Goal: Task Accomplishment & Management: Manage account settings

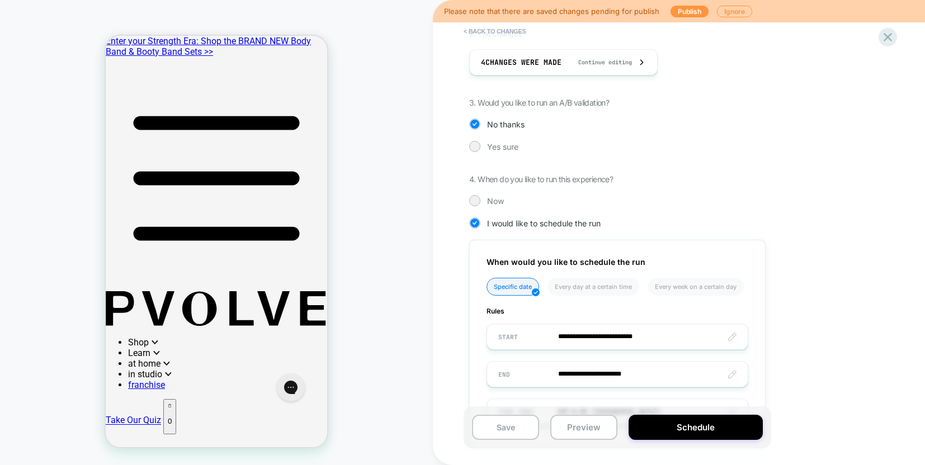
scroll to position [261, 0]
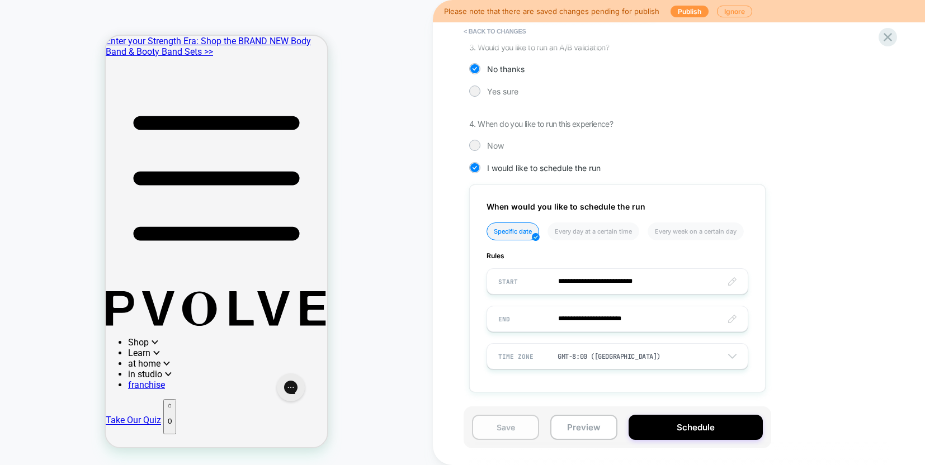
click at [511, 426] on button "Save" at bounding box center [505, 427] width 67 height 25
click at [690, 11] on button "Publish" at bounding box center [690, 12] width 38 height 12
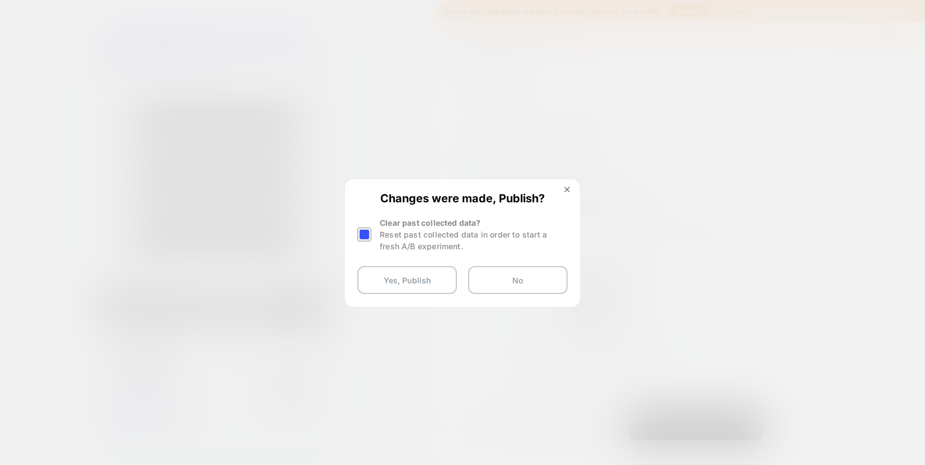
click at [365, 239] on div at bounding box center [364, 235] width 14 height 14
click at [393, 290] on button "Yes, Publish" at bounding box center [407, 280] width 100 height 28
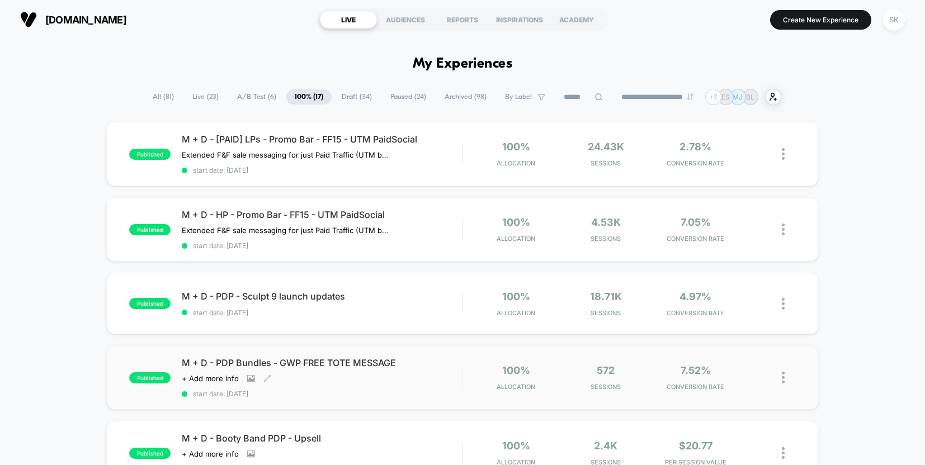
click at [340, 388] on div "M + D - PDP Bundles - GWP FREE TOTE MESSAGE Click to view images Click to edit …" at bounding box center [322, 377] width 280 height 41
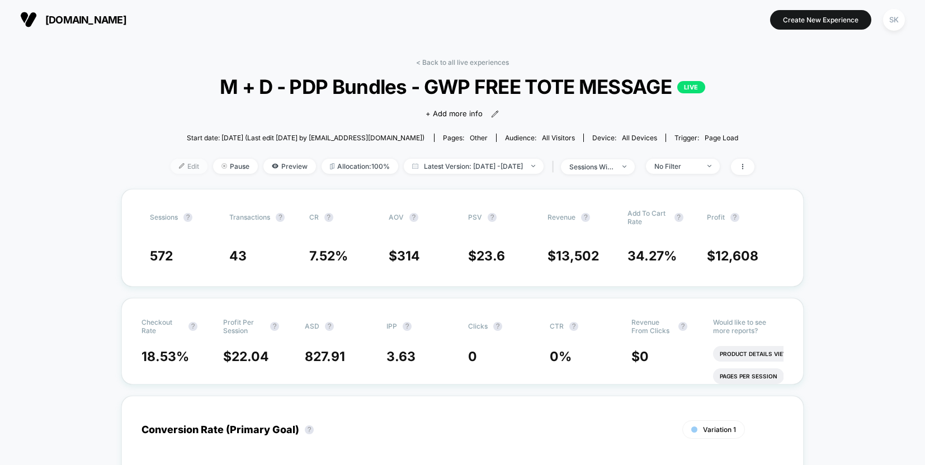
click at [179, 165] on img at bounding box center [182, 166] width 6 height 6
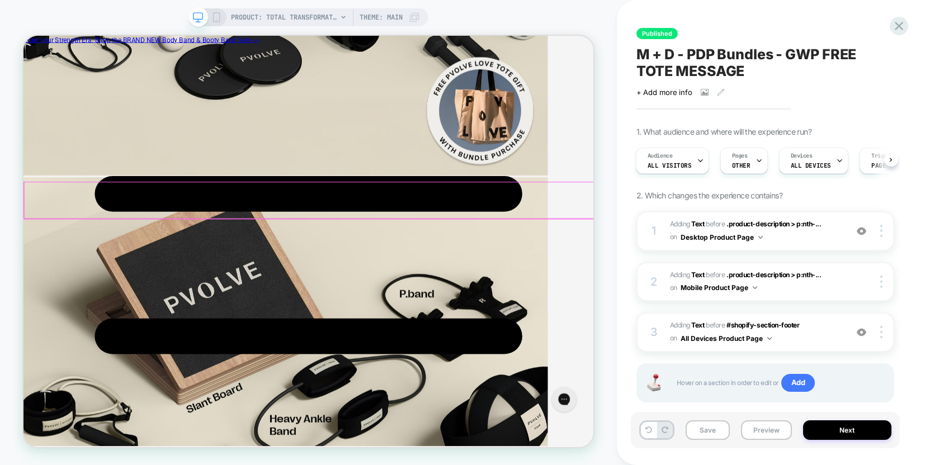
scroll to position [4630, 0]
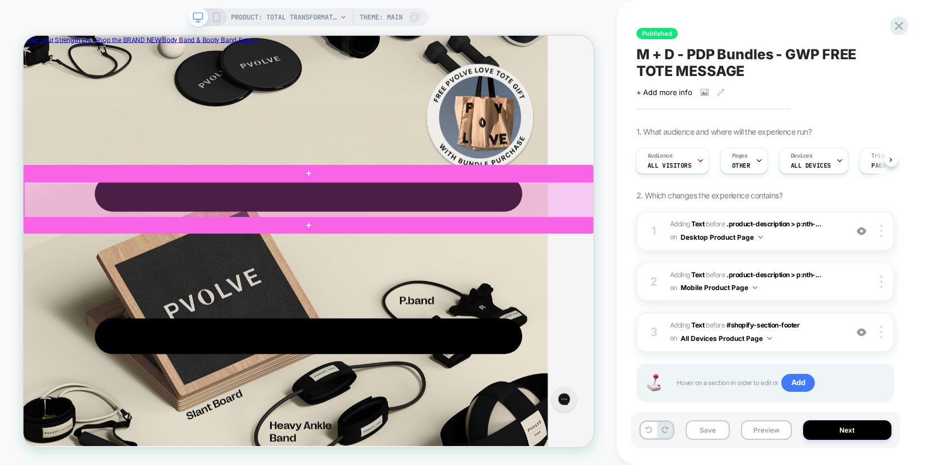
click at [600, 261] on div at bounding box center [405, 255] width 760 height 48
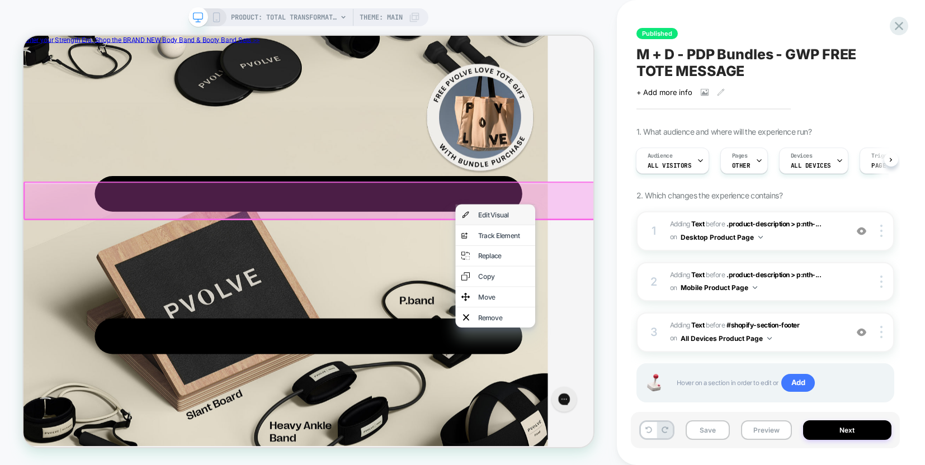
click at [620, 271] on div "Edit Visual" at bounding box center [653, 274] width 106 height 27
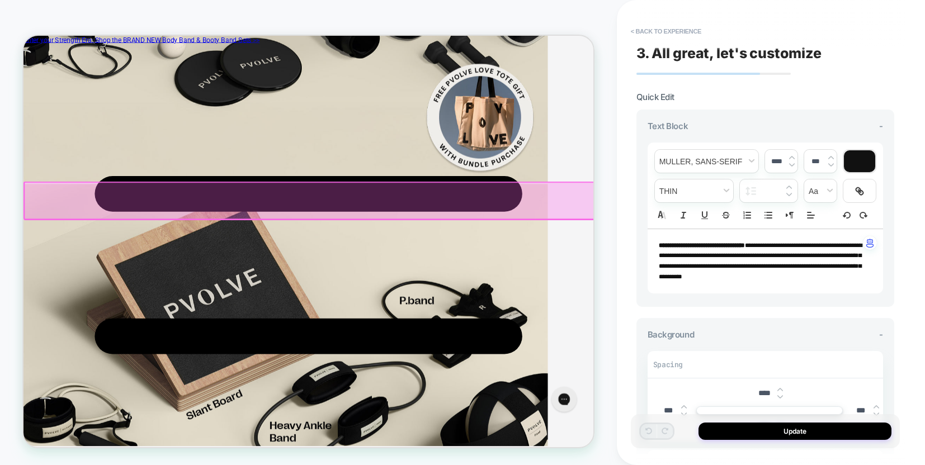
scroll to position [4583, 0]
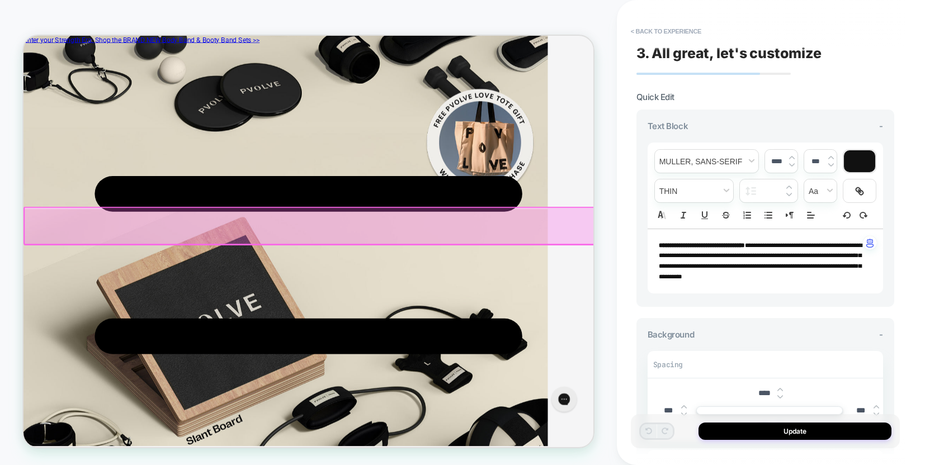
click at [847, 276] on p "**********" at bounding box center [761, 262] width 205 height 42
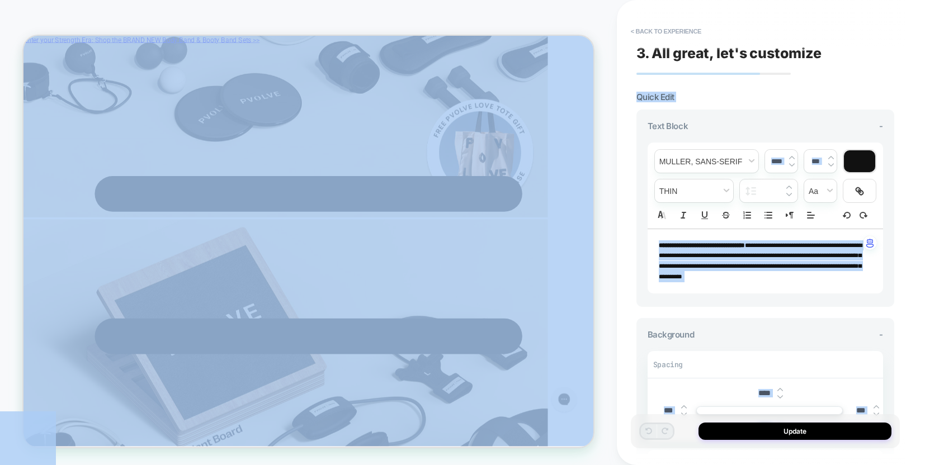
click at [831, 271] on p "**********" at bounding box center [761, 262] width 205 height 42
type input "****"
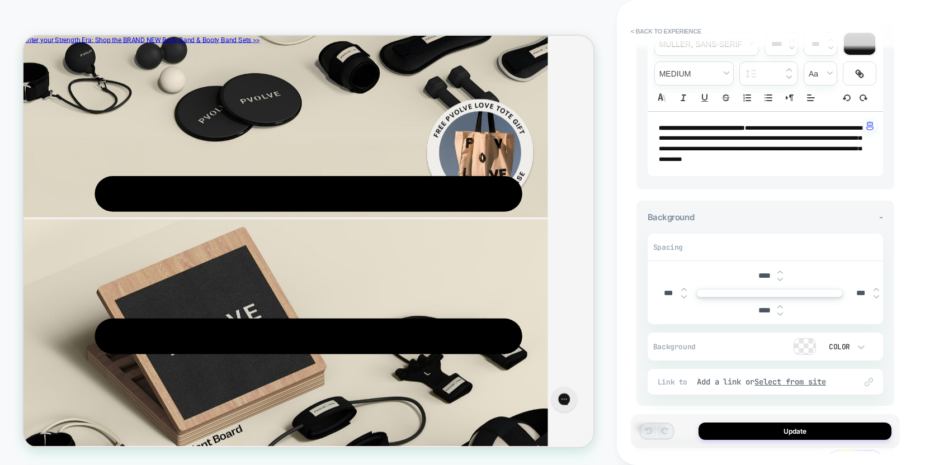
scroll to position [119, 0]
click at [715, 155] on span "**********" at bounding box center [760, 141] width 203 height 37
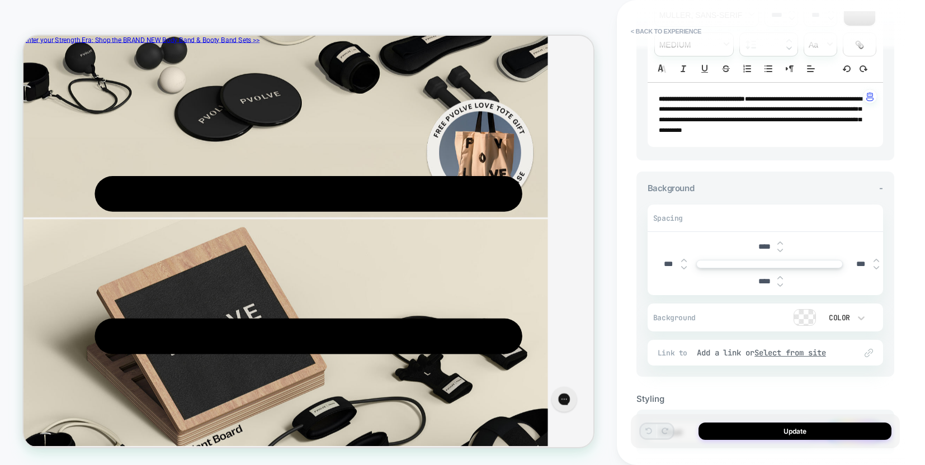
scroll to position [51, 0]
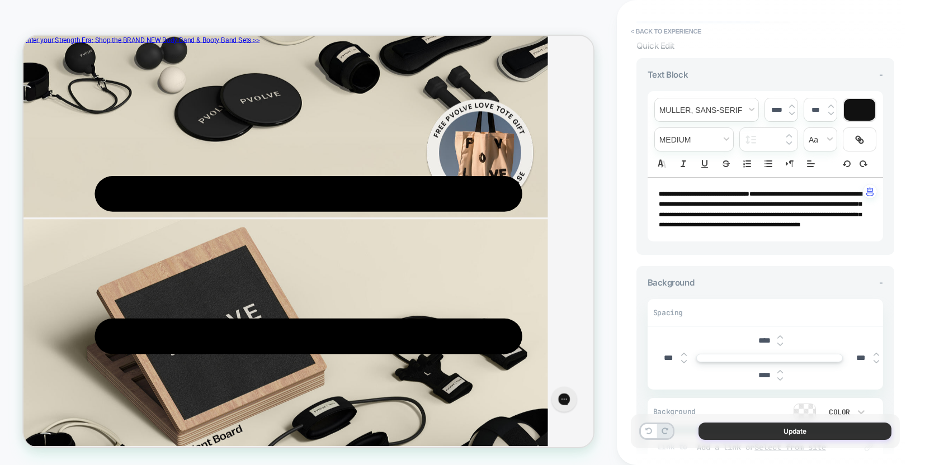
click at [784, 430] on button "Update" at bounding box center [795, 431] width 193 height 17
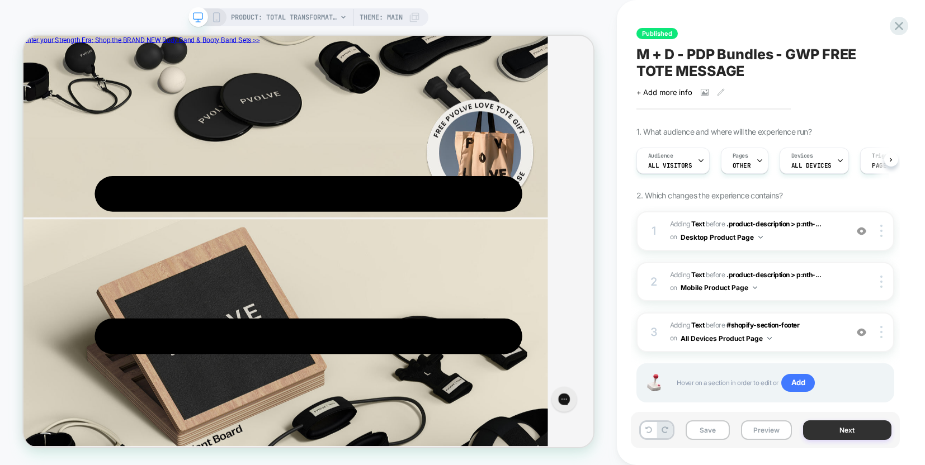
scroll to position [0, 1]
click at [701, 434] on button "Save" at bounding box center [708, 431] width 44 height 20
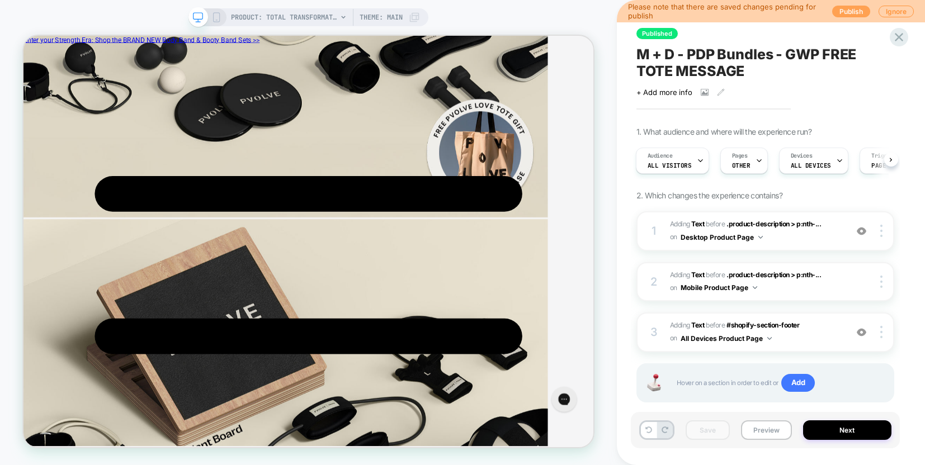
click at [852, 12] on button "Publish" at bounding box center [851, 12] width 38 height 12
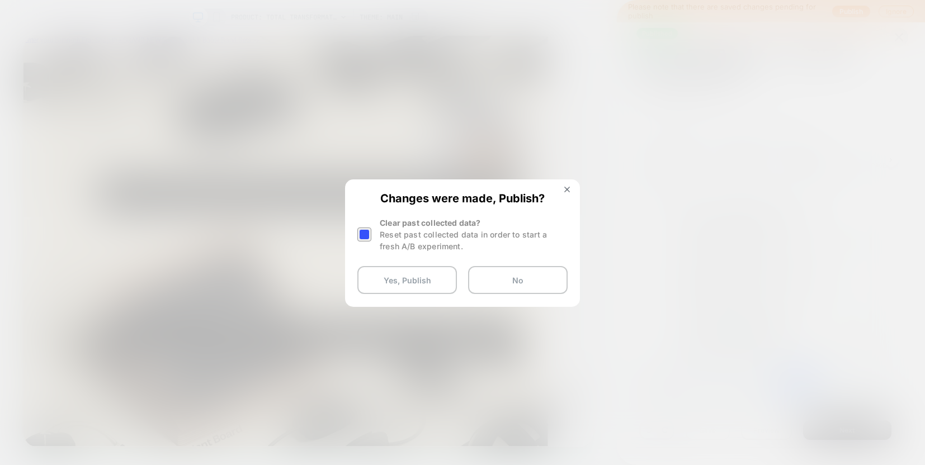
click at [364, 233] on div at bounding box center [364, 235] width 14 height 14
click at [378, 276] on button "Yes, Publish" at bounding box center [407, 280] width 100 height 28
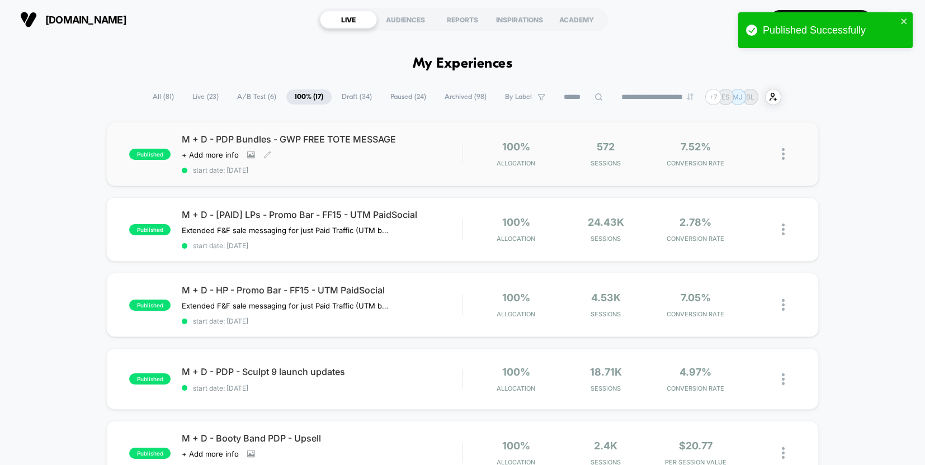
click at [372, 163] on div "M + D - PDP Bundles - GWP FREE TOTE MESSAGE Click to view images Click to edit …" at bounding box center [322, 154] width 280 height 41
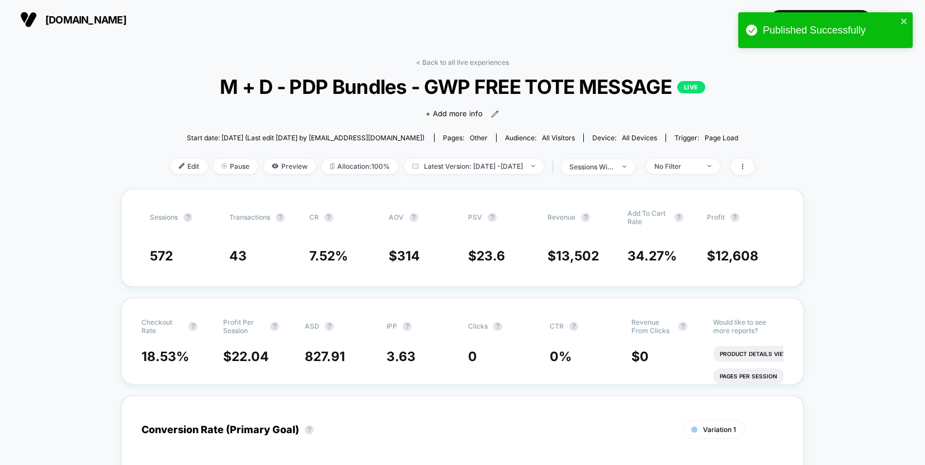
scroll to position [1, 0]
click at [175, 167] on span "Edit" at bounding box center [189, 165] width 37 height 15
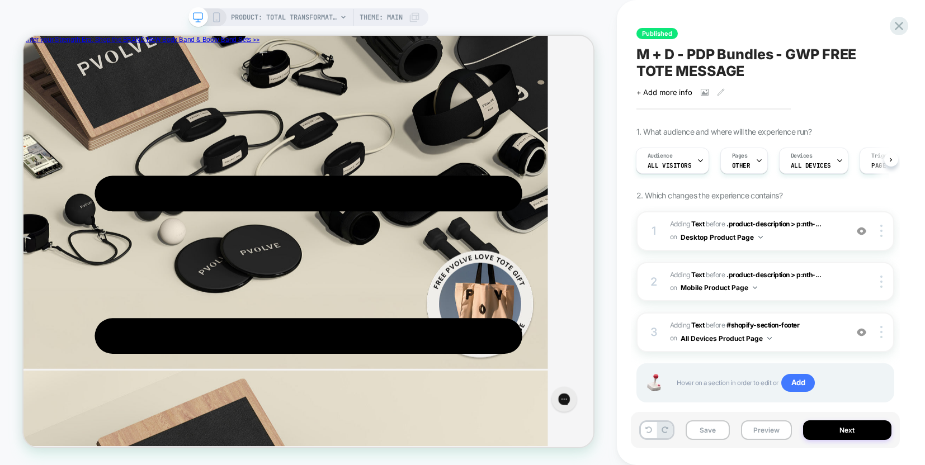
scroll to position [4610, 0]
click at [841, 234] on span "#_loomi_addon_1739252051493_dup1740436628_dup1759333984 Adding Text BEFORE .pro…" at bounding box center [755, 231] width 171 height 26
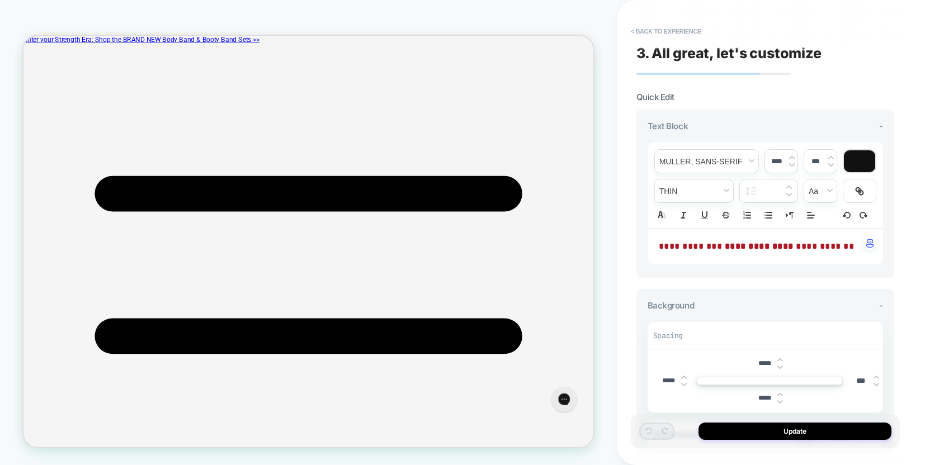
scroll to position [0, 0]
click at [652, 29] on button "< Back to experience" at bounding box center [666, 31] width 82 height 18
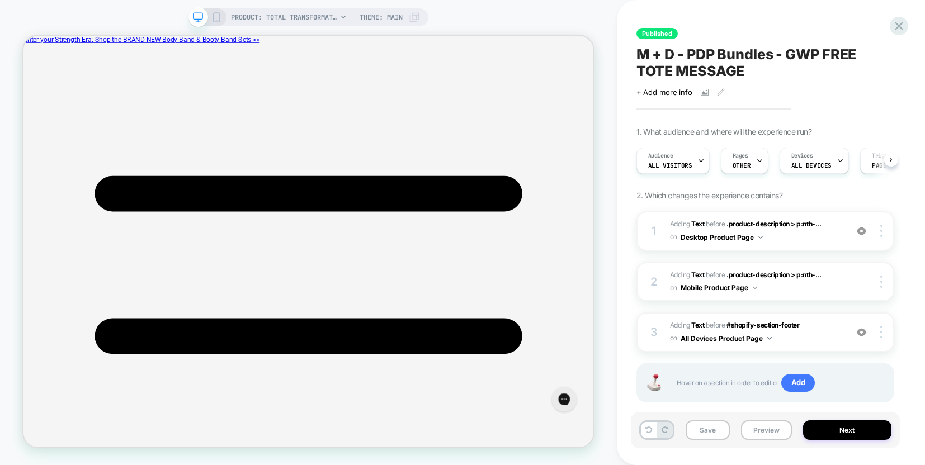
scroll to position [0, 1]
click at [804, 339] on span "#_loomi_addon_1759358956552 Adding Text BEFORE #shopify-section-footer #shopify…" at bounding box center [755, 332] width 171 height 26
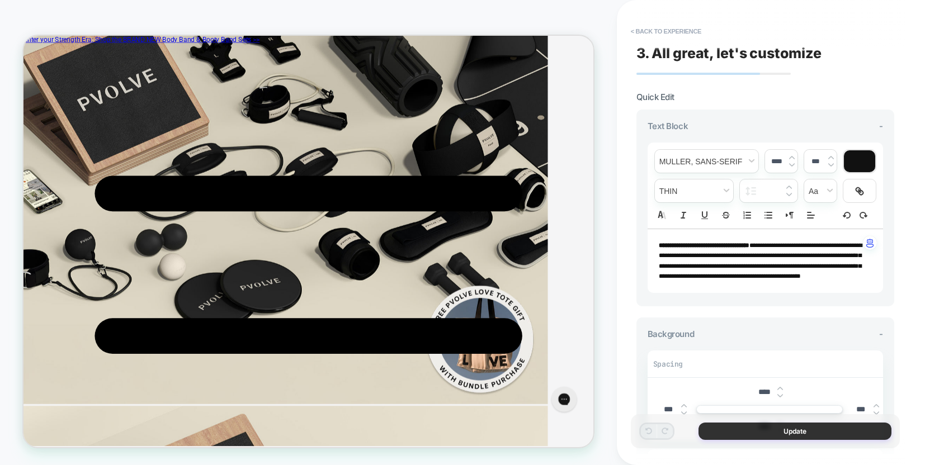
scroll to position [4583, 0]
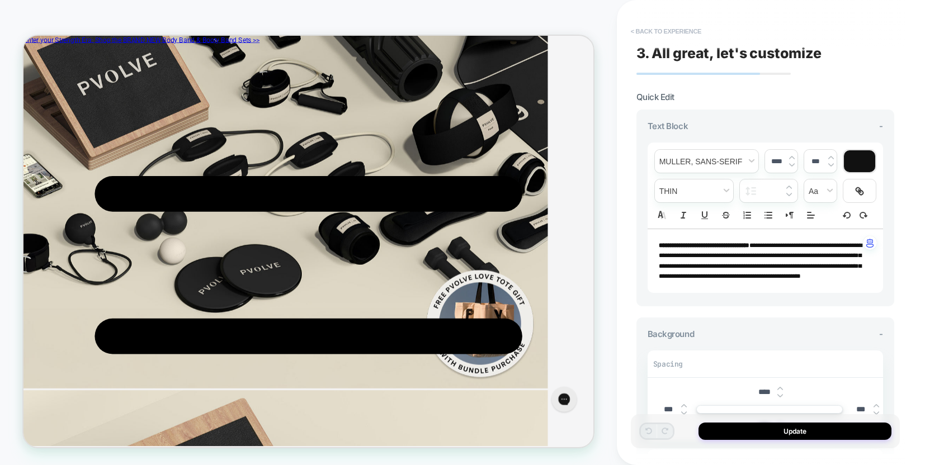
click at [668, 27] on button "< Back to experience" at bounding box center [666, 31] width 82 height 18
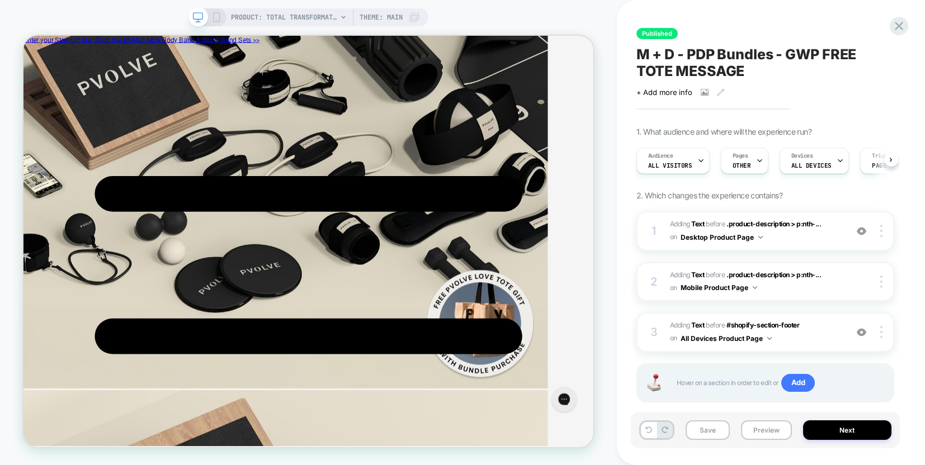
scroll to position [0, 1]
click at [897, 22] on icon at bounding box center [899, 25] width 15 height 15
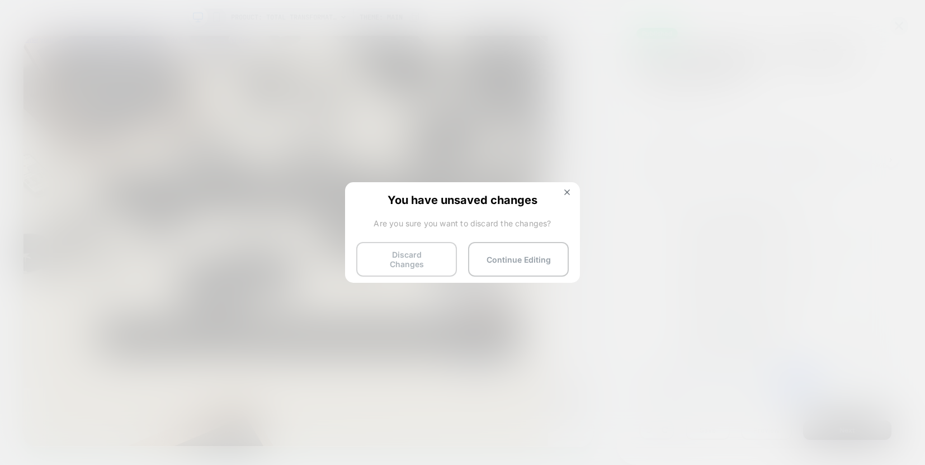
click at [427, 260] on button "Discard Changes" at bounding box center [406, 259] width 101 height 35
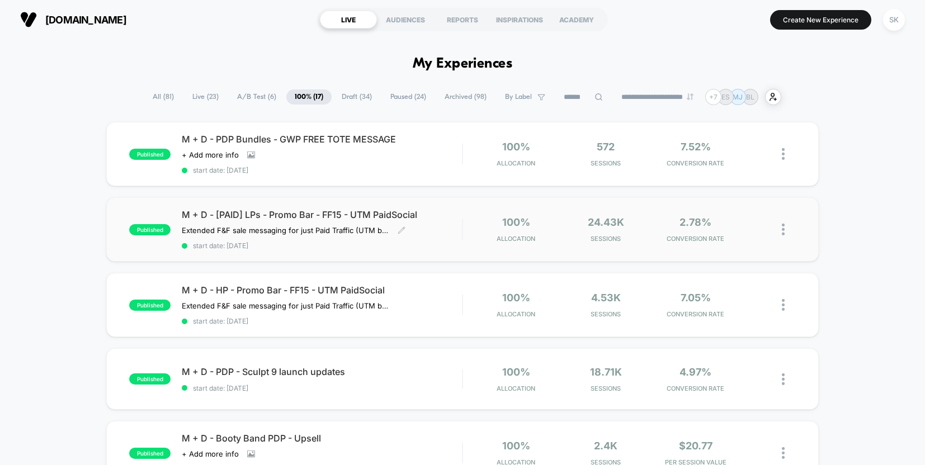
click at [328, 211] on span "M + D - [PAID] LPs - Promo Bar - FF15 - UTM PaidSocial" at bounding box center [322, 214] width 280 height 11
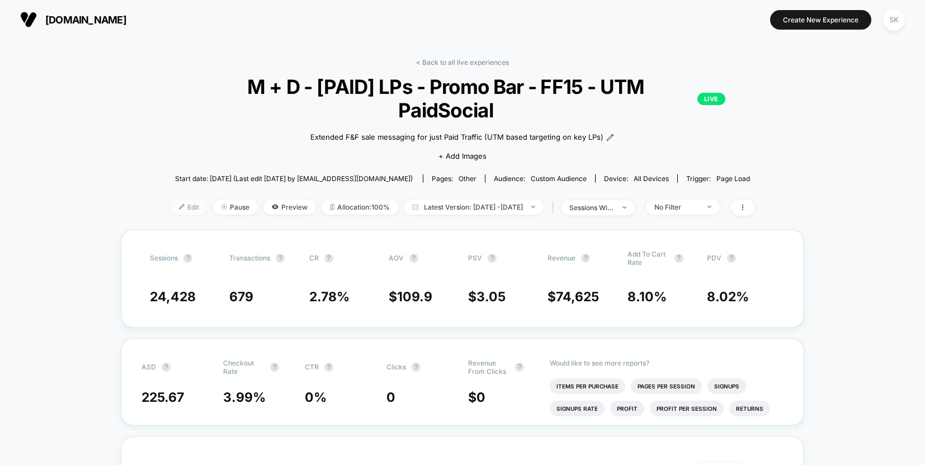
click at [172, 200] on span "Edit" at bounding box center [189, 207] width 37 height 15
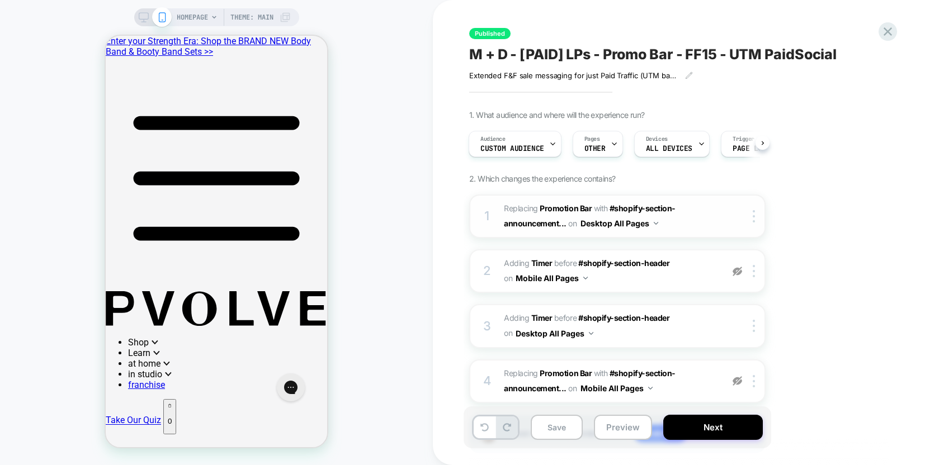
click at [695, 213] on span "#_loomi_addon_1746594972698_dup1747273195_dup1750954694_dup1750997181_dup175575…" at bounding box center [610, 216] width 213 height 30
click at [736, 272] on img at bounding box center [738, 272] width 10 height 10
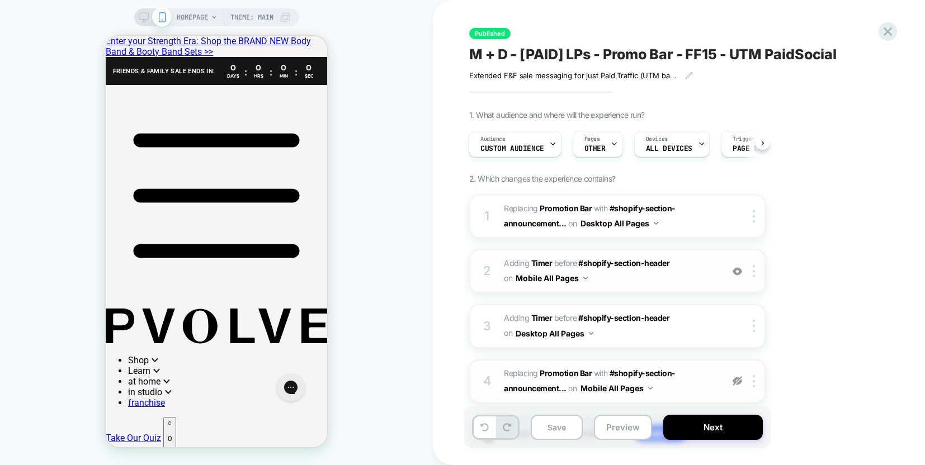
click at [738, 384] on img at bounding box center [738, 381] width 10 height 10
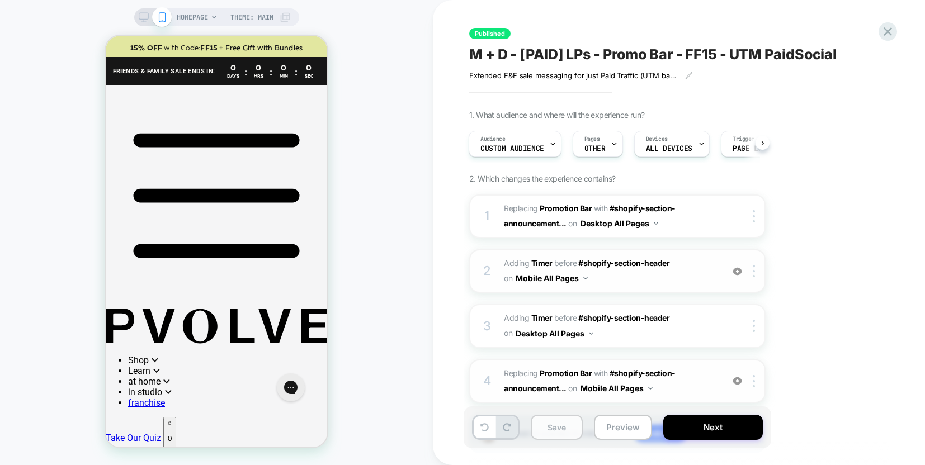
click at [543, 423] on button "Save" at bounding box center [557, 427] width 52 height 25
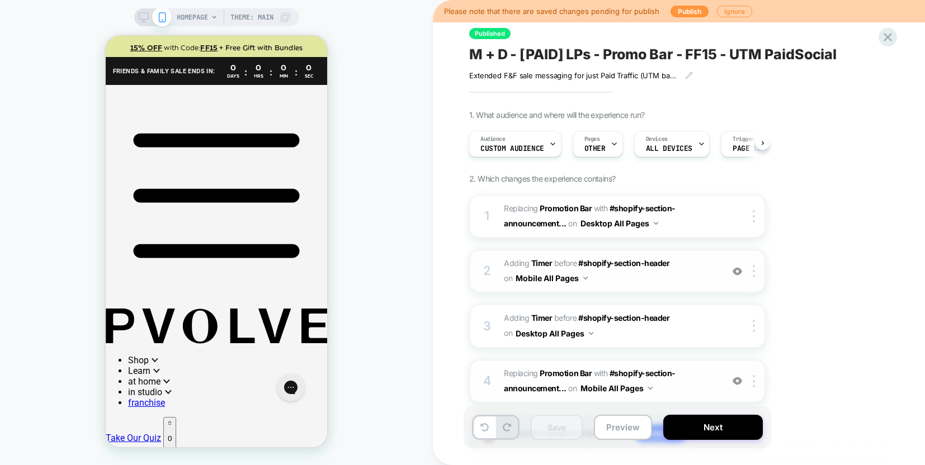
click at [142, 21] on icon at bounding box center [144, 17] width 10 height 10
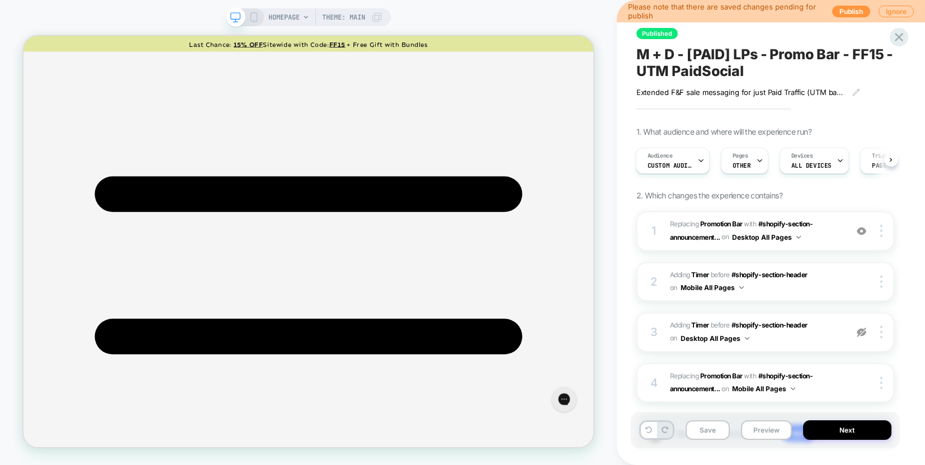
scroll to position [72, 0]
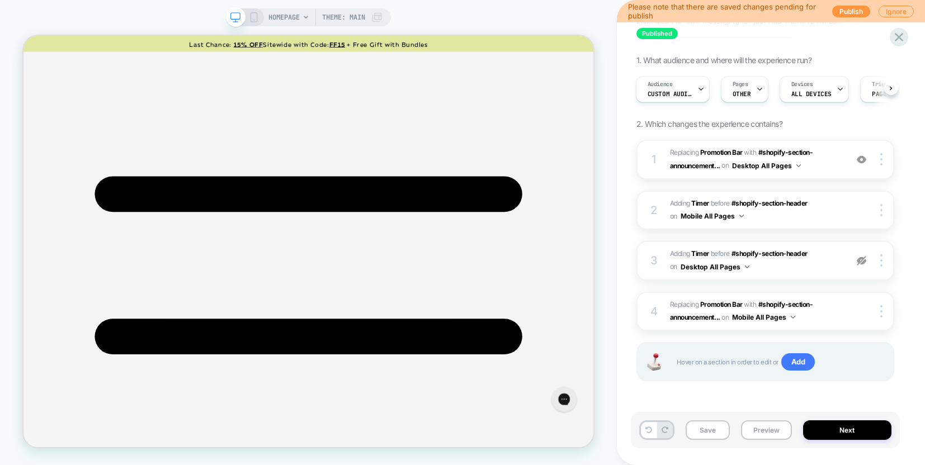
click at [862, 261] on img at bounding box center [862, 261] width 10 height 10
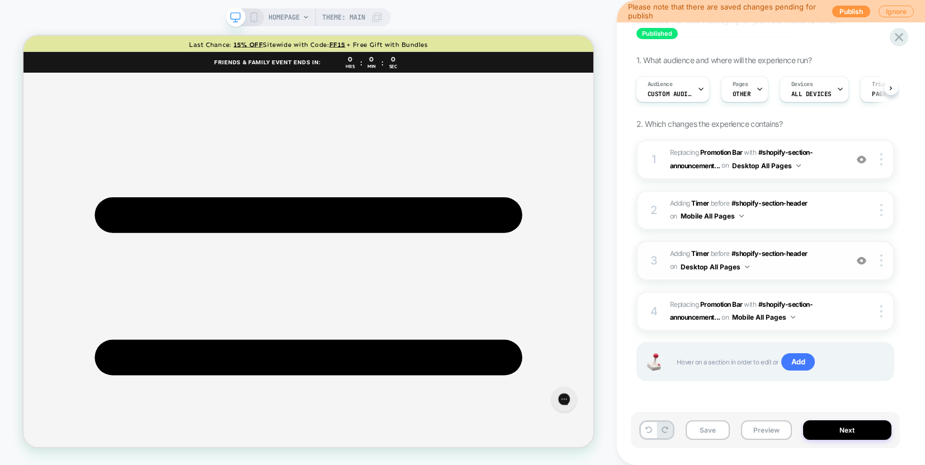
click at [796, 260] on span "#_loomi_addon_1758667927407_dup1758751735 Adding Timer BEFORE #shopify-section-…" at bounding box center [755, 261] width 171 height 26
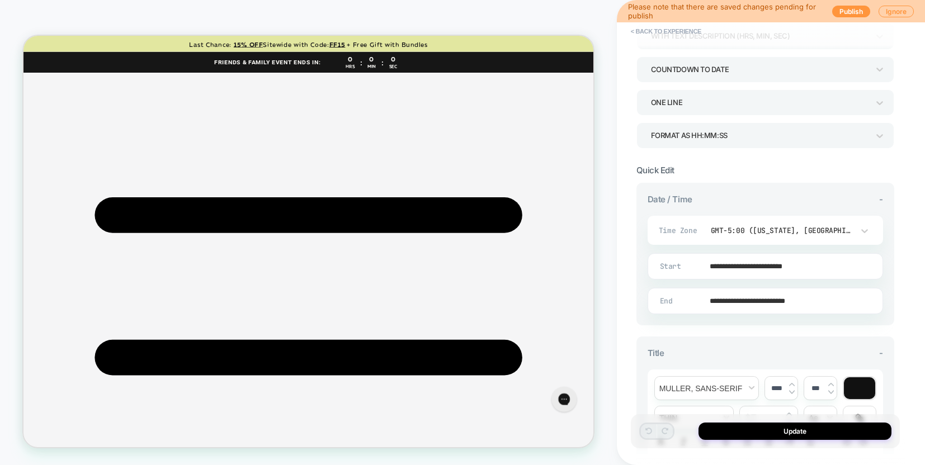
scroll to position [124, 0]
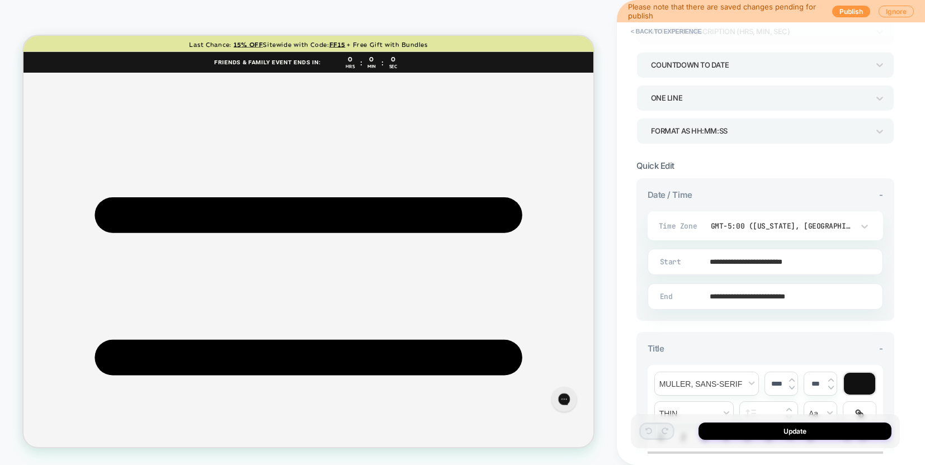
click at [753, 298] on input "**********" at bounding box center [763, 297] width 234 height 26
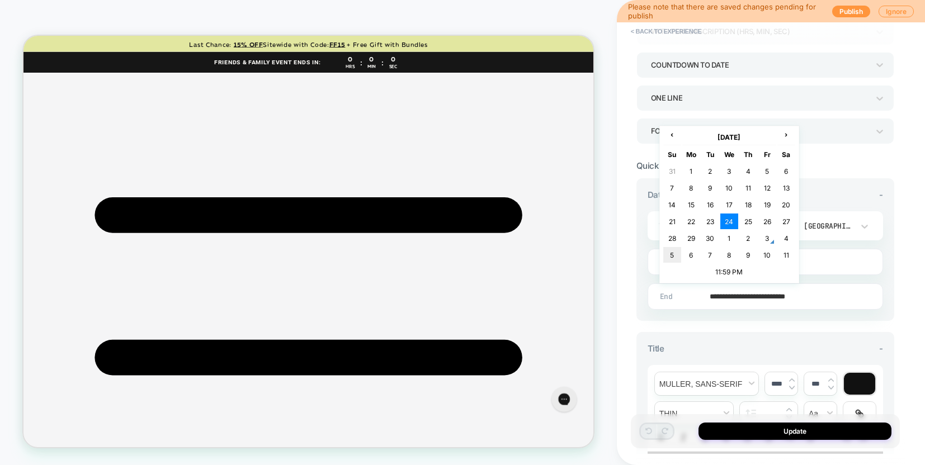
click at [674, 256] on td "5" at bounding box center [672, 255] width 18 height 16
type input "**********"
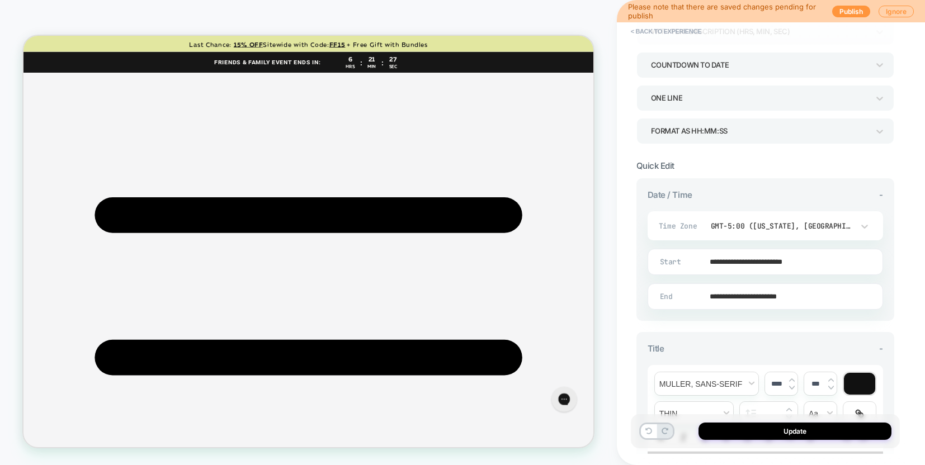
click at [792, 300] on input "**********" at bounding box center [763, 297] width 234 height 26
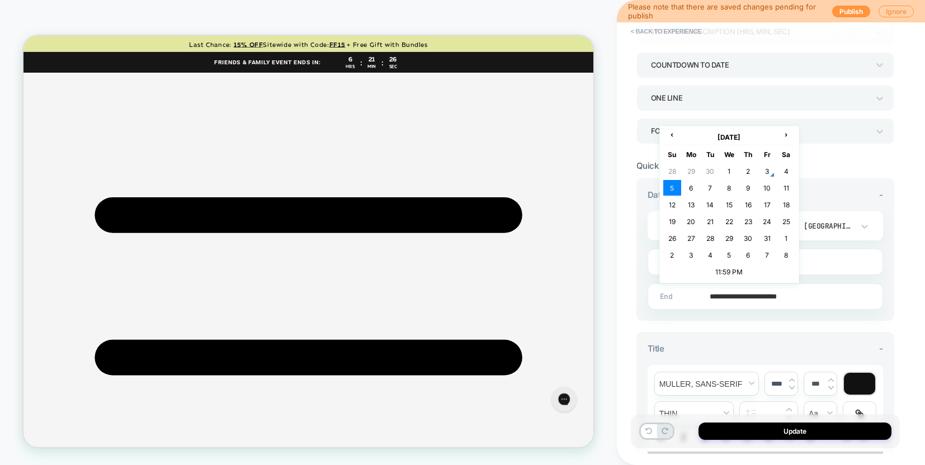
click at [785, 300] on input "**********" at bounding box center [763, 297] width 234 height 26
click at [828, 338] on div "**********" at bounding box center [765, 413] width 258 height 163
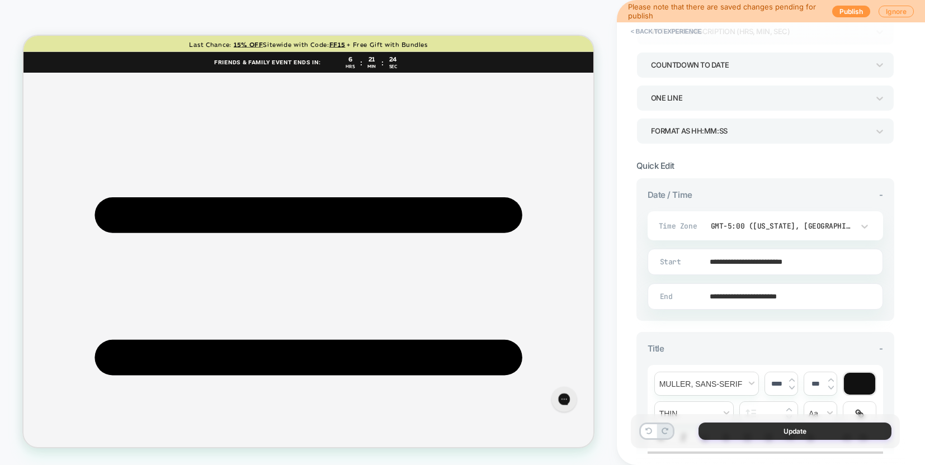
click at [782, 431] on button "Update" at bounding box center [795, 431] width 193 height 17
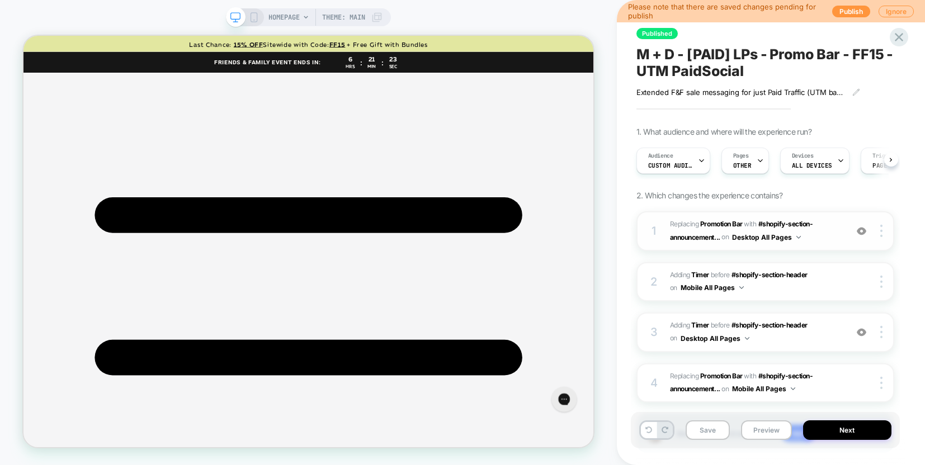
scroll to position [0, 1]
click at [713, 436] on button "Save" at bounding box center [708, 431] width 44 height 20
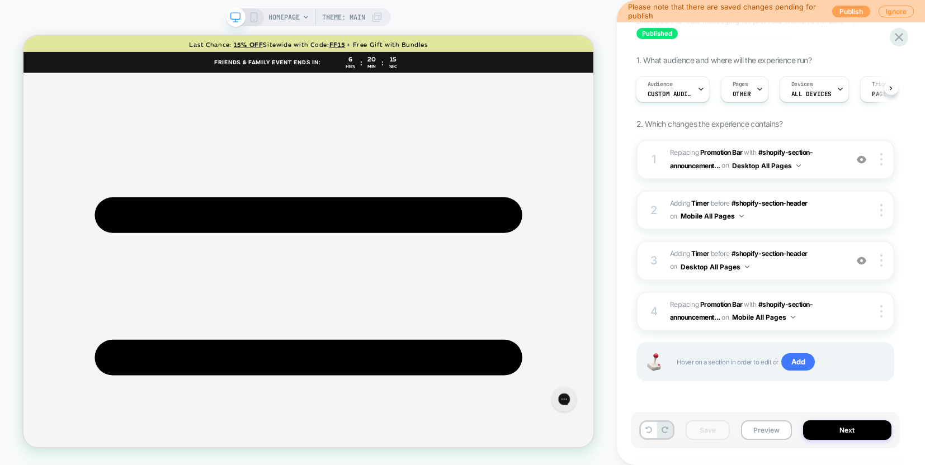
click at [852, 11] on button "Publish" at bounding box center [851, 12] width 38 height 12
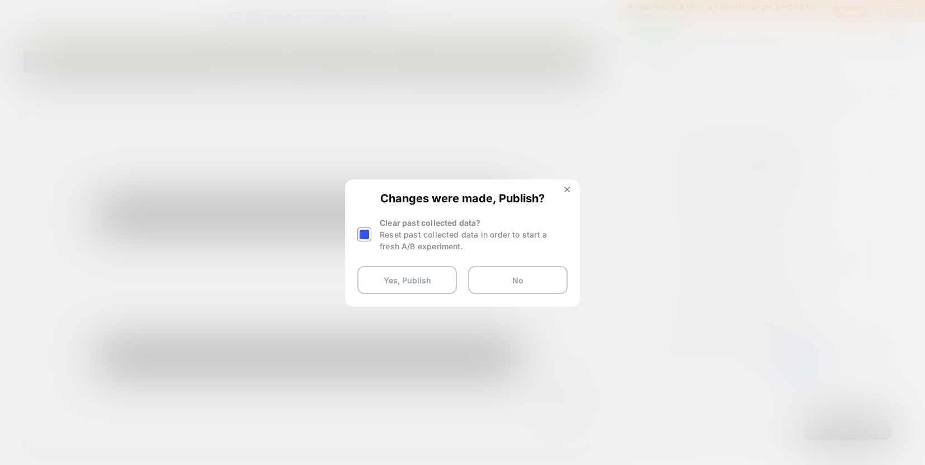
click at [364, 233] on div at bounding box center [364, 235] width 14 height 14
click at [370, 263] on div "Changes were made, Publish? Clear past collected data? Reset past collected dat…" at bounding box center [462, 243] width 233 height 125
click at [374, 272] on button "Yes, Publish" at bounding box center [407, 280] width 100 height 28
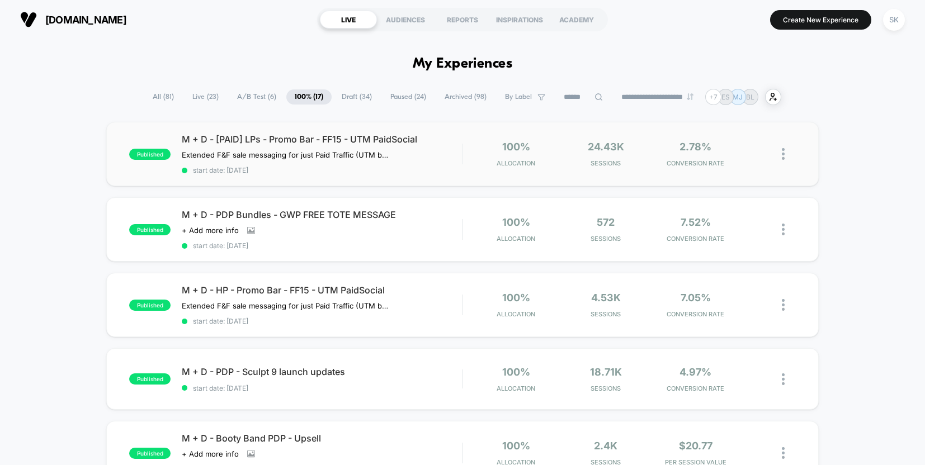
click at [783, 152] on img at bounding box center [783, 154] width 3 height 12
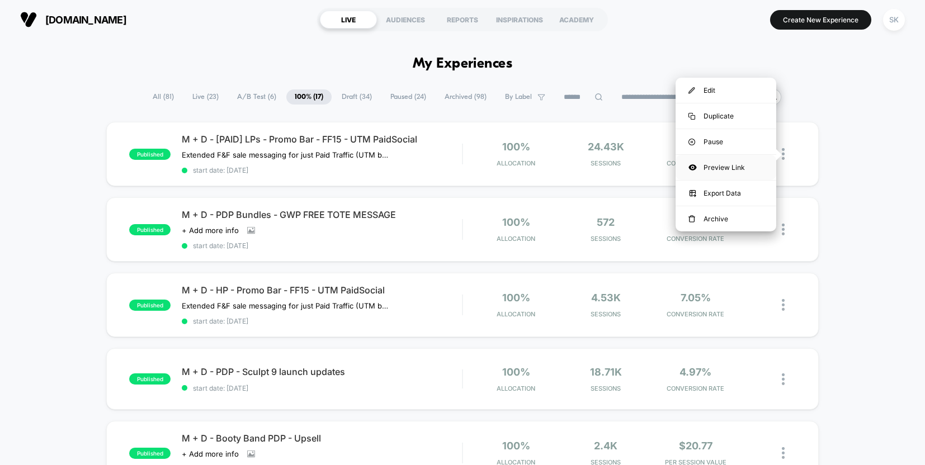
click at [735, 172] on div "Preview Link" at bounding box center [726, 167] width 101 height 25
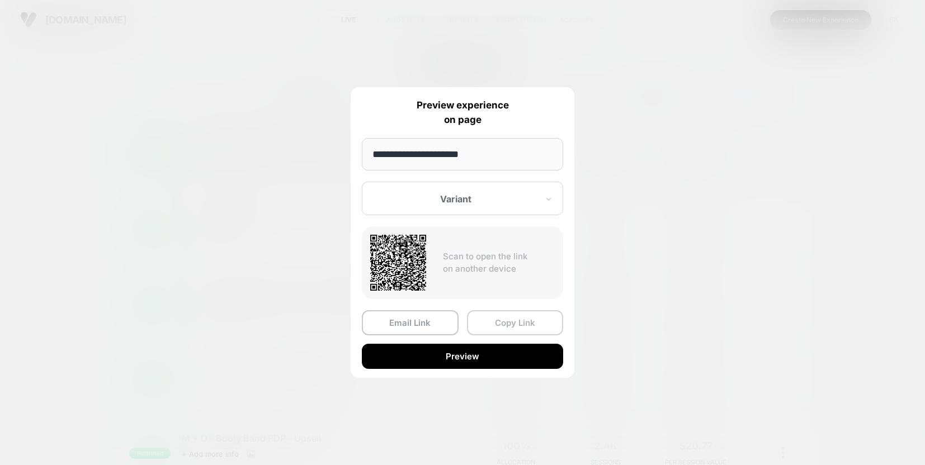
click at [512, 323] on button "Copy Link" at bounding box center [515, 322] width 97 height 25
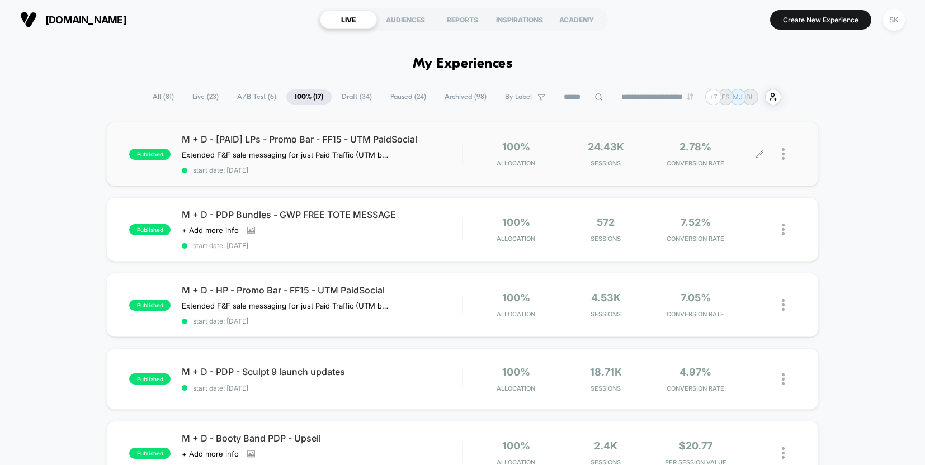
click at [761, 157] on icon at bounding box center [760, 154] width 8 height 8
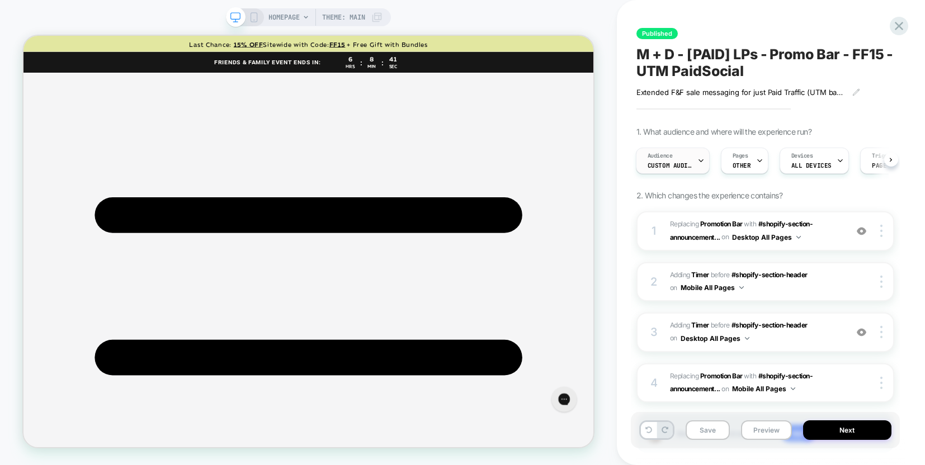
click at [676, 162] on span "Custom Audience" at bounding box center [670, 166] width 45 height 8
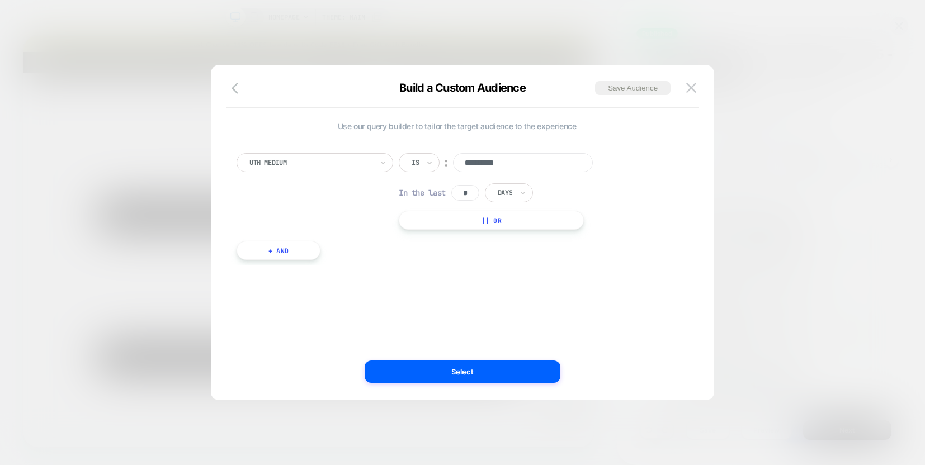
drag, startPoint x: 473, startPoint y: 196, endPoint x: 452, endPoint y: 196, distance: 21.3
click at [452, 196] on div "In the last * Days" at bounding box center [466, 192] width 134 height 19
type input "*"
click at [473, 375] on button "Select" at bounding box center [463, 372] width 196 height 22
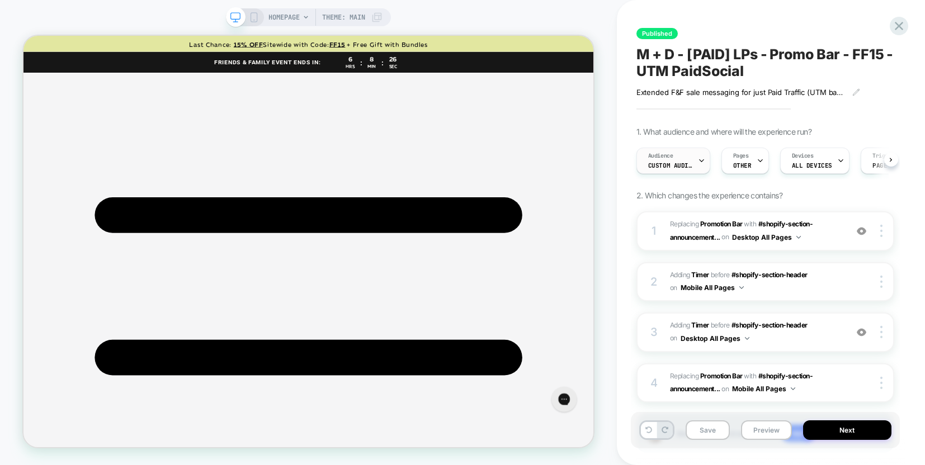
click at [678, 163] on span "Custom Audience" at bounding box center [670, 166] width 45 height 8
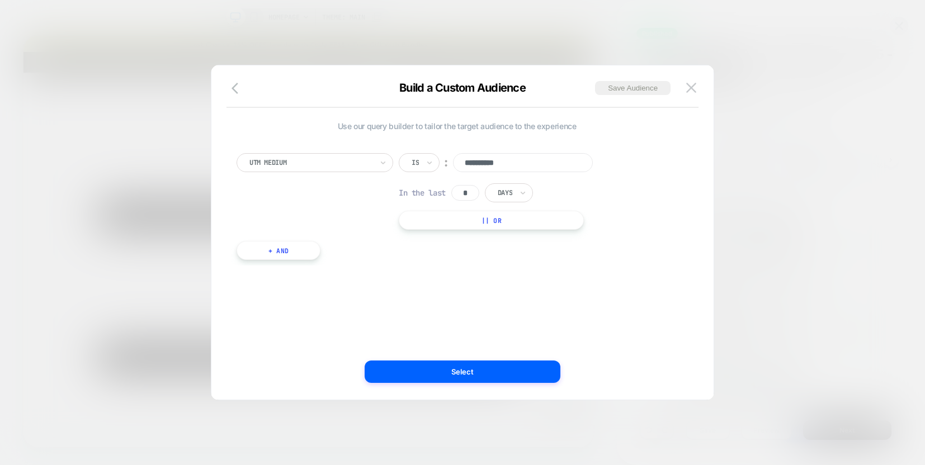
click at [276, 246] on button "+ And" at bounding box center [279, 250] width 84 height 19
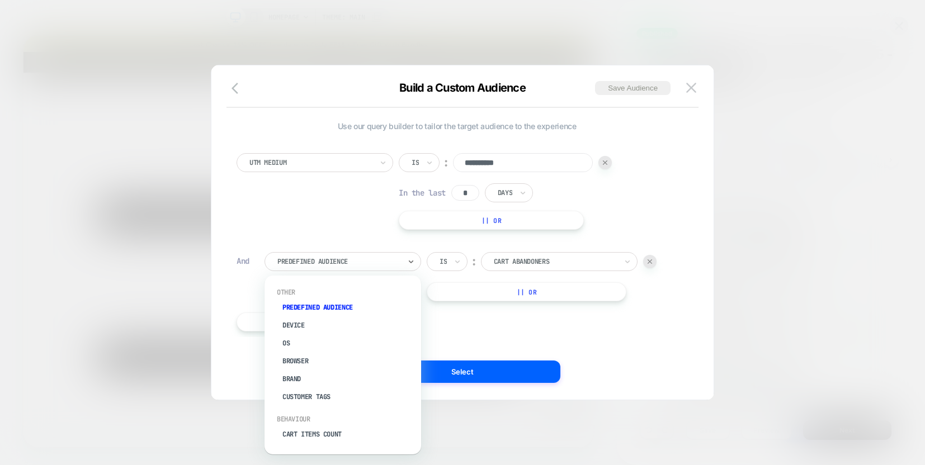
click at [346, 264] on div at bounding box center [338, 262] width 123 height 10
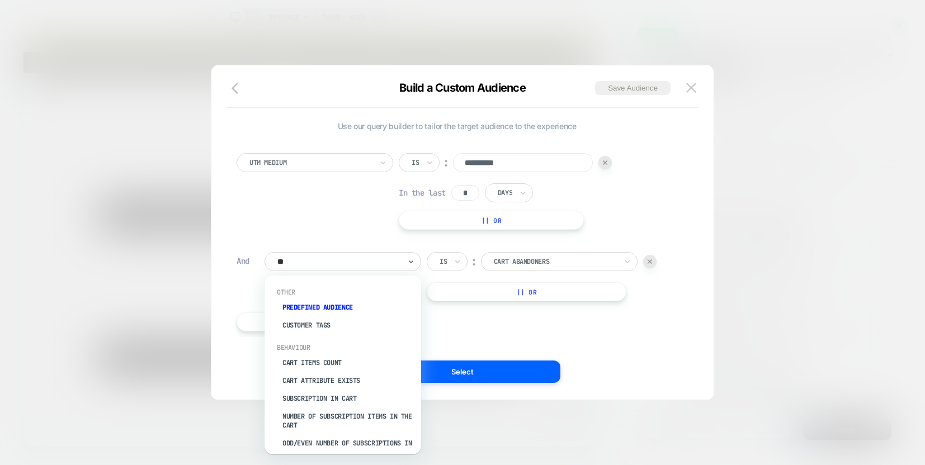
type input "***"
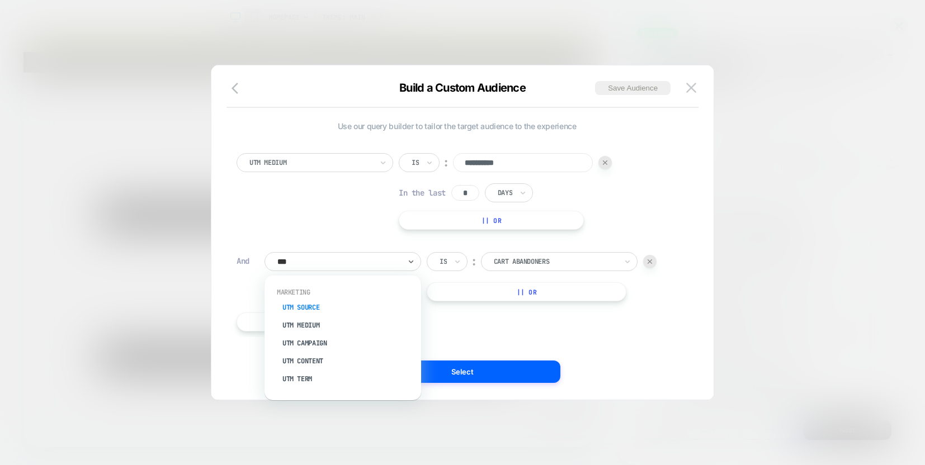
click at [308, 308] on div "UTM Source" at bounding box center [348, 308] width 145 height 18
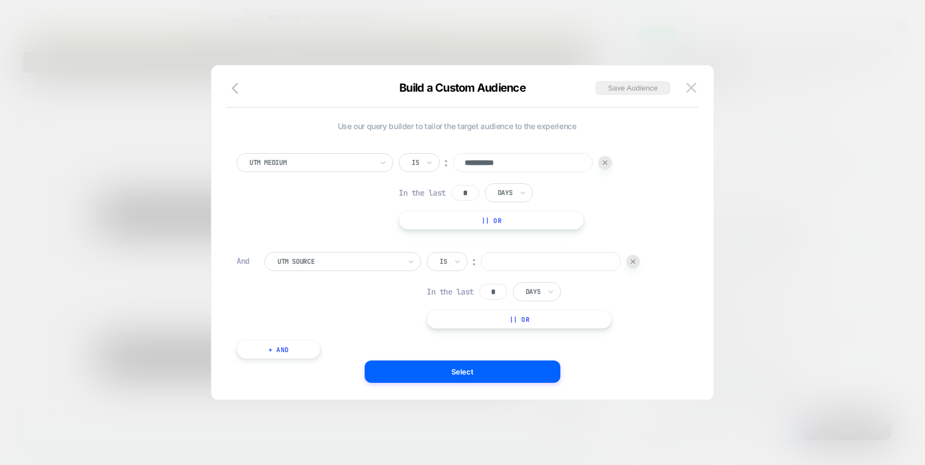
click at [450, 263] on div "Is" at bounding box center [447, 261] width 41 height 19
click at [450, 258] on div "Is" at bounding box center [447, 261] width 41 height 19
click at [462, 309] on div "Is not" at bounding box center [474, 310] width 73 height 18
click at [548, 263] on input at bounding box center [566, 261] width 140 height 19
type input "*"
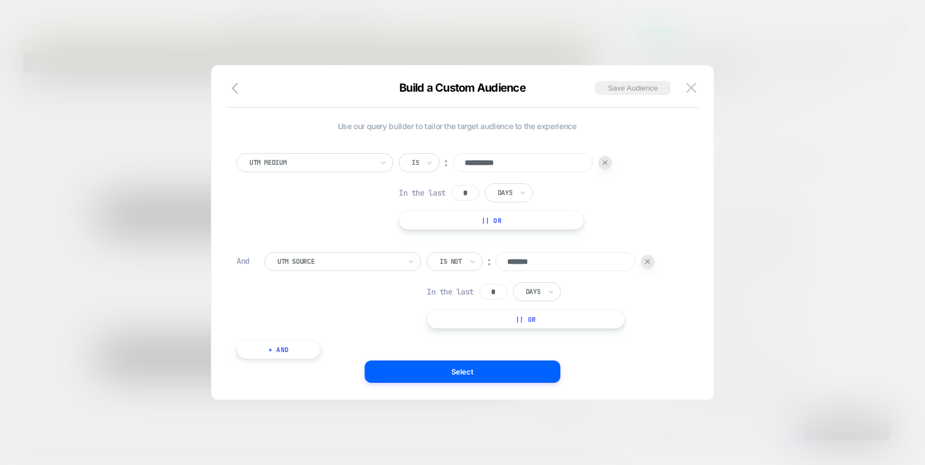
type input "*******"
click at [493, 293] on input "*" at bounding box center [493, 292] width 28 height 16
type input "*"
click at [505, 373] on button "Select" at bounding box center [463, 372] width 196 height 22
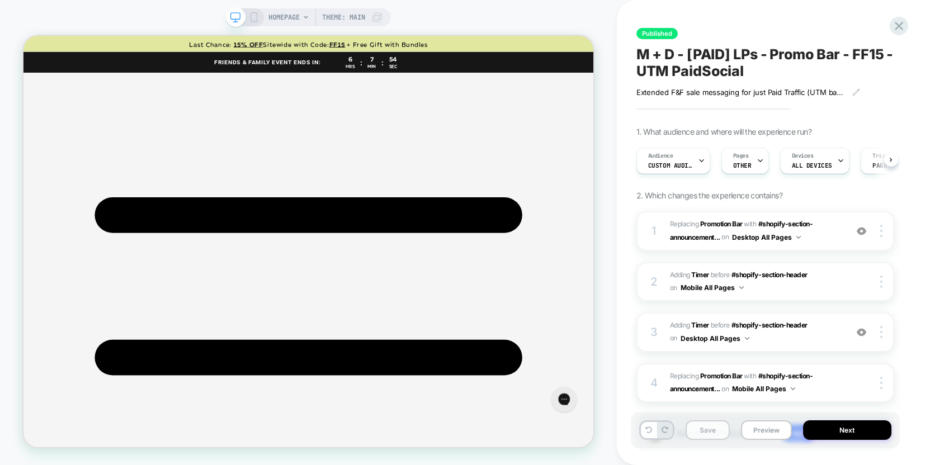
click at [714, 438] on button "Save" at bounding box center [708, 431] width 44 height 20
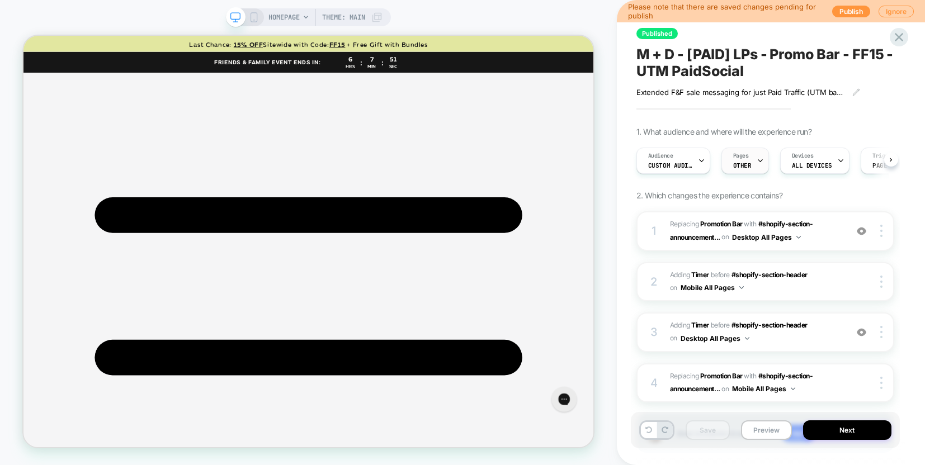
click at [747, 159] on span "Pages" at bounding box center [741, 156] width 16 height 8
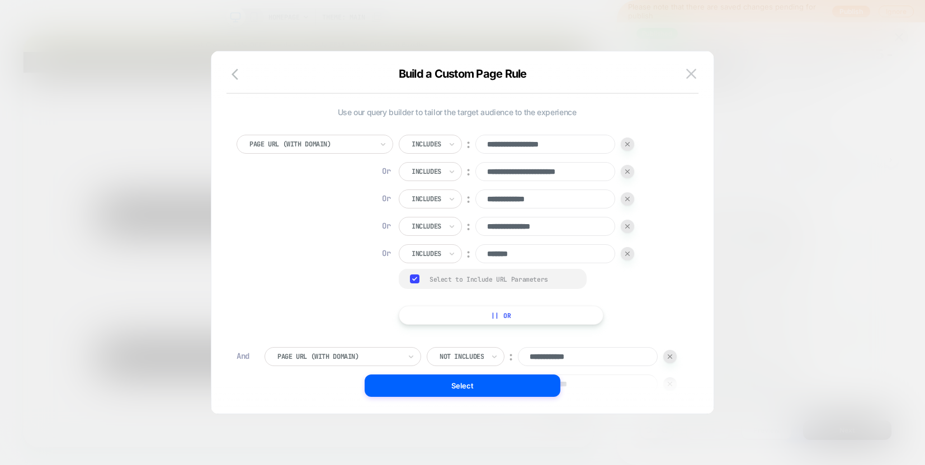
scroll to position [11, 0]
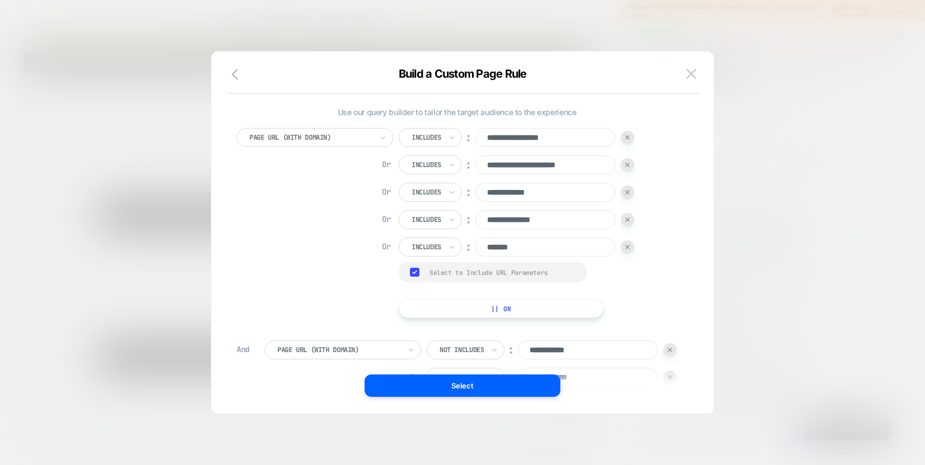
click at [685, 73] on button at bounding box center [691, 73] width 17 height 17
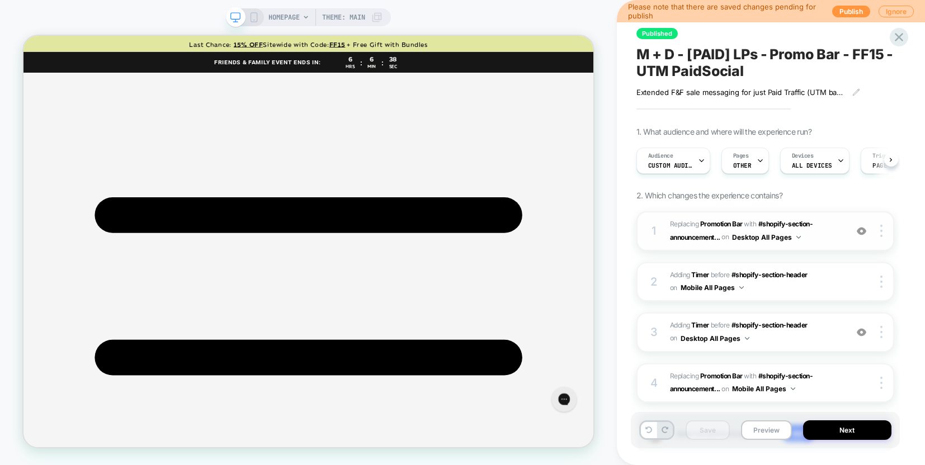
scroll to position [72, 0]
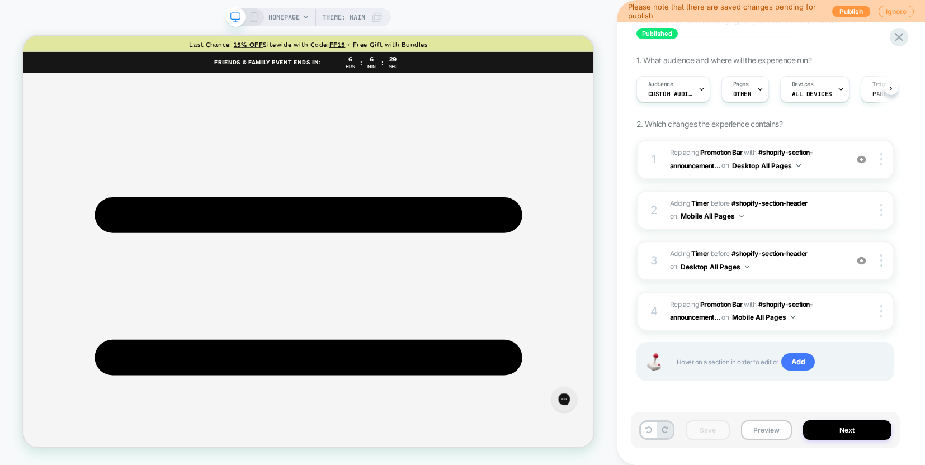
click at [253, 16] on icon at bounding box center [254, 17] width 10 height 10
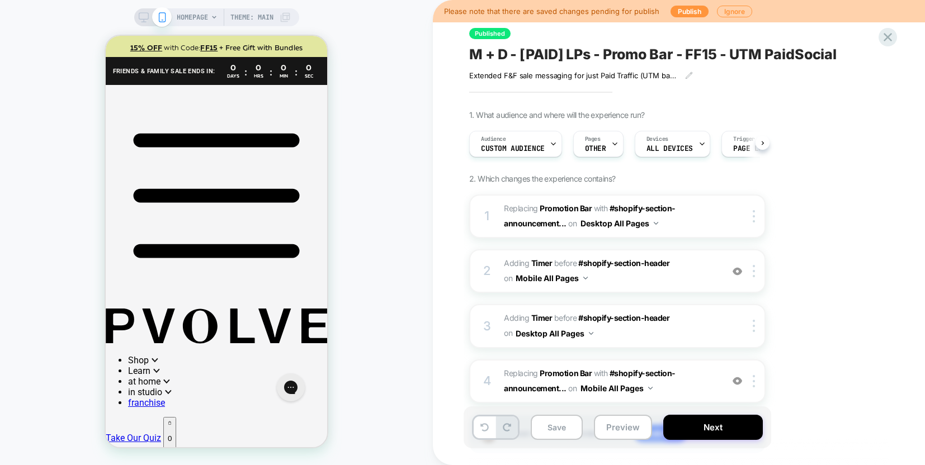
scroll to position [0, 1]
click at [691, 377] on span "#_loomi_addon_1758774906680 Replacing Promotion Bar WITH #shopify-section-annou…" at bounding box center [610, 381] width 213 height 30
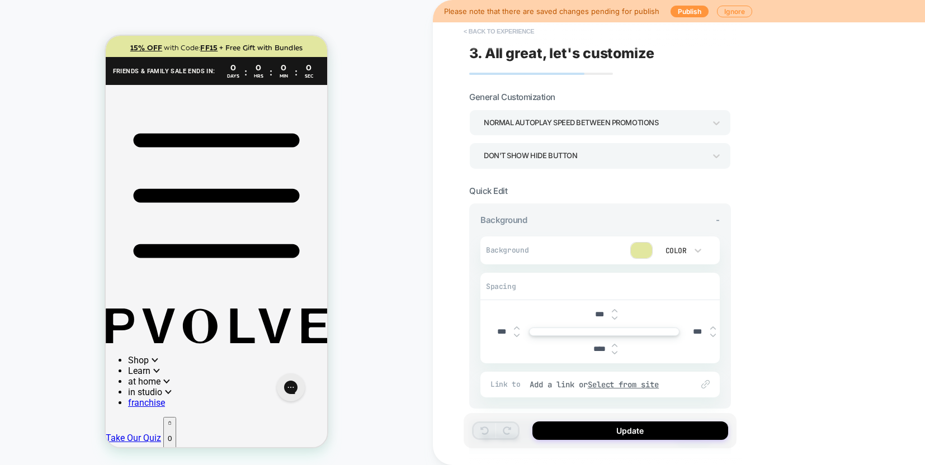
click at [496, 30] on button "< Back to experience" at bounding box center [499, 31] width 82 height 18
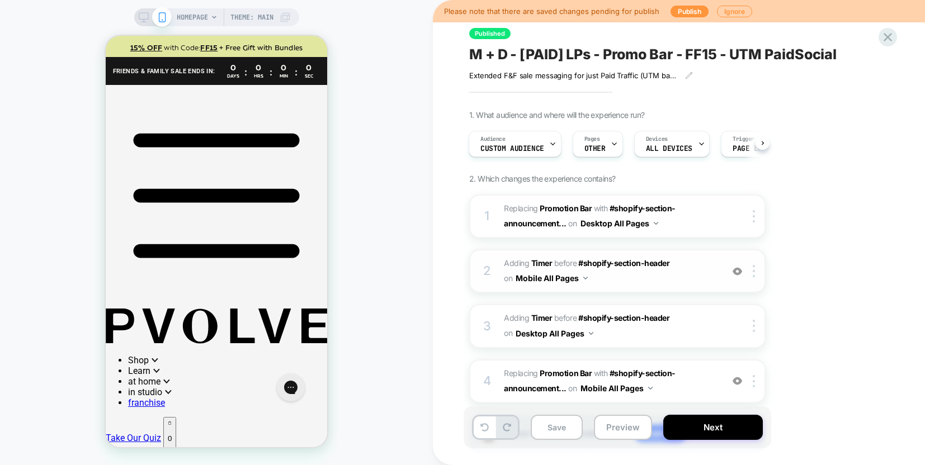
click at [702, 267] on span "#_loomi_addon_1758667367348_dup1758751735 Adding Timer BEFORE #shopify-section-…" at bounding box center [610, 271] width 213 height 30
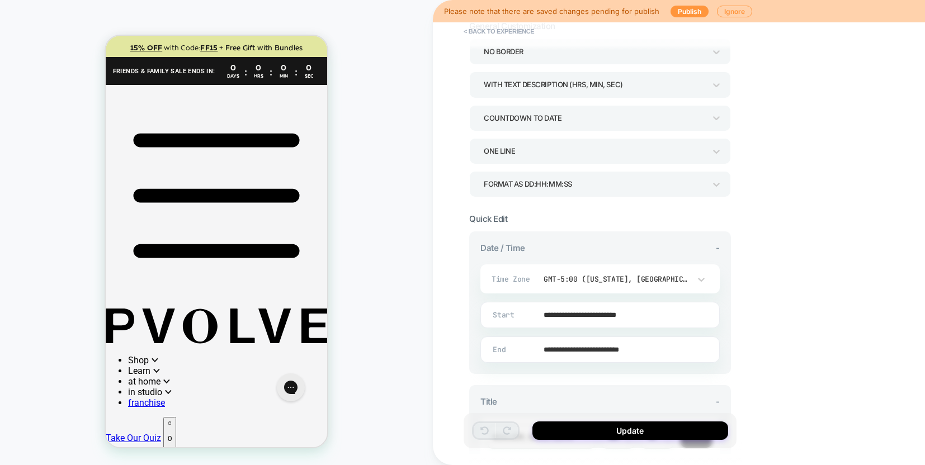
scroll to position [157, 0]
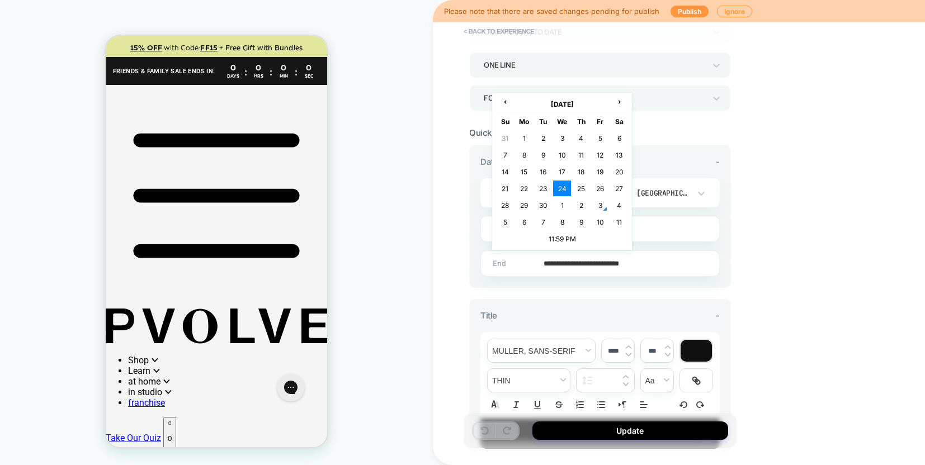
click at [570, 263] on input "**********" at bounding box center [598, 264] width 238 height 26
click at [504, 222] on td "5" at bounding box center [505, 222] width 18 height 16
type input "**********"
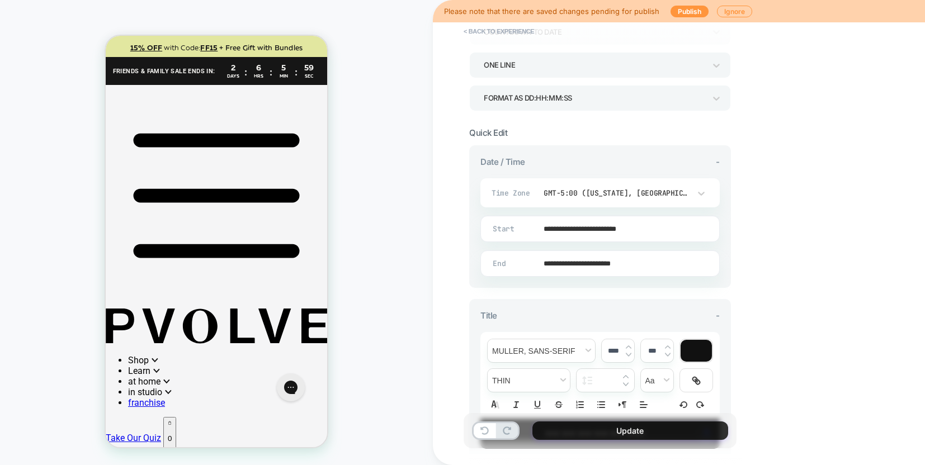
click at [623, 430] on button "Update" at bounding box center [630, 431] width 196 height 18
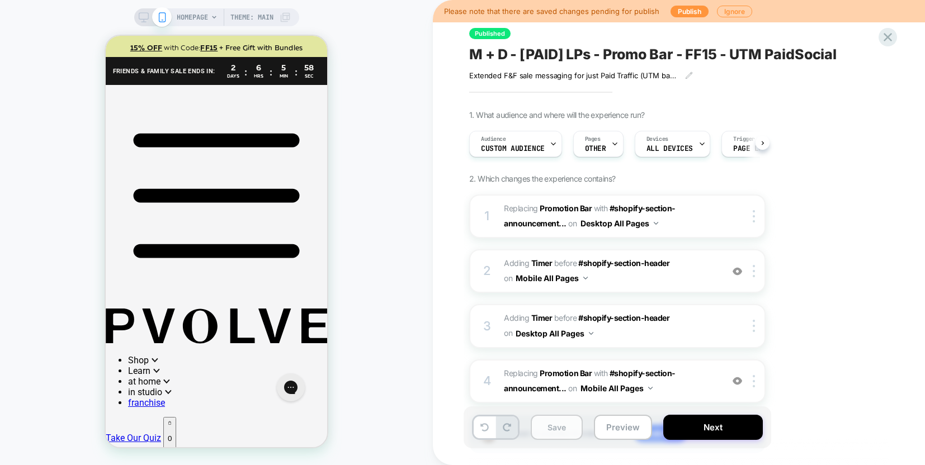
scroll to position [0, 1]
click at [562, 433] on button "Save" at bounding box center [557, 427] width 52 height 25
click at [715, 432] on button "Next" at bounding box center [713, 427] width 100 height 25
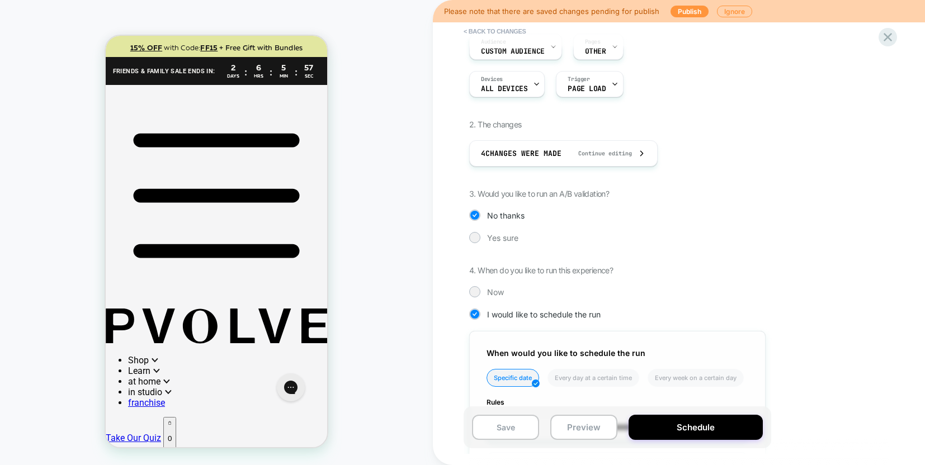
scroll to position [261, 0]
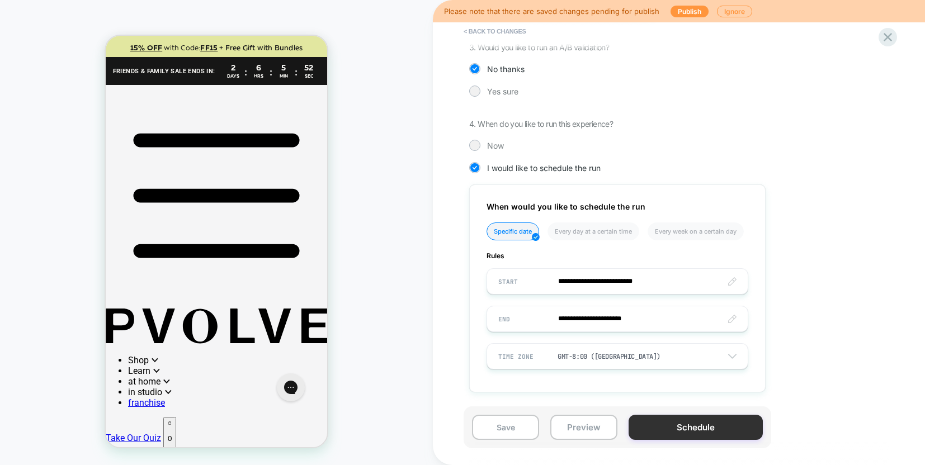
click at [669, 429] on button "Schedule" at bounding box center [696, 427] width 134 height 25
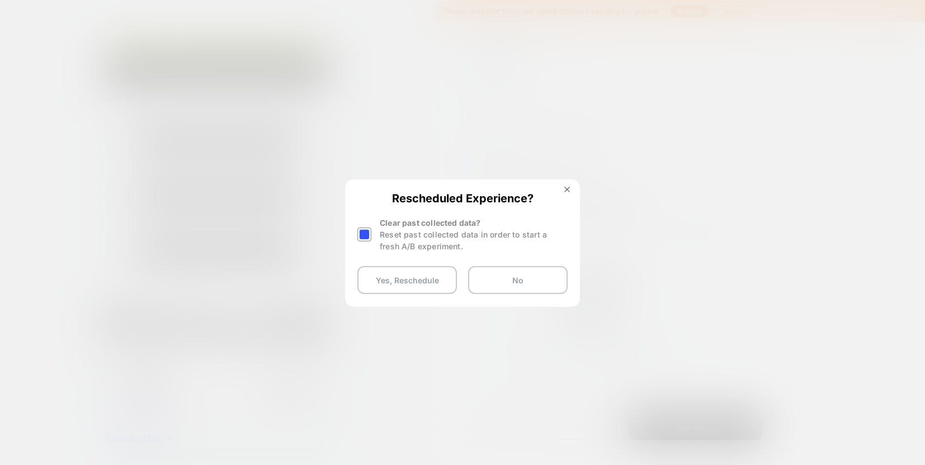
click at [366, 237] on div at bounding box center [364, 235] width 14 height 14
click at [394, 277] on button "Yes, Reschedule" at bounding box center [407, 280] width 100 height 28
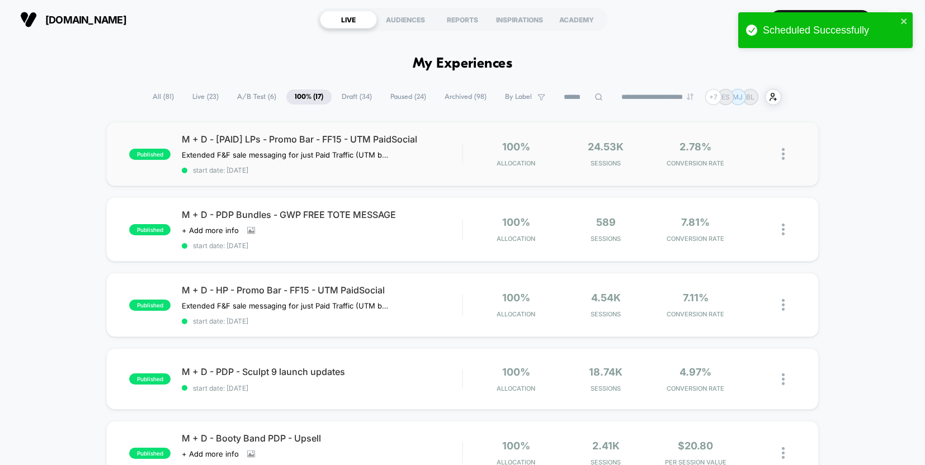
click at [782, 157] on img at bounding box center [783, 154] width 3 height 12
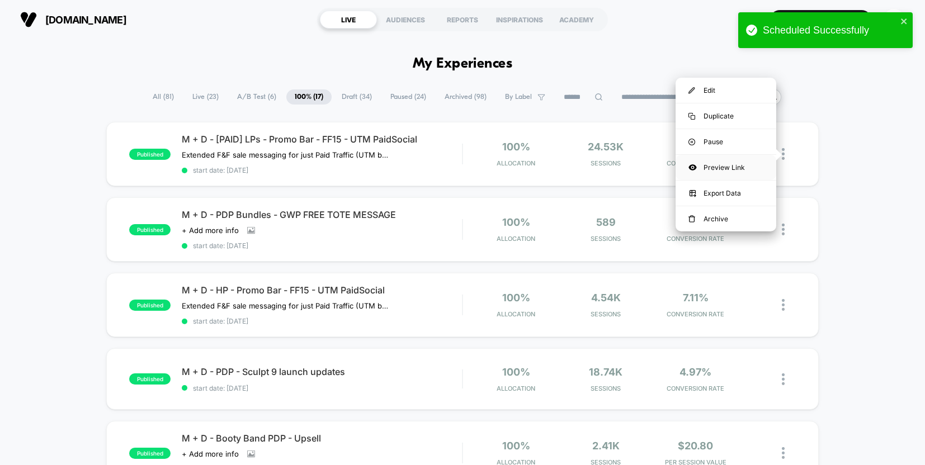
click at [719, 167] on div "Preview Link" at bounding box center [726, 167] width 101 height 25
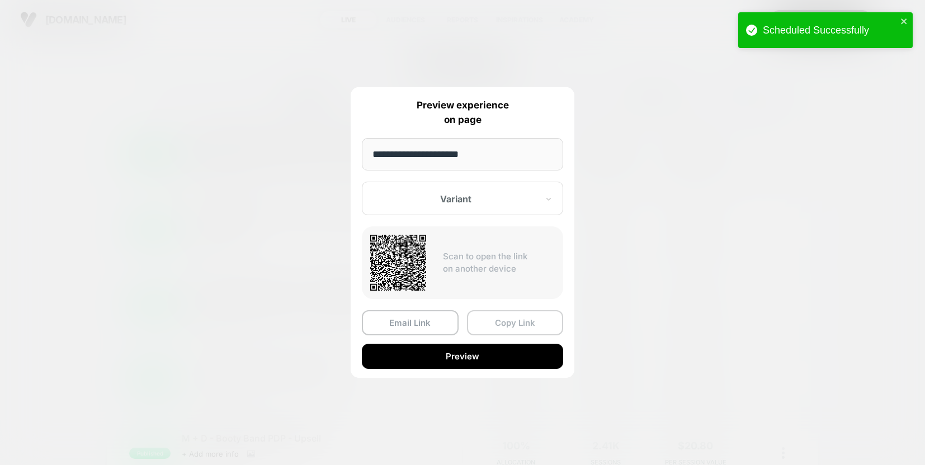
click at [523, 329] on button "Copy Link" at bounding box center [515, 322] width 97 height 25
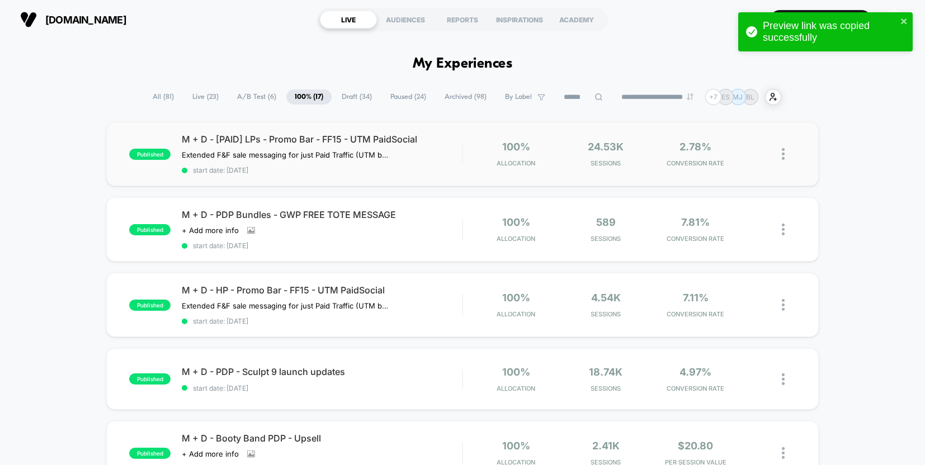
click at [261, 145] on span "M + D - [PAID] LPs - Promo Bar - FF15 - UTM PaidSocial" at bounding box center [322, 139] width 280 height 11
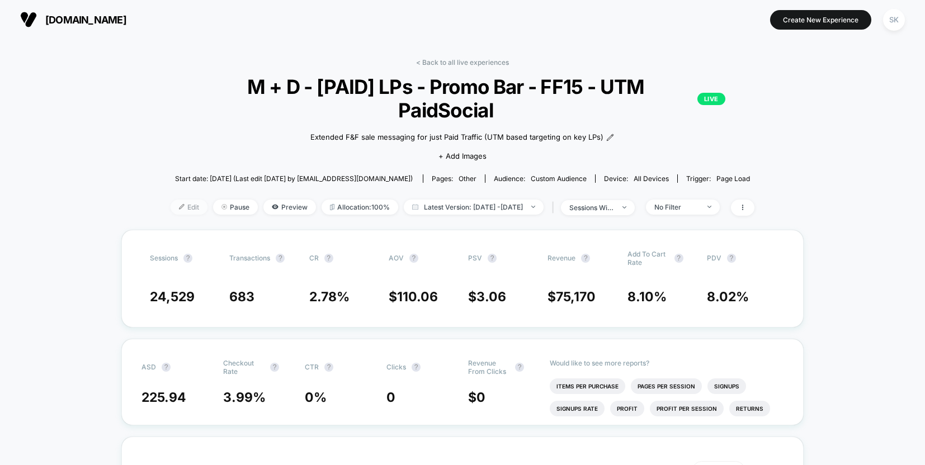
click at [171, 200] on span "Edit" at bounding box center [189, 207] width 37 height 15
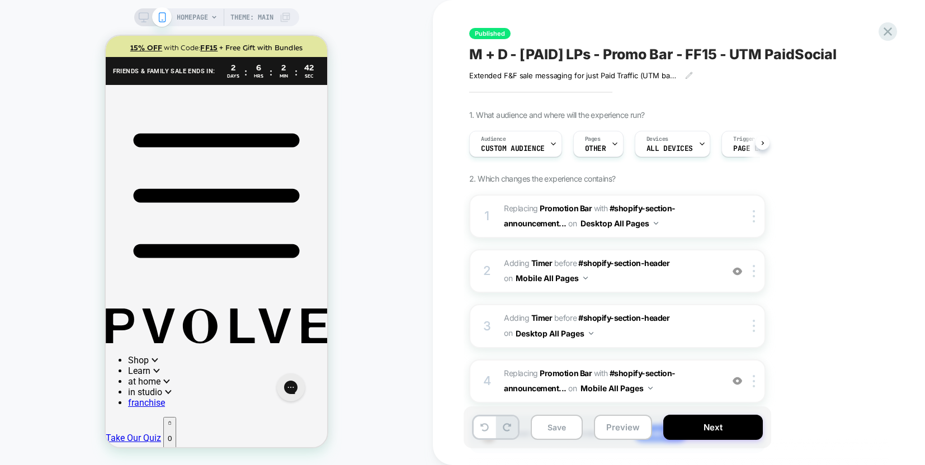
scroll to position [0, 1]
click at [616, 427] on button "Preview" at bounding box center [623, 427] width 58 height 25
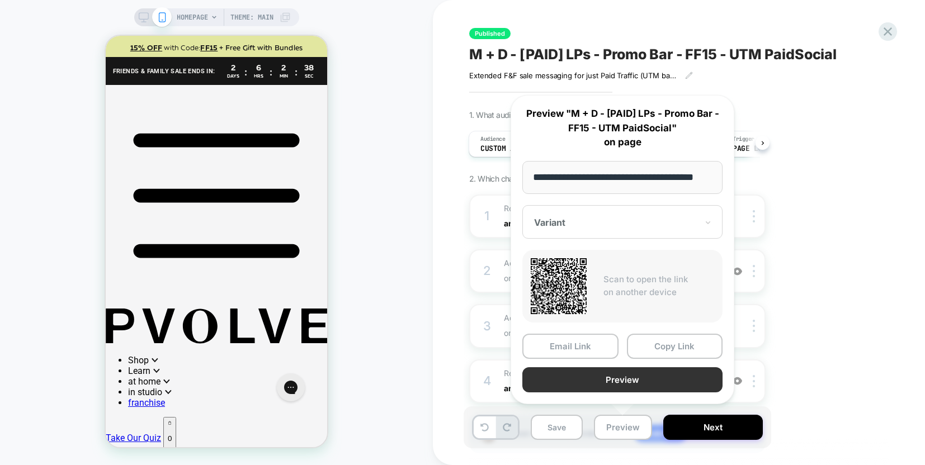
scroll to position [0, 0]
click at [593, 382] on button "Preview" at bounding box center [622, 379] width 200 height 25
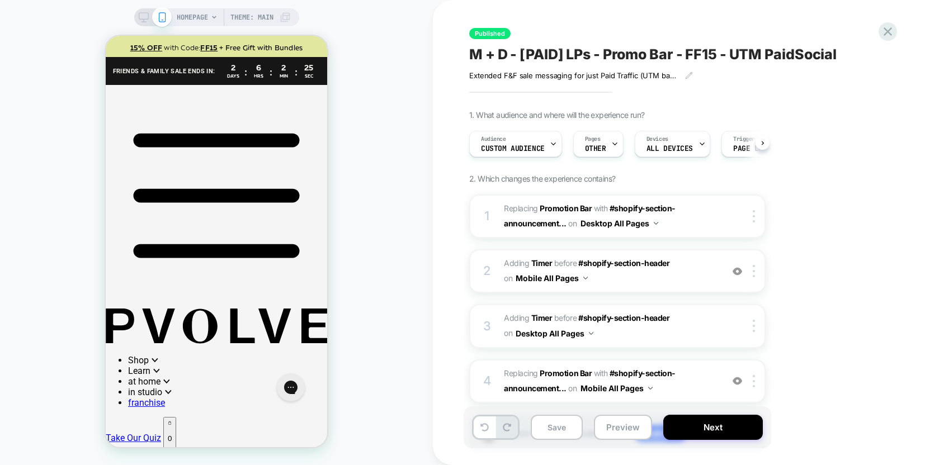
scroll to position [0, 1]
click at [715, 223] on span "#_loomi_addon_1746594972698_dup1747273195_dup1750954694_dup1750997181_dup175575…" at bounding box center [610, 216] width 213 height 30
click at [678, 218] on span "#_loomi_addon_1746594972698_dup1747273195_dup1750954694_dup1750997181_dup175575…" at bounding box center [610, 216] width 213 height 30
click at [728, 270] on div at bounding box center [737, 271] width 18 height 12
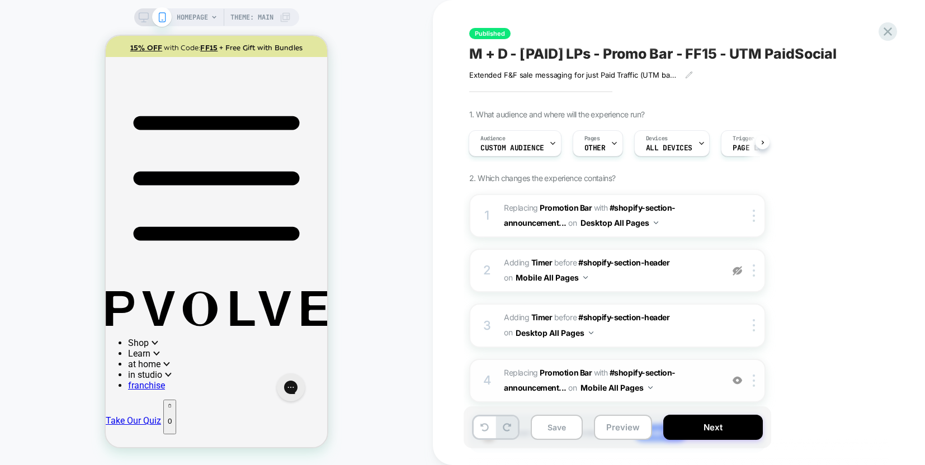
scroll to position [0, 0]
click at [738, 381] on img at bounding box center [738, 381] width 10 height 10
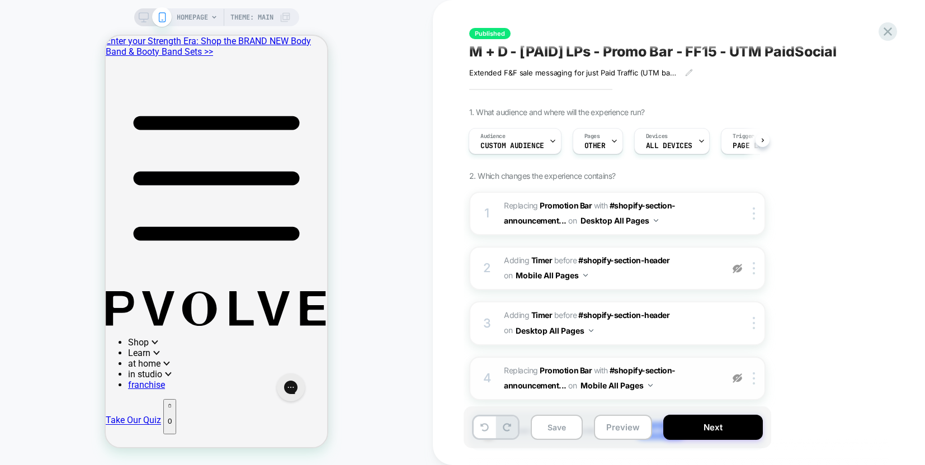
scroll to position [3, 0]
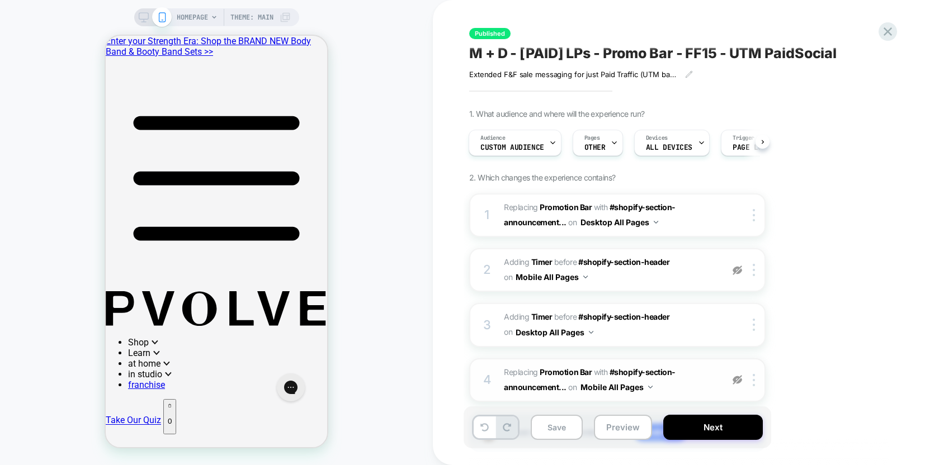
click at [738, 381] on img at bounding box center [738, 380] width 10 height 10
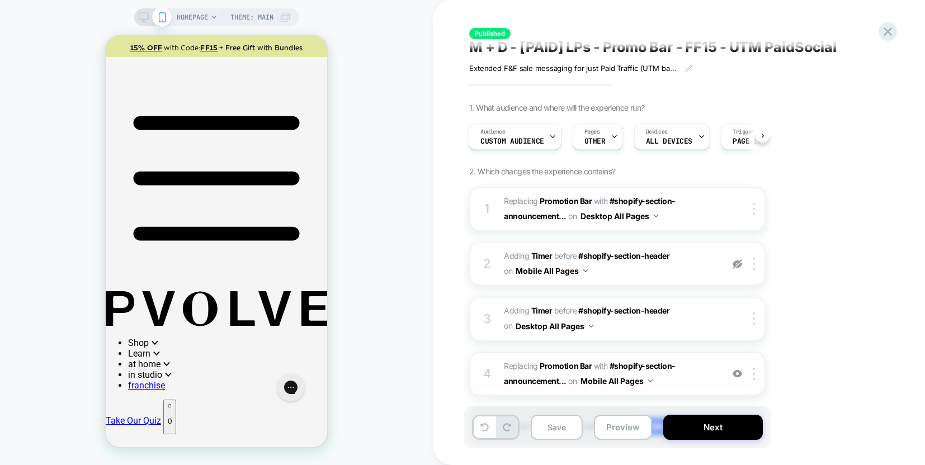
scroll to position [8, 0]
click at [567, 423] on button "Save" at bounding box center [557, 427] width 52 height 25
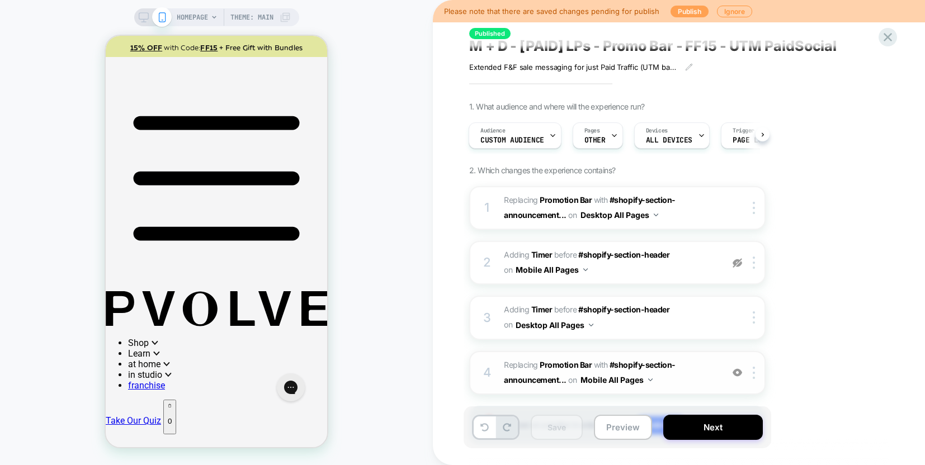
click at [678, 12] on button "Publish" at bounding box center [690, 12] width 38 height 12
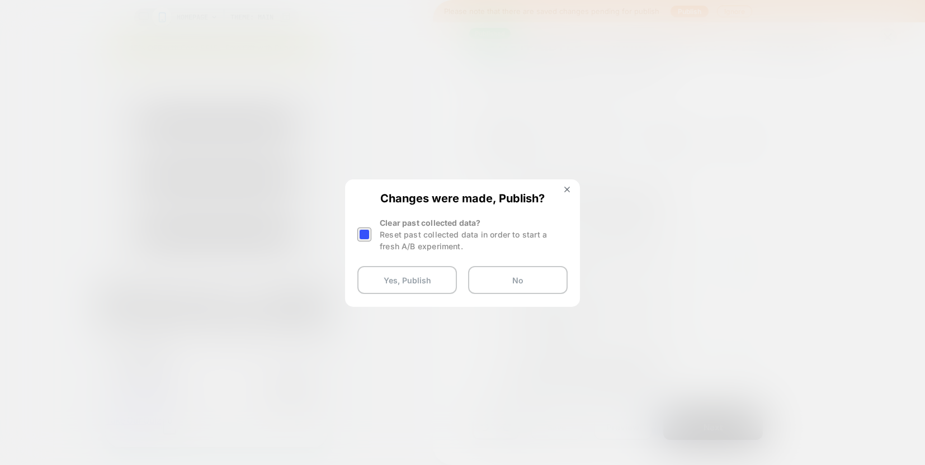
drag, startPoint x: 359, startPoint y: 233, endPoint x: 370, endPoint y: 239, distance: 13.0
click at [360, 233] on div at bounding box center [364, 235] width 14 height 14
click at [488, 287] on button "No" at bounding box center [518, 280] width 100 height 28
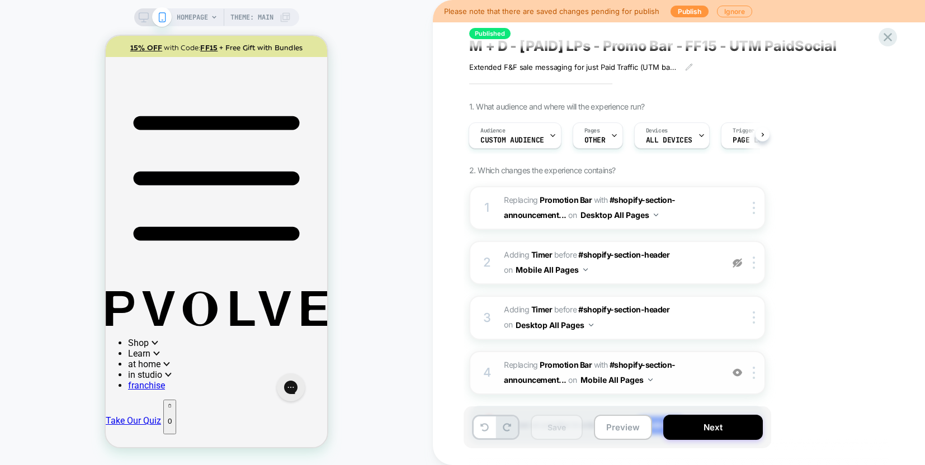
click at [140, 17] on icon at bounding box center [144, 17] width 10 height 10
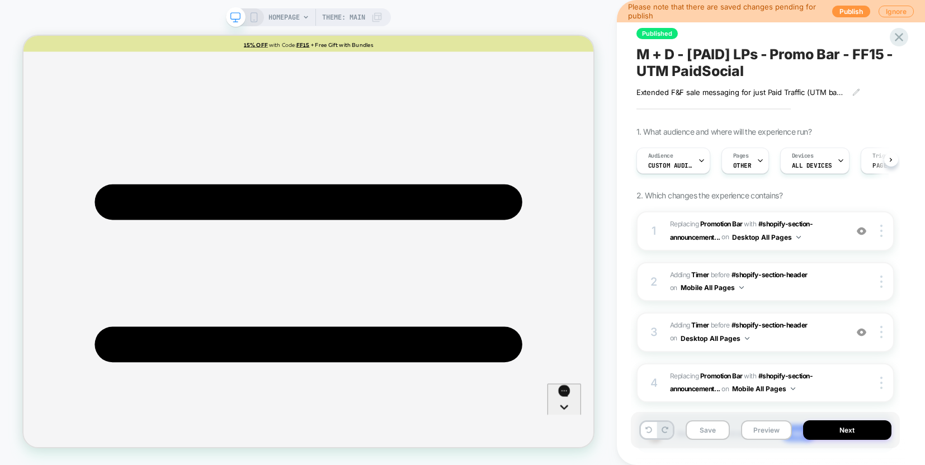
scroll to position [0, 1]
click at [864, 331] on img at bounding box center [862, 333] width 10 height 10
click at [705, 431] on button "Save" at bounding box center [708, 431] width 44 height 20
click at [843, 435] on button "Next" at bounding box center [847, 431] width 88 height 20
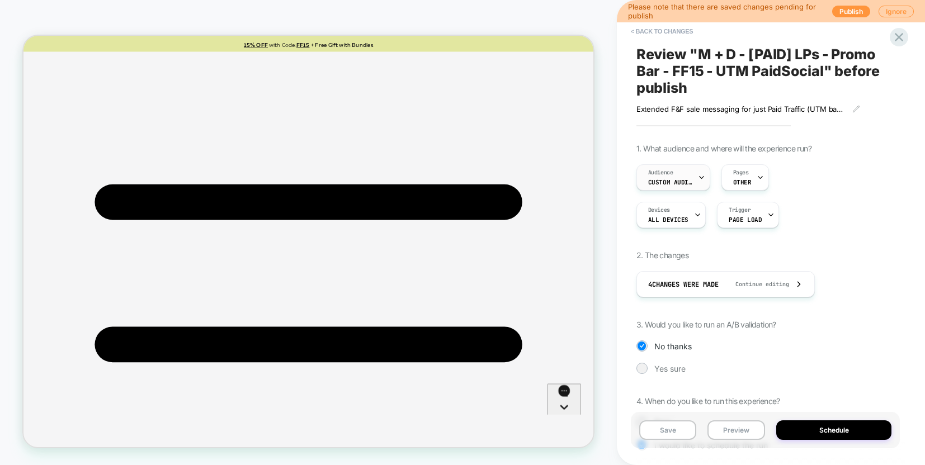
click at [688, 181] on span "Custom Audience" at bounding box center [670, 182] width 45 height 8
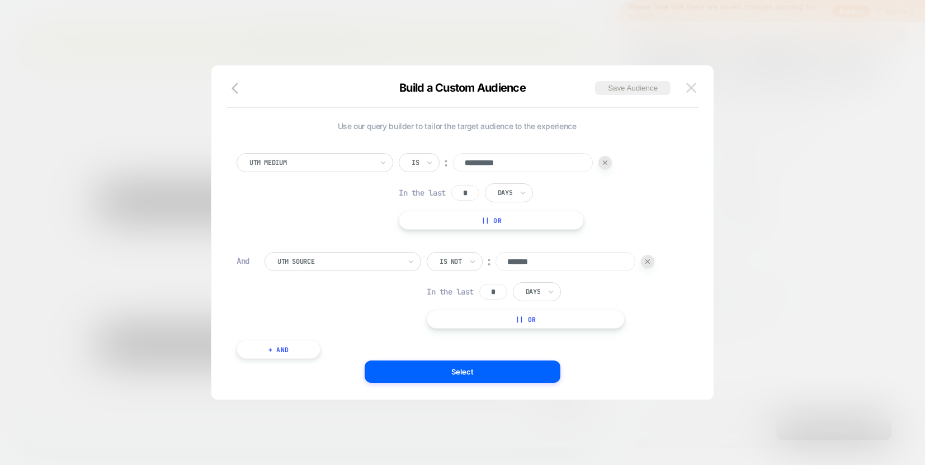
click at [687, 92] on img at bounding box center [691, 88] width 10 height 10
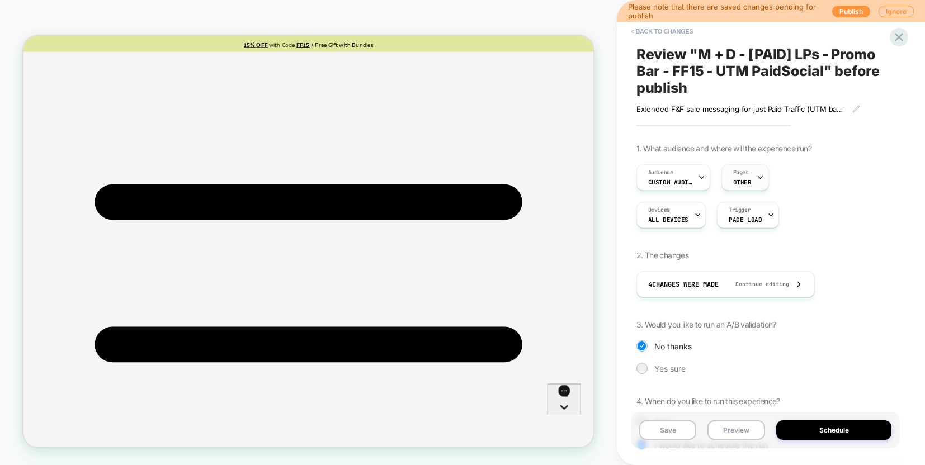
click at [763, 178] on div "Pages OTHER" at bounding box center [746, 177] width 48 height 26
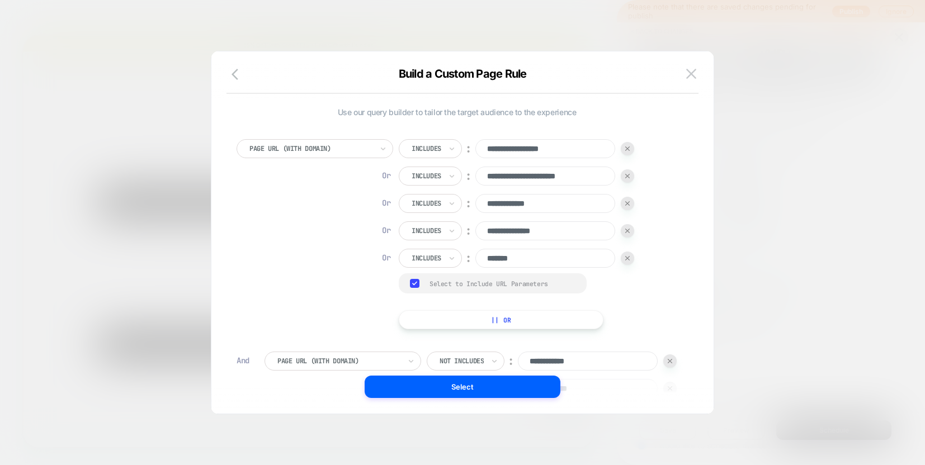
scroll to position [175, 0]
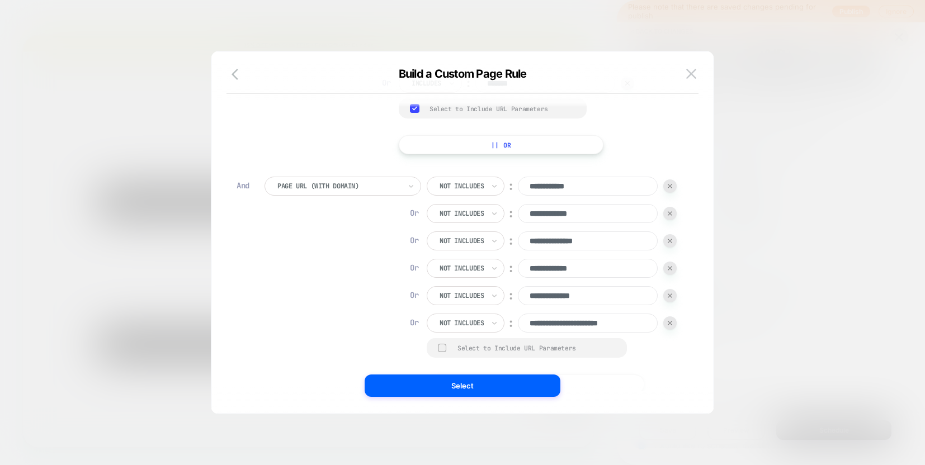
click at [592, 267] on div "**********" at bounding box center [471, 285] width 413 height 217
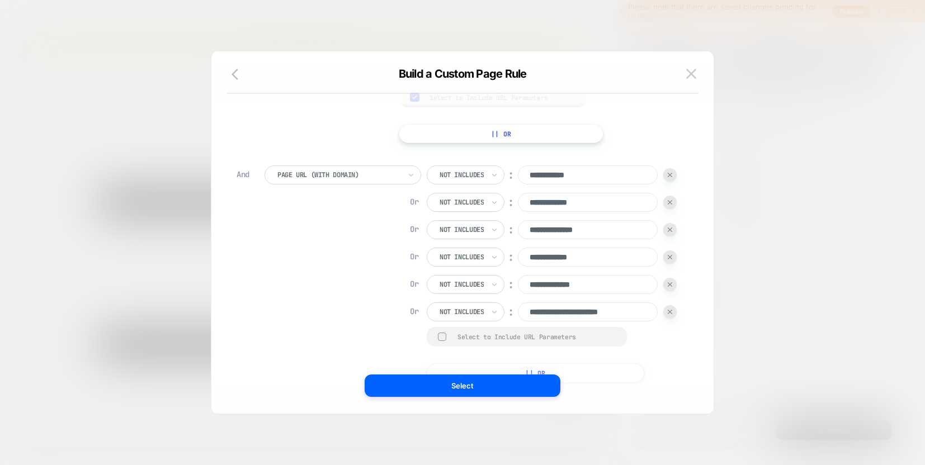
click at [572, 322] on div "**********" at bounding box center [471, 274] width 413 height 217
click at [686, 76] on img at bounding box center [691, 74] width 10 height 10
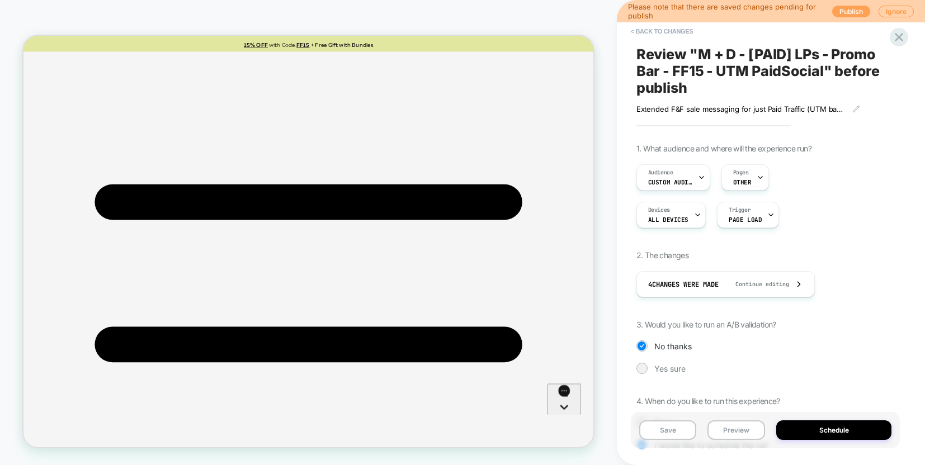
click at [851, 15] on button "Publish" at bounding box center [851, 12] width 38 height 12
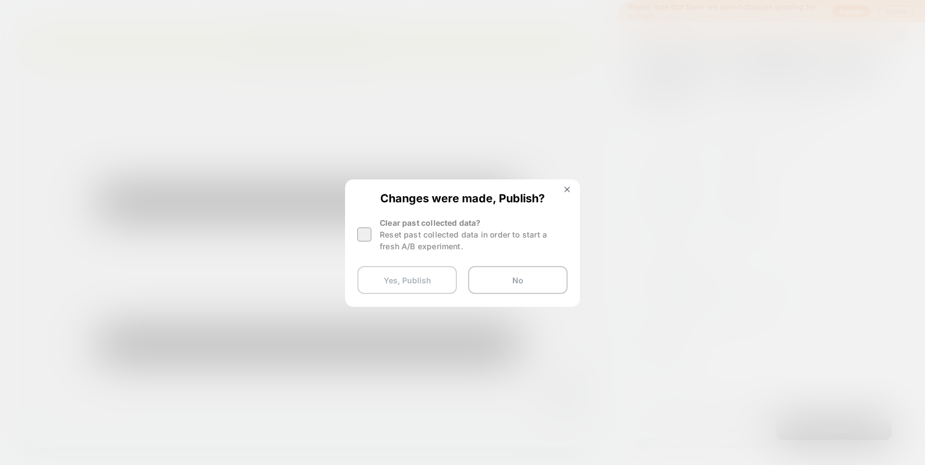
click at [403, 279] on button "Yes, Publish" at bounding box center [407, 280] width 100 height 28
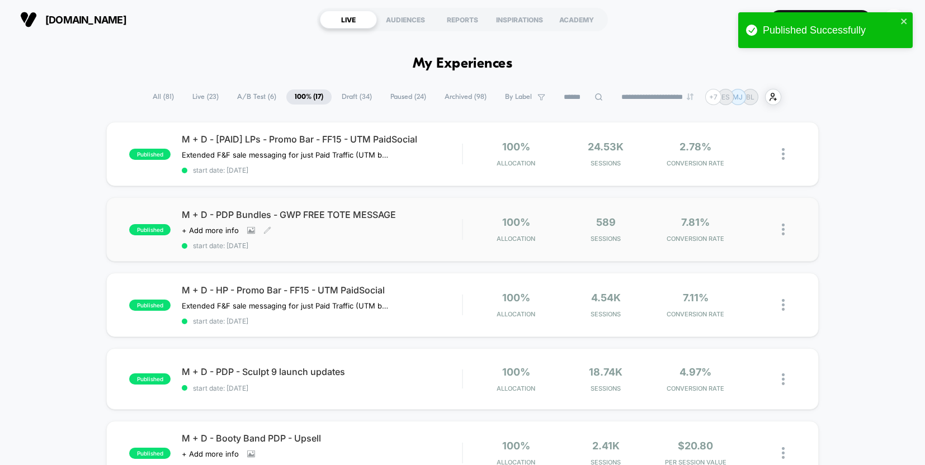
click at [413, 214] on span "M + D - PDP Bundles - GWP FREE TOTE MESSAGE" at bounding box center [322, 214] width 280 height 11
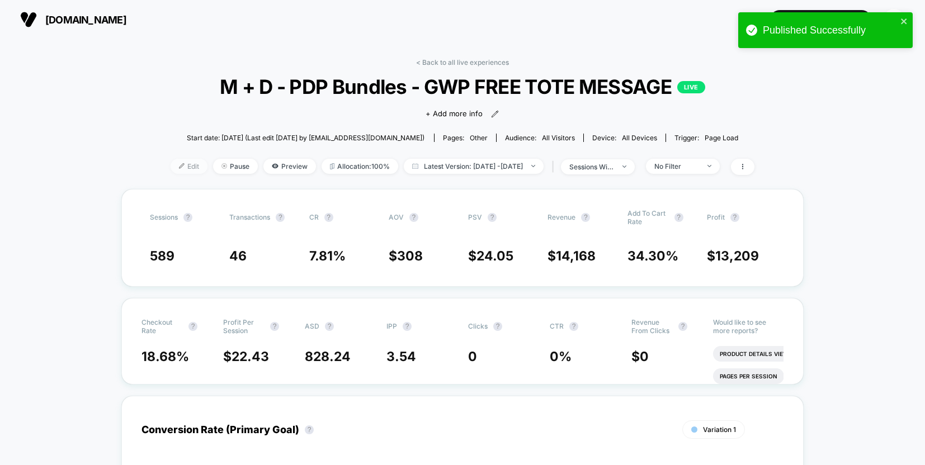
click at [182, 166] on span "Edit" at bounding box center [189, 166] width 37 height 15
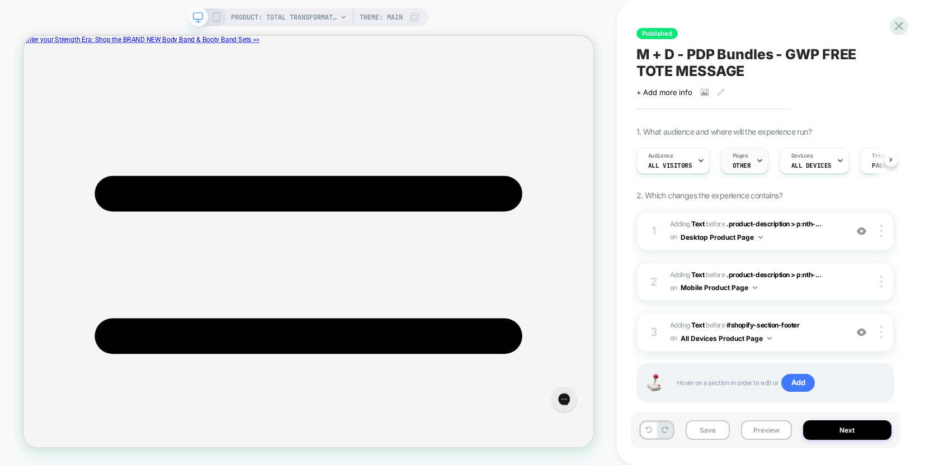
click at [739, 163] on span "OTHER" at bounding box center [742, 166] width 18 height 8
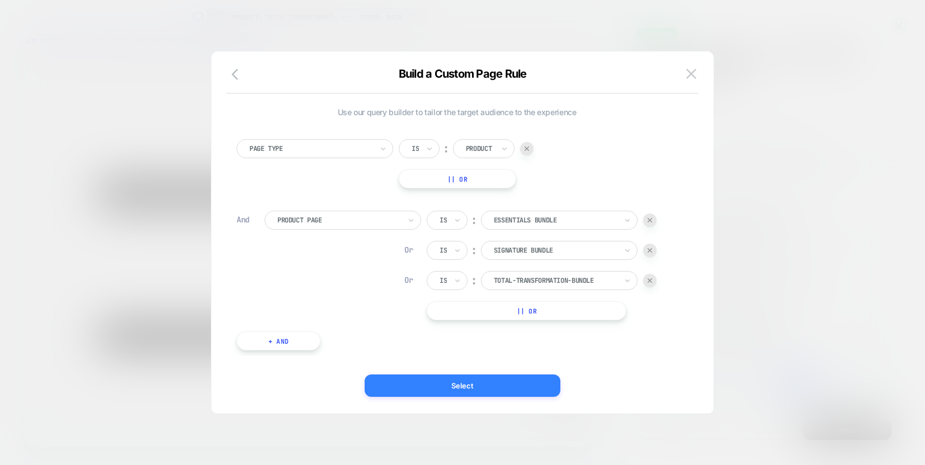
click at [480, 387] on button "Select" at bounding box center [463, 386] width 196 height 22
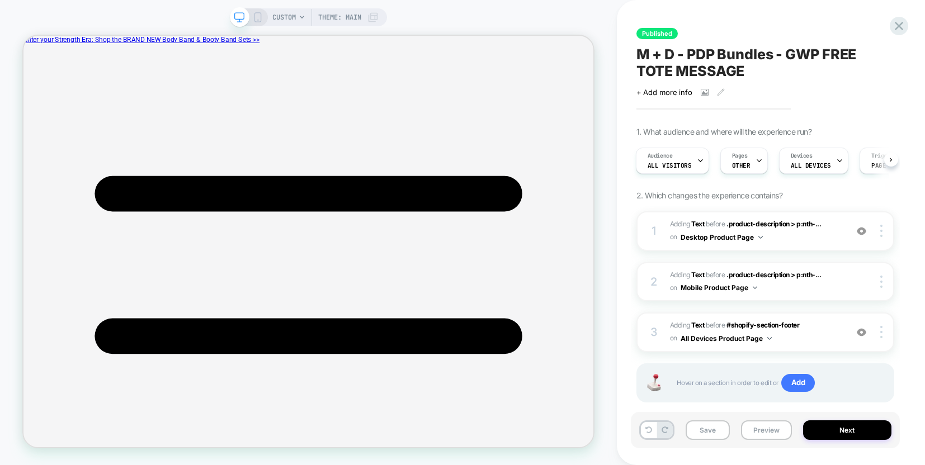
click at [287, 20] on span "CUSTOM" at bounding box center [283, 17] width 23 height 18
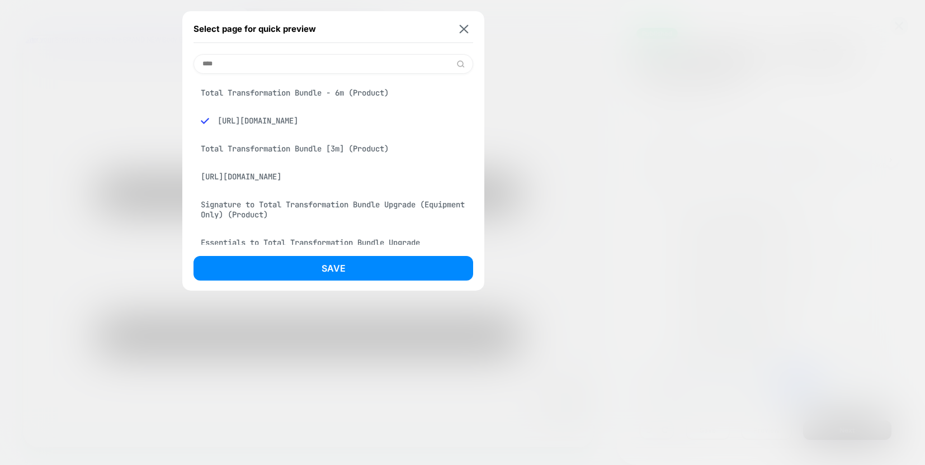
type input "****"
click at [290, 159] on div "Total Transformation Bundle [3m] (Product)" at bounding box center [334, 148] width 280 height 21
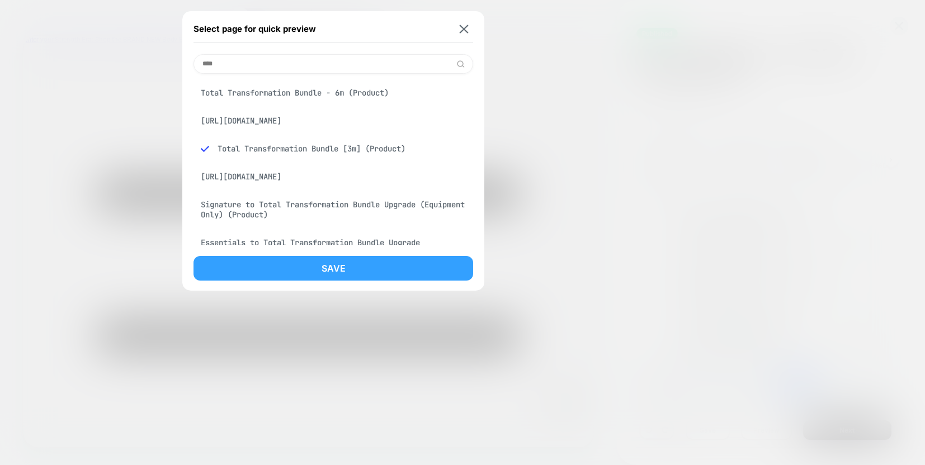
click at [350, 272] on button "Save" at bounding box center [334, 268] width 280 height 25
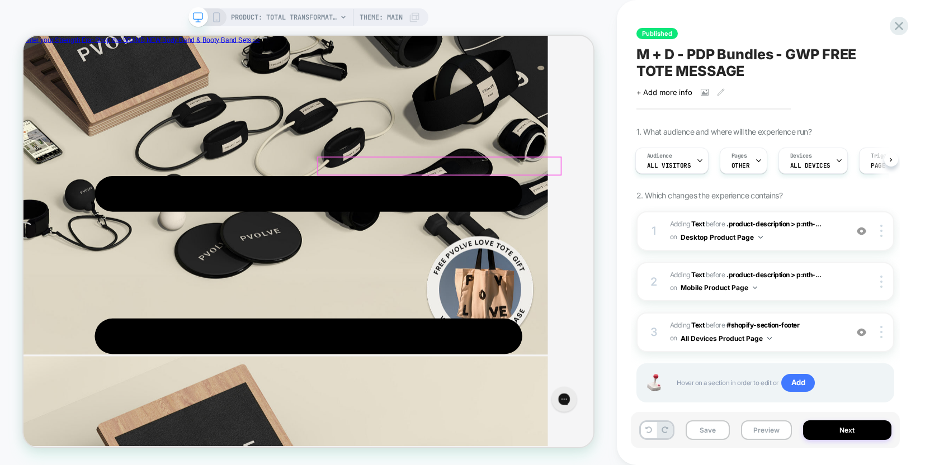
scroll to position [4543, 0]
click at [223, 16] on div "PRODUCT: Total Transformation Bundle [3m] Theme: MAIN" at bounding box center [308, 17] width 240 height 18
click at [219, 16] on rect at bounding box center [216, 17] width 6 height 9
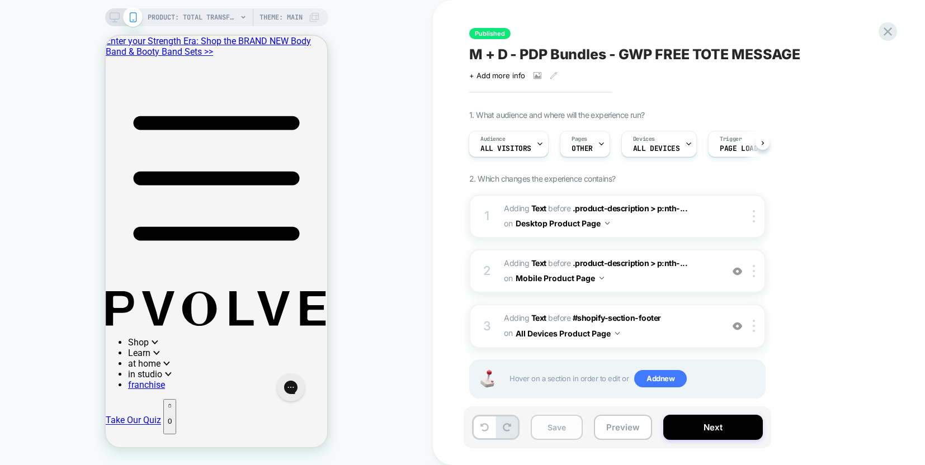
click at [566, 429] on button "Save" at bounding box center [557, 427] width 52 height 25
click at [591, 140] on div "Pages OTHER" at bounding box center [582, 143] width 44 height 25
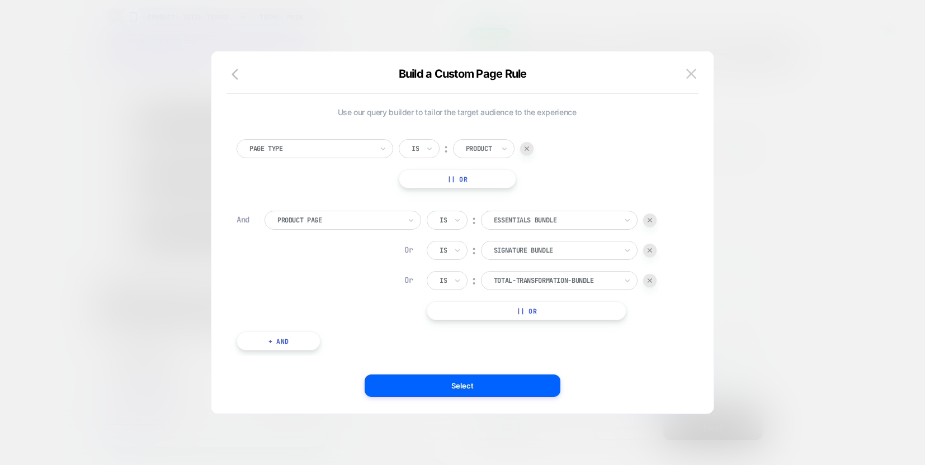
click at [473, 308] on button "|| Or" at bounding box center [527, 310] width 200 height 19
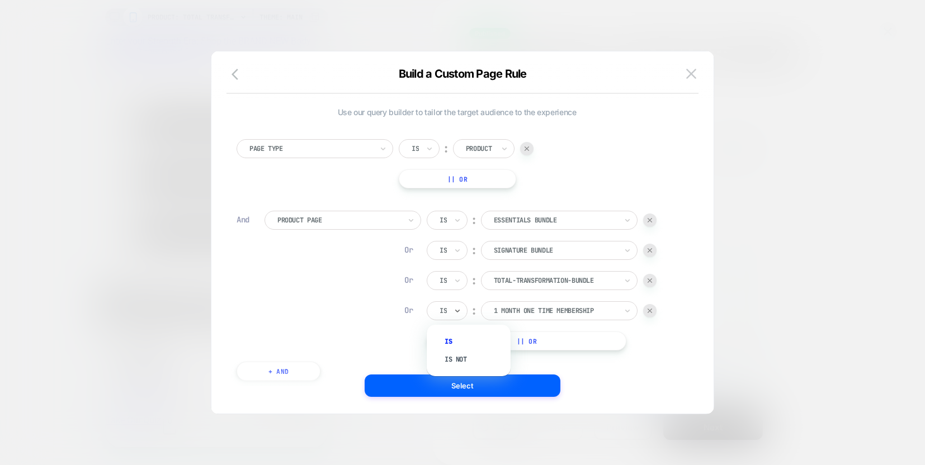
click at [462, 310] on div "Is" at bounding box center [447, 310] width 41 height 19
click at [504, 310] on div at bounding box center [555, 311] width 123 height 10
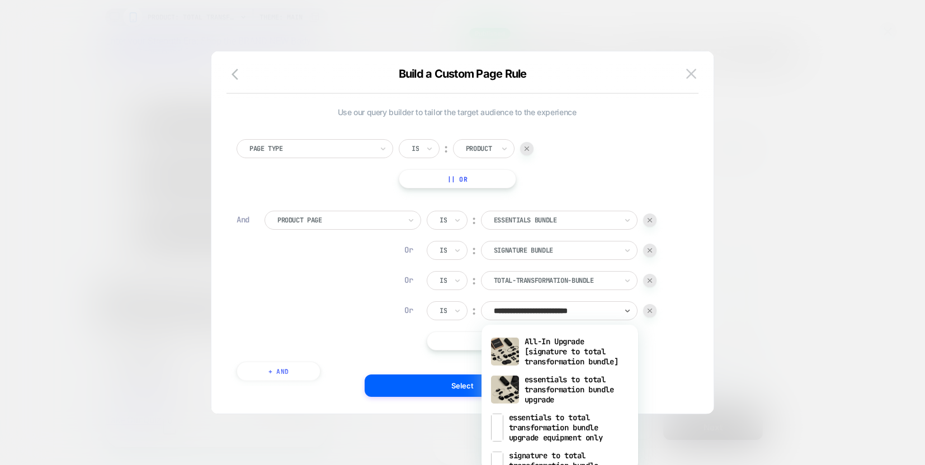
type input "**********"
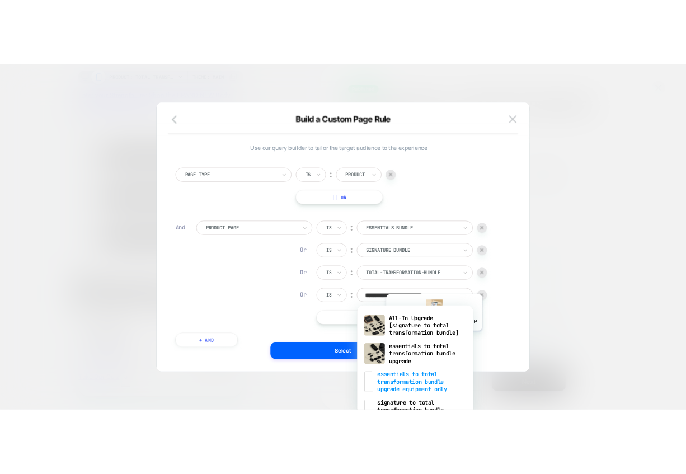
scroll to position [92, 0]
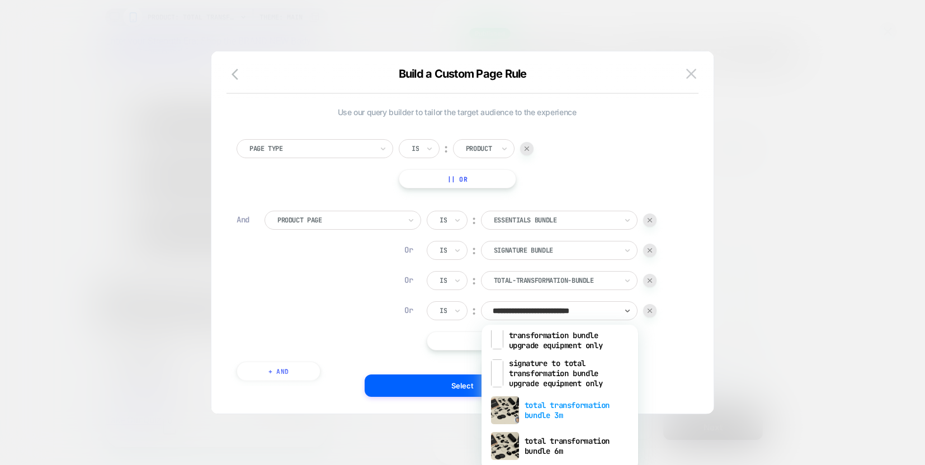
click at [546, 415] on div "total transformation bundle 3m" at bounding box center [559, 411] width 145 height 36
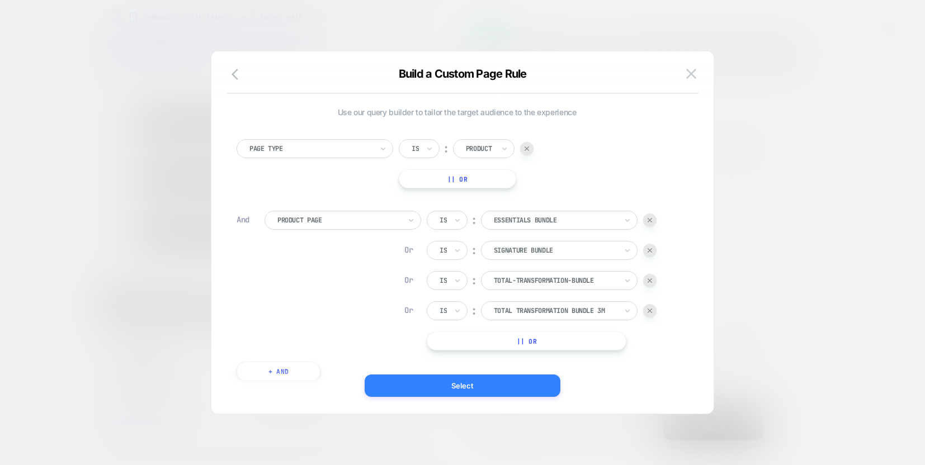
click at [486, 390] on button "Select" at bounding box center [463, 386] width 196 height 22
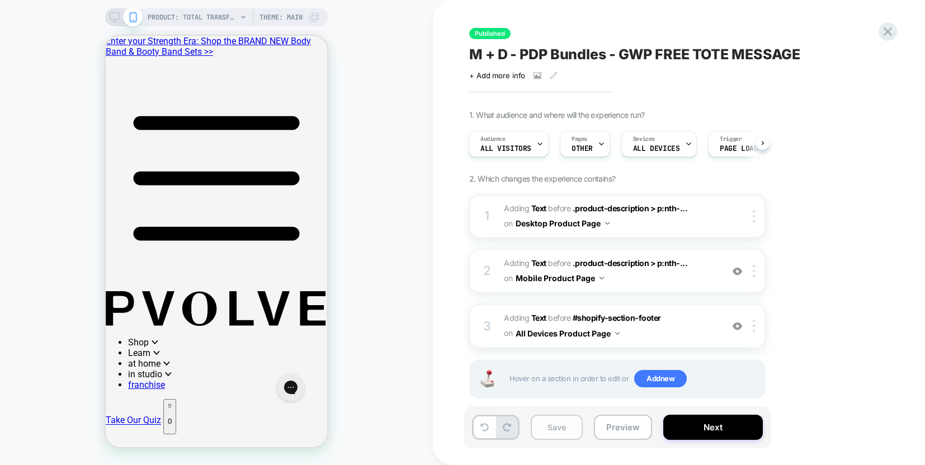
click at [543, 432] on button "Save" at bounding box center [557, 427] width 52 height 25
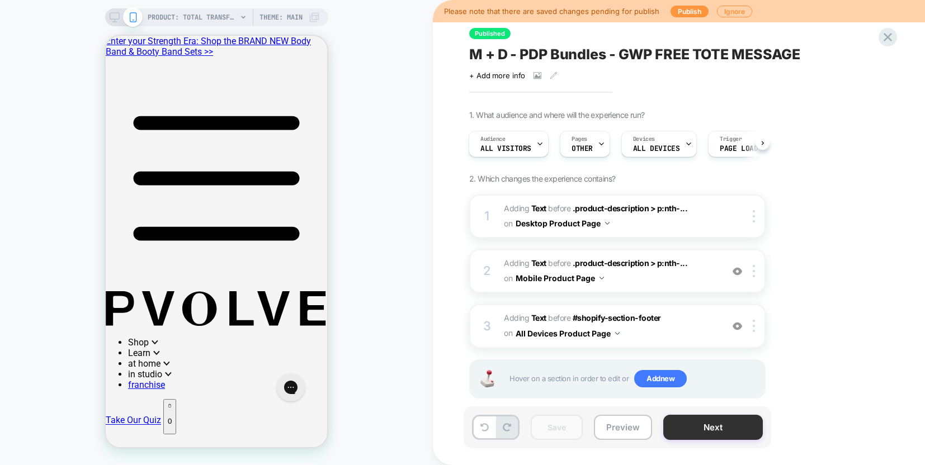
click at [706, 432] on button "Next" at bounding box center [713, 427] width 100 height 25
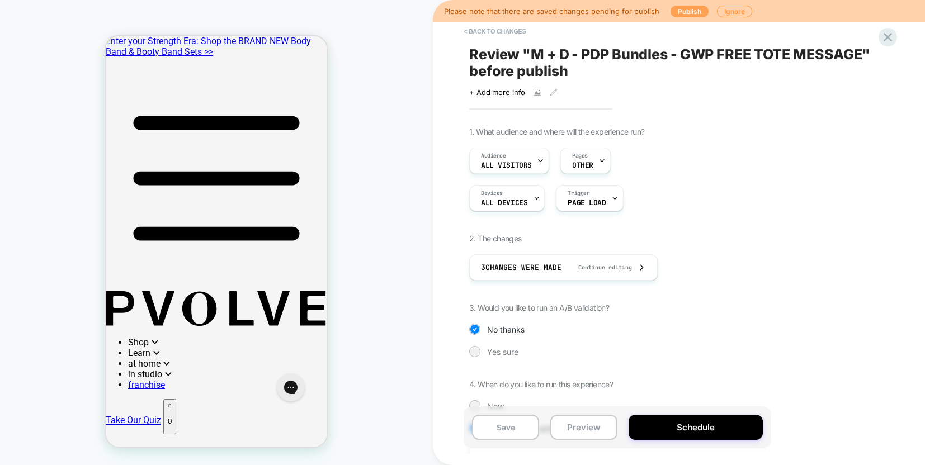
click at [685, 11] on button "Publish" at bounding box center [690, 12] width 38 height 12
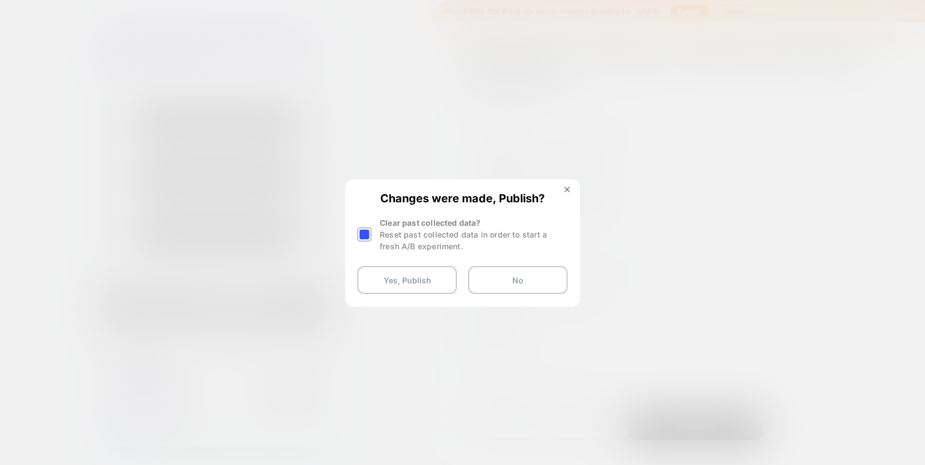
click at [359, 235] on div at bounding box center [364, 235] width 14 height 14
click at [400, 304] on div "Changes were made, Publish? Clear past collected data? Reset past collected dat…" at bounding box center [462, 243] width 233 height 125
click at [398, 289] on button "Yes, Publish" at bounding box center [407, 280] width 100 height 28
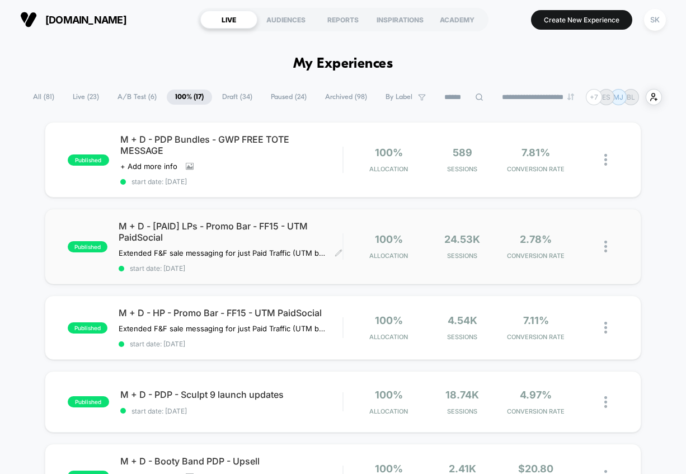
click at [284, 230] on span "M + D - [PAID] LPs - Promo Bar - FF15 - UTM PaidSocial" at bounding box center [231, 231] width 224 height 22
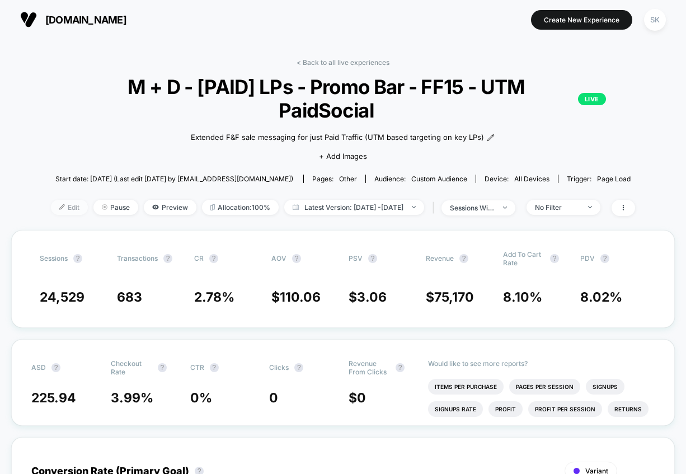
click at [51, 200] on span "Edit" at bounding box center [69, 207] width 37 height 15
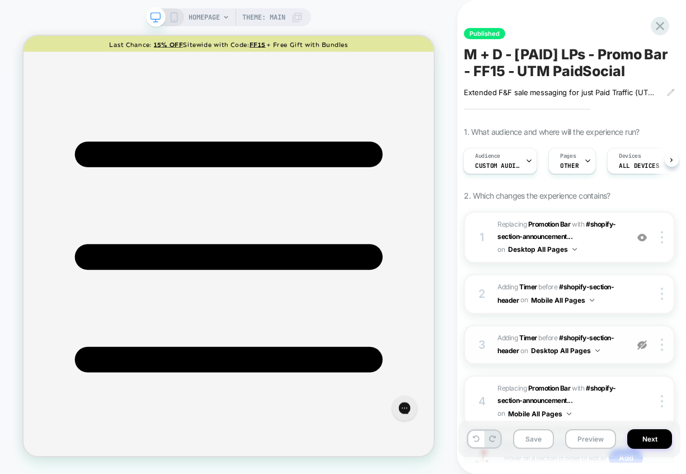
click at [644, 346] on img at bounding box center [642, 345] width 10 height 10
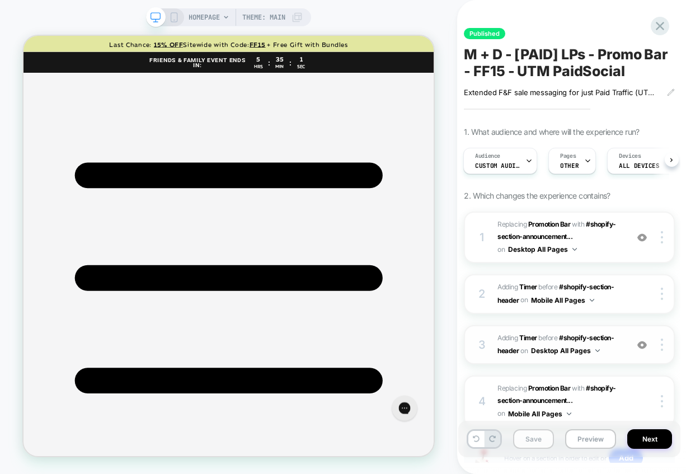
click at [537, 438] on button "Save" at bounding box center [533, 439] width 41 height 20
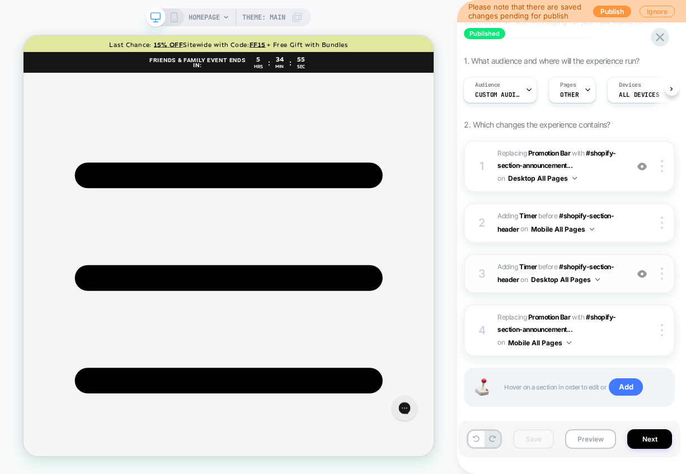
scroll to position [88, 0]
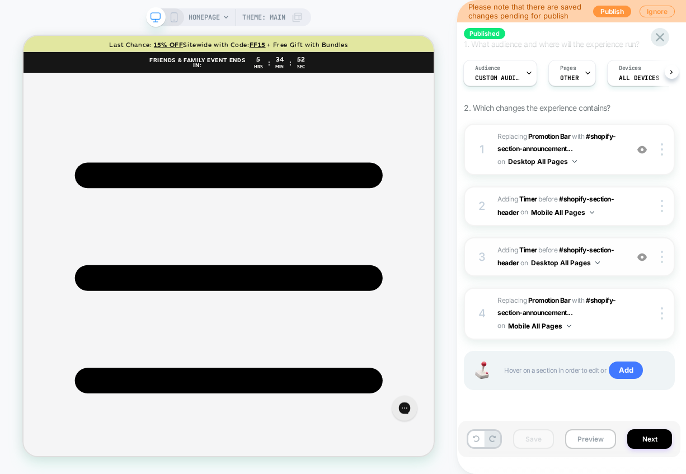
click at [175, 20] on icon at bounding box center [174, 17] width 10 height 10
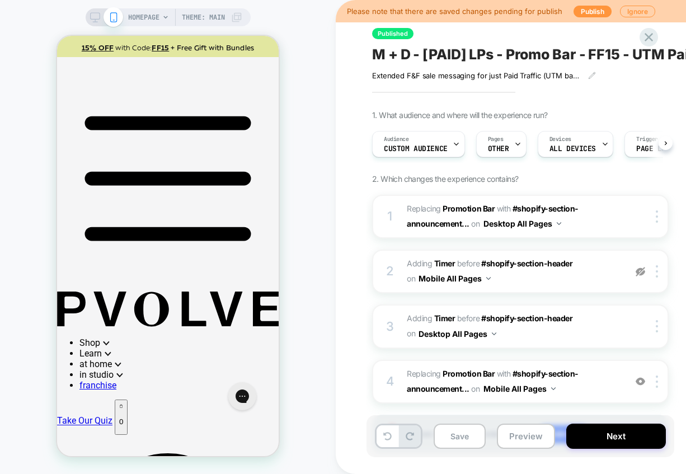
scroll to position [0, 1]
click at [643, 272] on img at bounding box center [640, 272] width 10 height 10
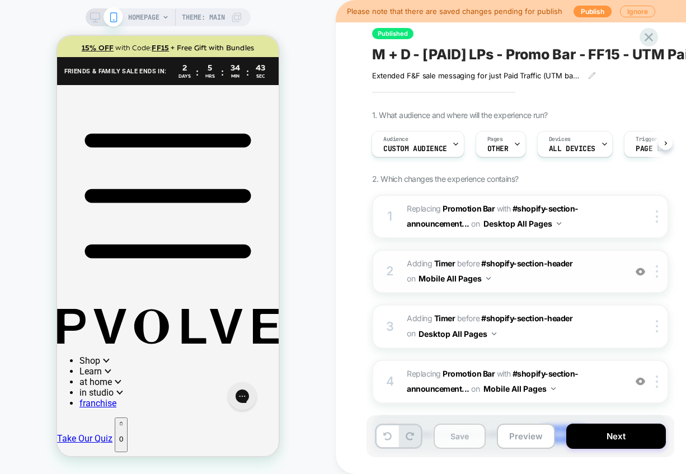
click at [460, 431] on button "Save" at bounding box center [459, 435] width 52 height 25
click at [92, 17] on icon at bounding box center [95, 17] width 10 height 10
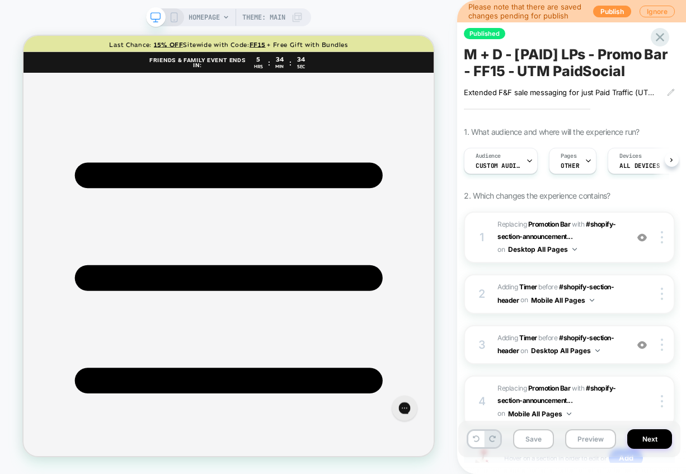
scroll to position [0, 1]
click at [607, 11] on button "Publish" at bounding box center [612, 12] width 38 height 12
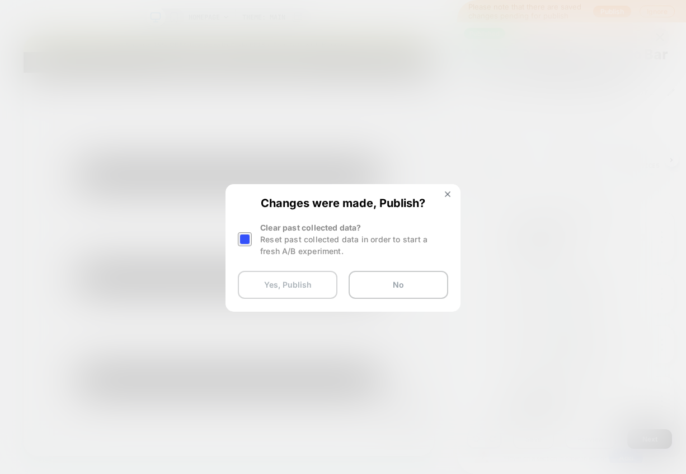
click at [303, 288] on button "Yes, Publish" at bounding box center [288, 285] width 100 height 28
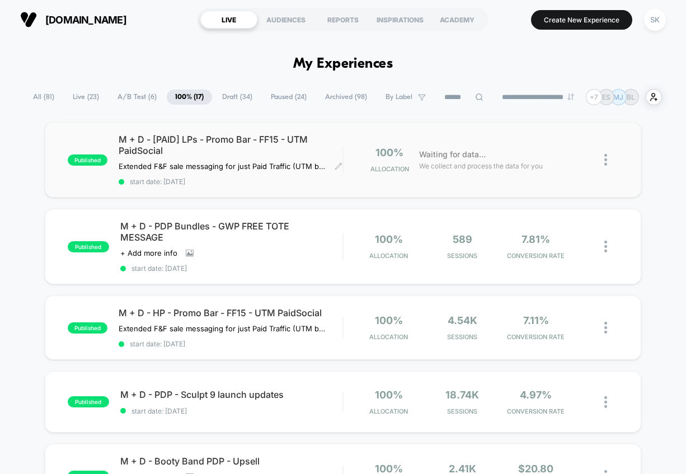
click at [260, 151] on span "M + D - [PAID] LPs - Promo Bar - FF15 - UTM PaidSocial" at bounding box center [231, 145] width 224 height 22
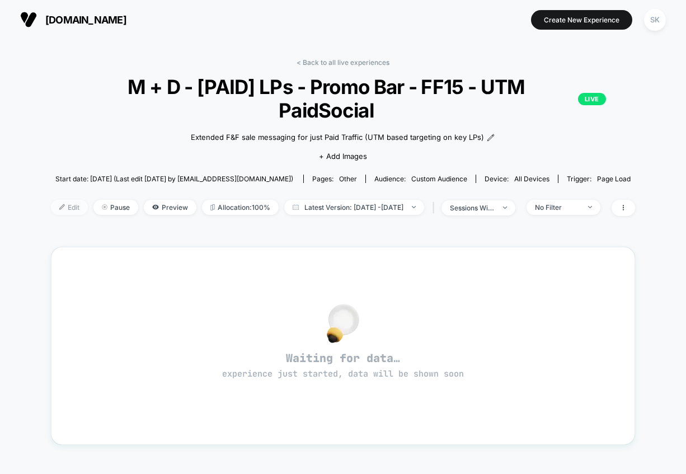
click at [58, 200] on span "Edit" at bounding box center [69, 207] width 37 height 15
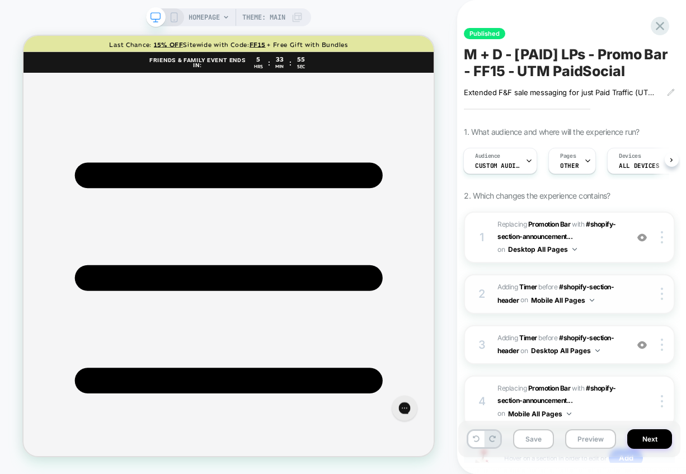
scroll to position [88, 0]
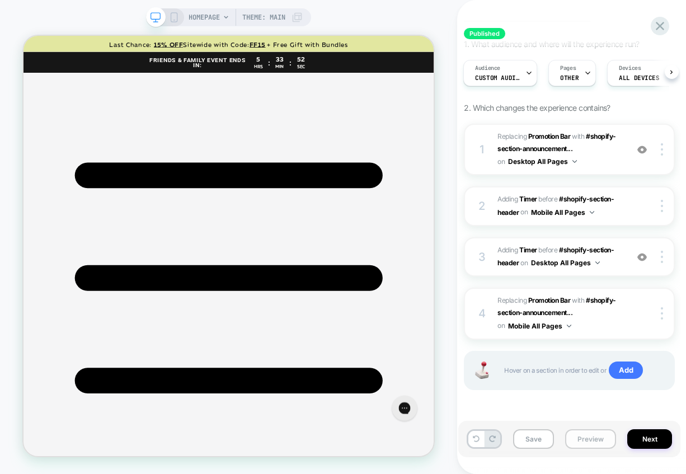
click at [593, 445] on button "Preview" at bounding box center [590, 439] width 51 height 20
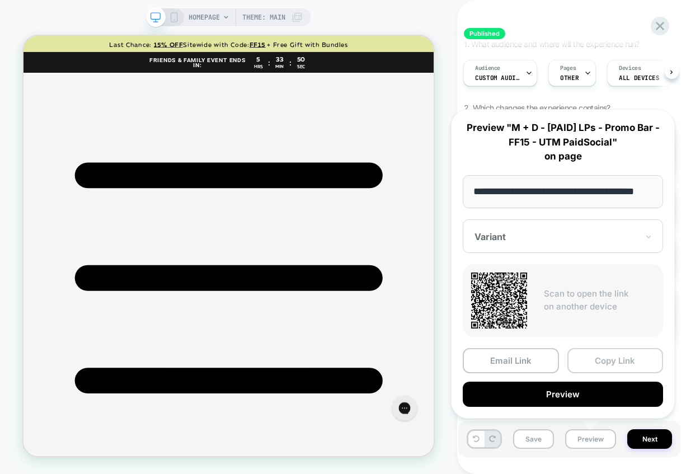
scroll to position [0, 0]
click at [625, 355] on button "Copy Link" at bounding box center [615, 360] width 96 height 25
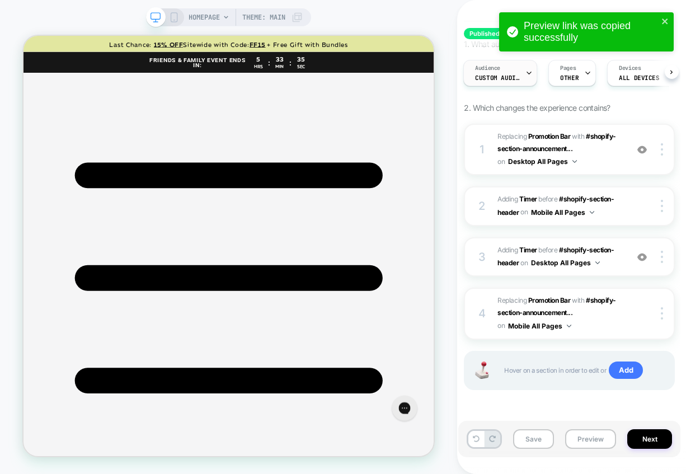
click at [501, 81] on span "Custom Audience" at bounding box center [497, 78] width 45 height 8
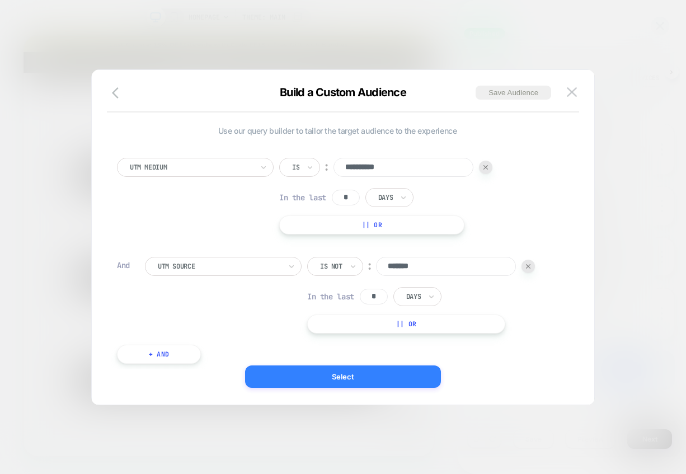
click at [358, 378] on button "Select" at bounding box center [343, 376] width 196 height 22
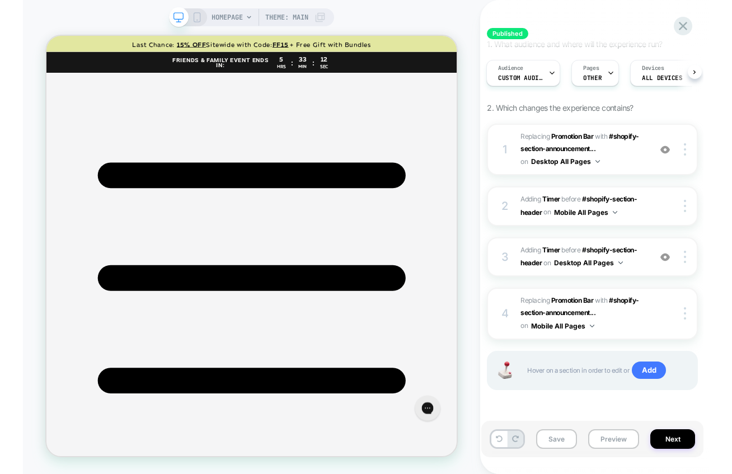
scroll to position [81, 0]
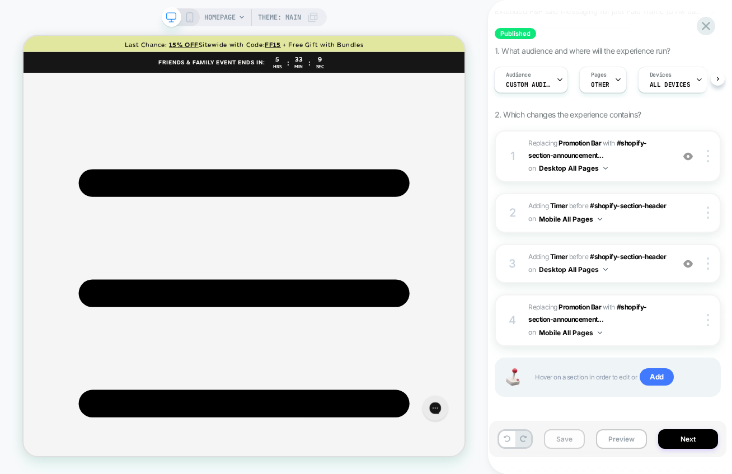
click at [564, 437] on button "Save" at bounding box center [564, 439] width 41 height 20
click at [667, 265] on span "#_loomi_addon_1758667927407_dup1758751735 Adding Timer BEFORE #shopify-section-…" at bounding box center [597, 264] width 139 height 26
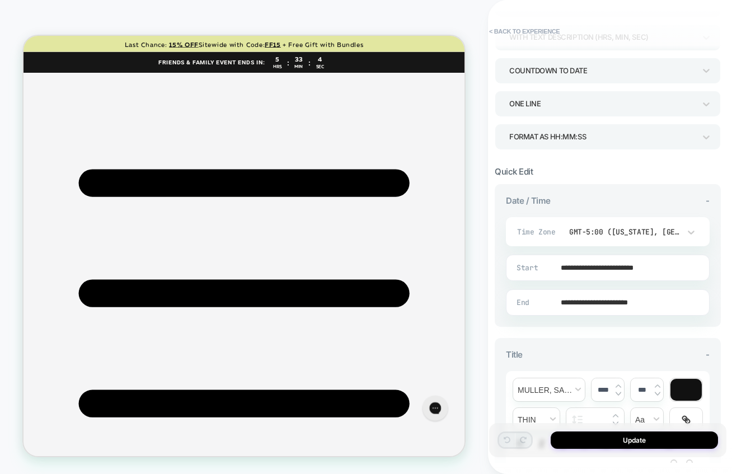
scroll to position [119, 0]
click at [624, 440] on button "Update" at bounding box center [633, 439] width 167 height 17
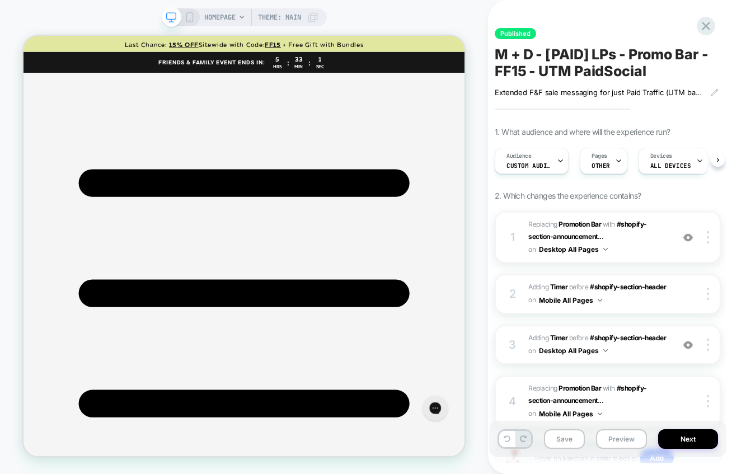
scroll to position [0, 1]
click at [548, 166] on span "Custom Audience" at bounding box center [528, 166] width 45 height 8
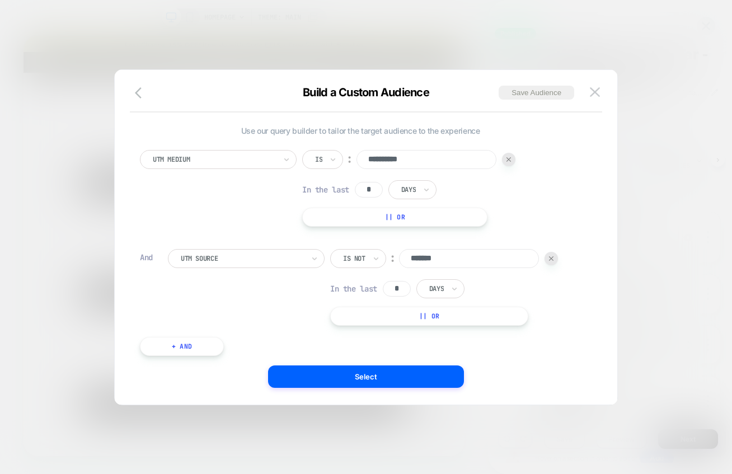
click at [551, 264] on div at bounding box center [550, 258] width 13 height 13
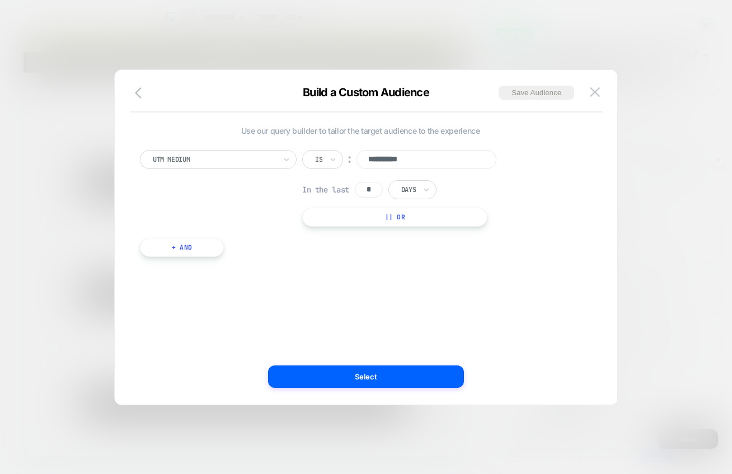
scroll to position [8, 0]
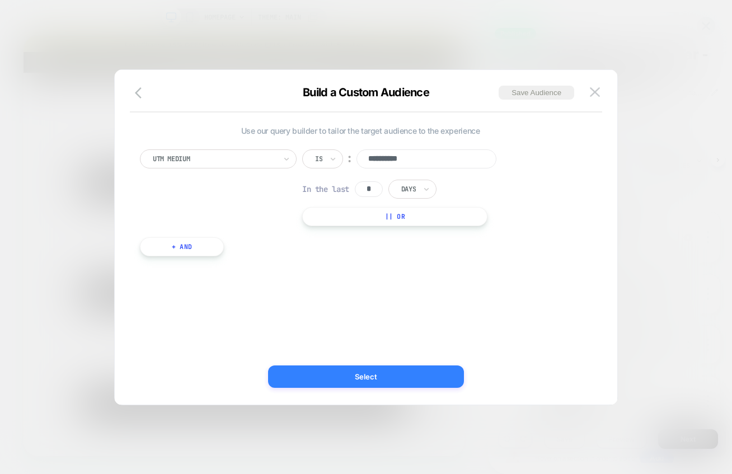
click at [449, 384] on button "Select" at bounding box center [366, 376] width 196 height 22
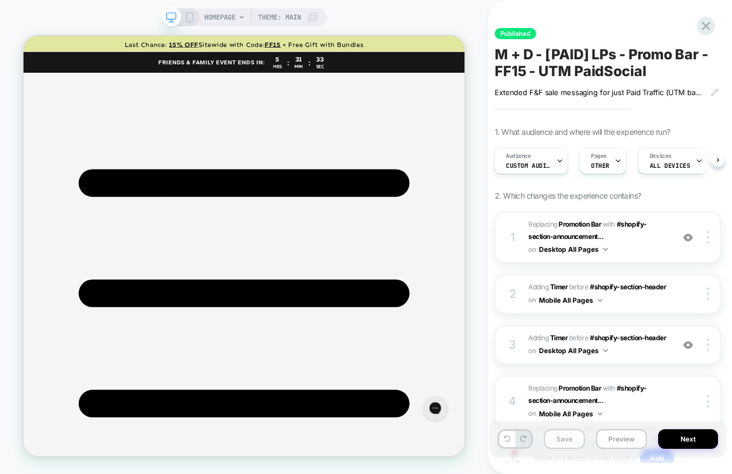
click at [570, 448] on button "Save" at bounding box center [564, 439] width 41 height 20
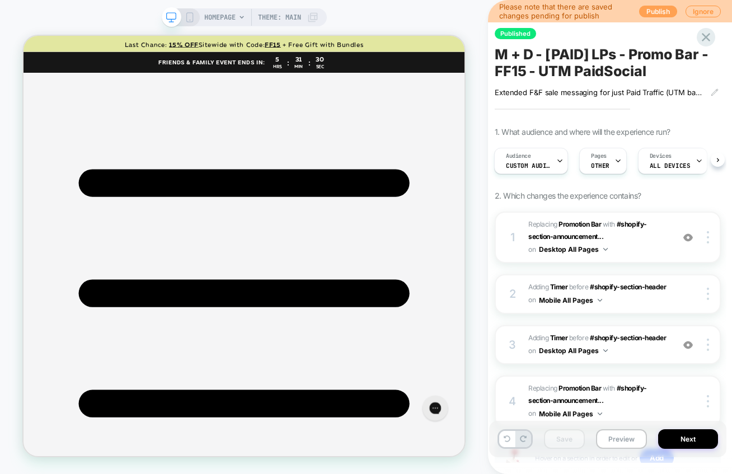
click at [648, 10] on button "Publish" at bounding box center [658, 12] width 38 height 12
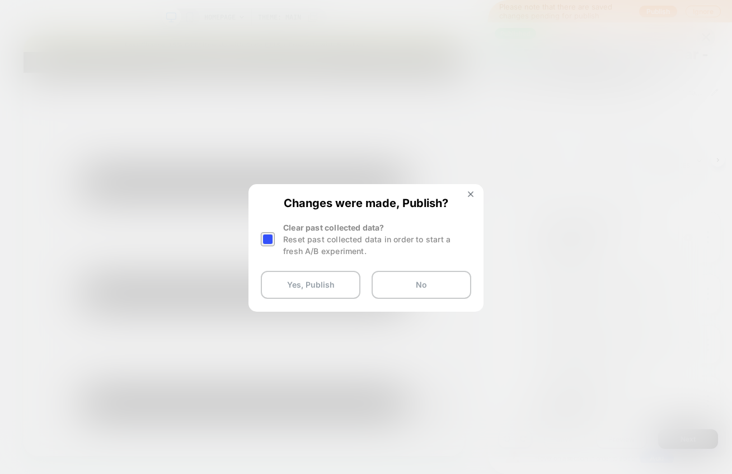
click at [261, 241] on div at bounding box center [268, 239] width 14 height 14
click at [284, 275] on button "Yes, Publish" at bounding box center [311, 285] width 100 height 28
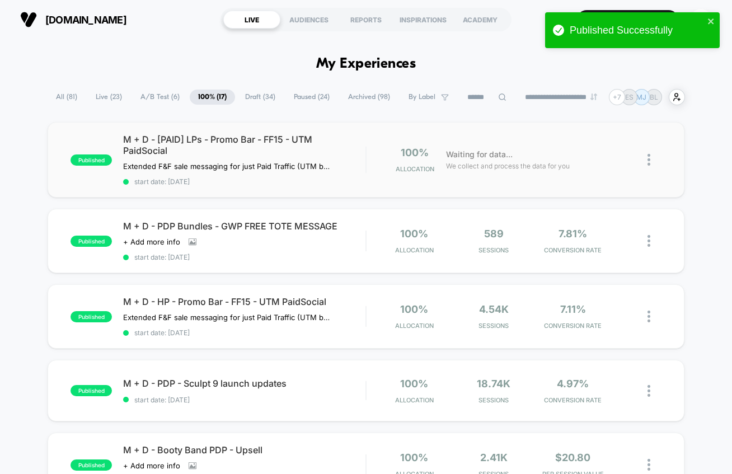
click at [568, 143] on div "published M + D - [PAID] LPs - Promo Bar - FF15 - UTM PaidSocial Extended F&F s…" at bounding box center [366, 160] width 636 height 76
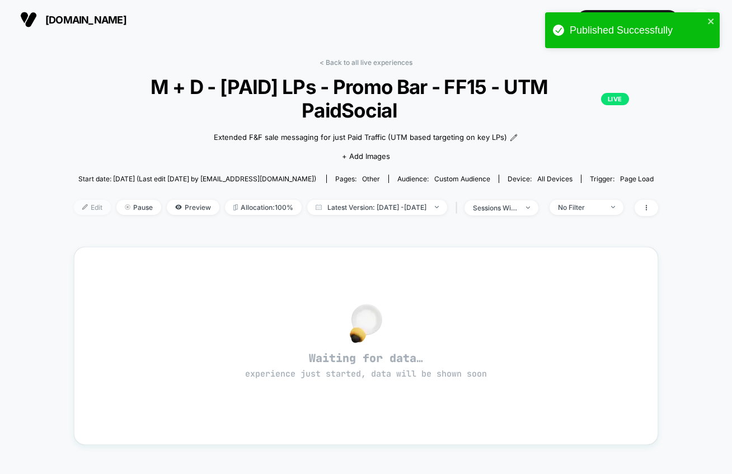
click at [74, 200] on span "Edit" at bounding box center [92, 207] width 37 height 15
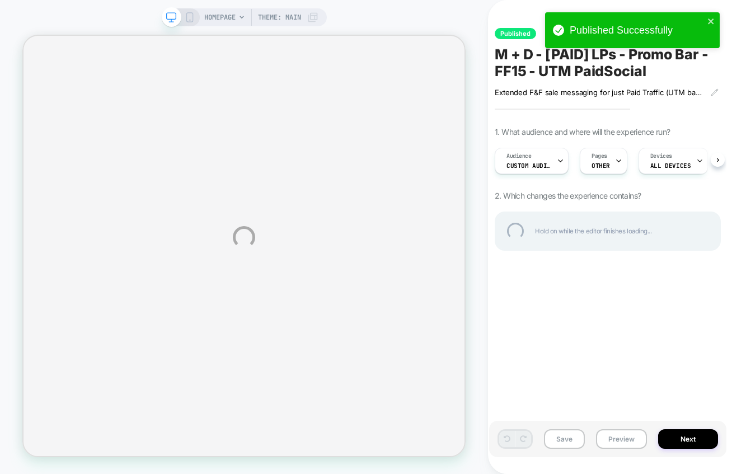
click at [676, 435] on div "HOMEPAGE Theme: MAIN Published M + D - [PAID] LPs - Promo Bar - FF15 - UTM Paid…" at bounding box center [366, 237] width 732 height 474
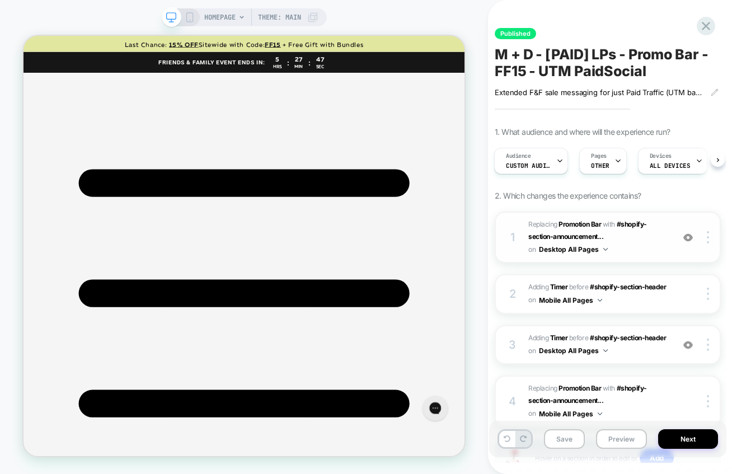
click at [686, 236] on img at bounding box center [688, 238] width 10 height 10
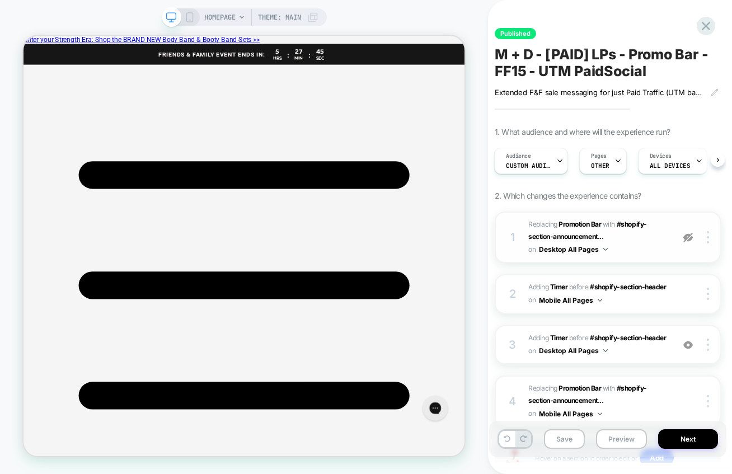
click at [686, 236] on img at bounding box center [688, 238] width 10 height 10
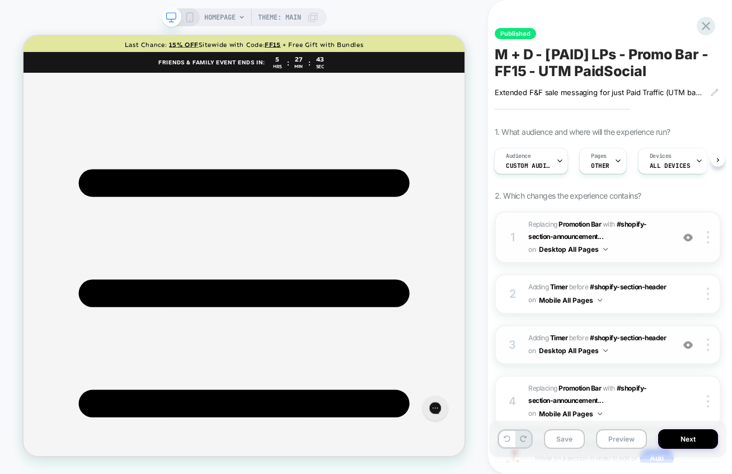
click at [690, 344] on img at bounding box center [688, 345] width 10 height 10
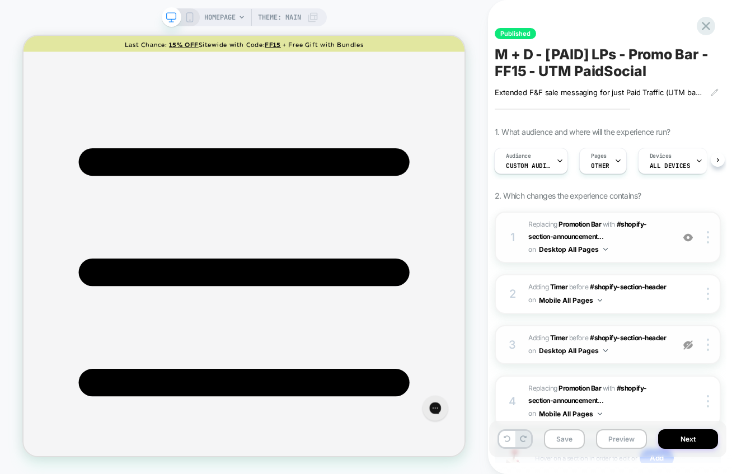
click at [690, 344] on img at bounding box center [688, 345] width 10 height 10
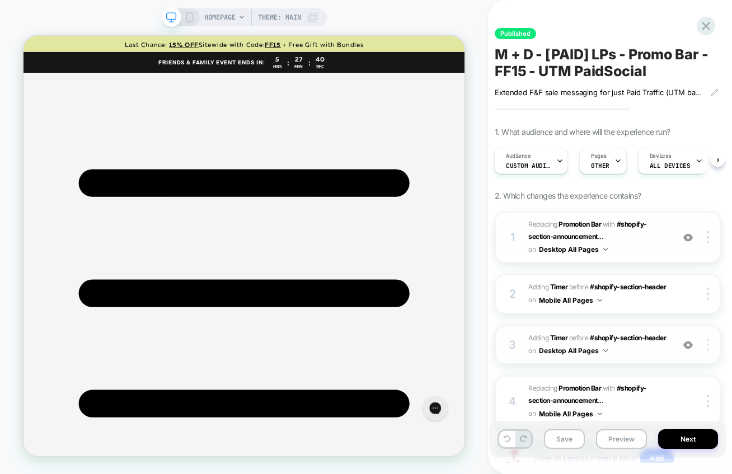
click at [710, 346] on div at bounding box center [709, 344] width 21 height 12
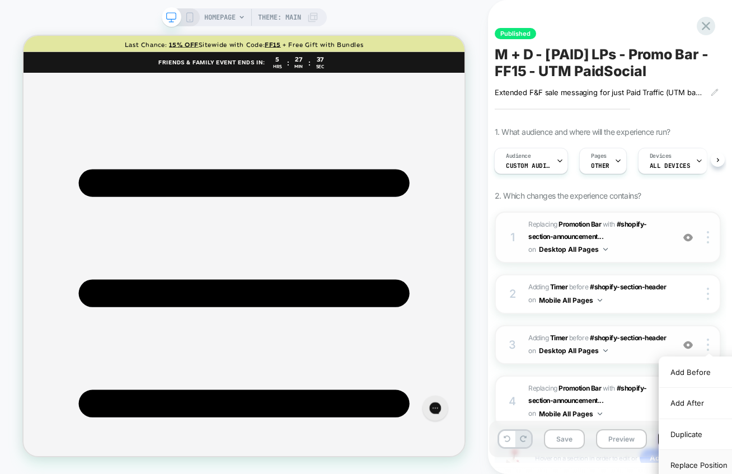
click at [687, 466] on div "Replace Position" at bounding box center [709, 465] width 100 height 31
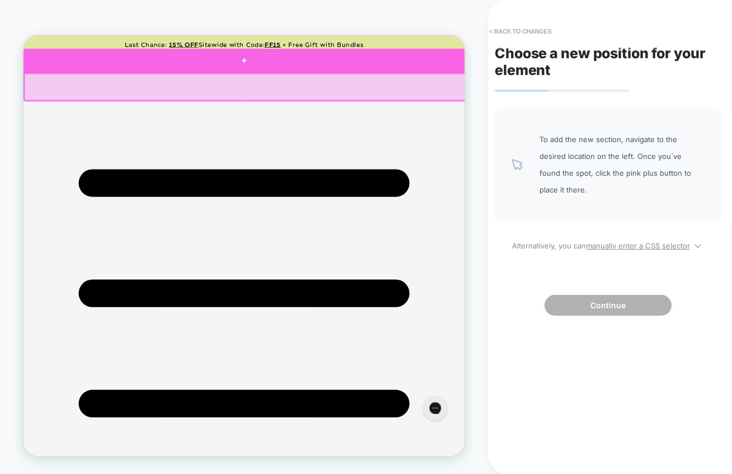
click at [523, 73] on div at bounding box center [317, 69] width 588 height 33
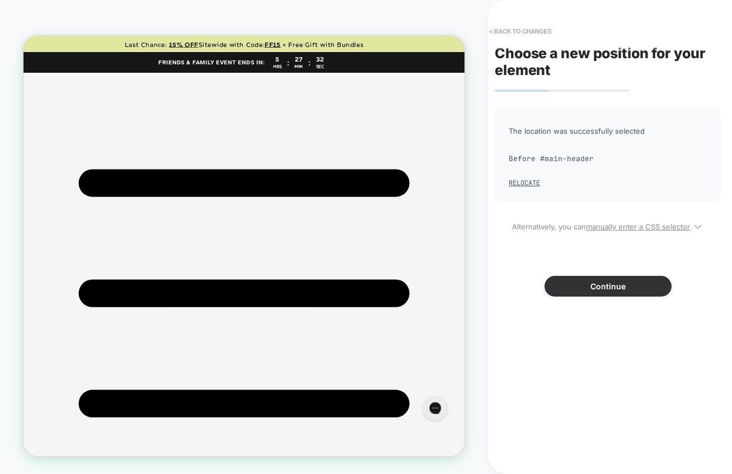
click at [615, 289] on button "Continue" at bounding box center [607, 286] width 127 height 21
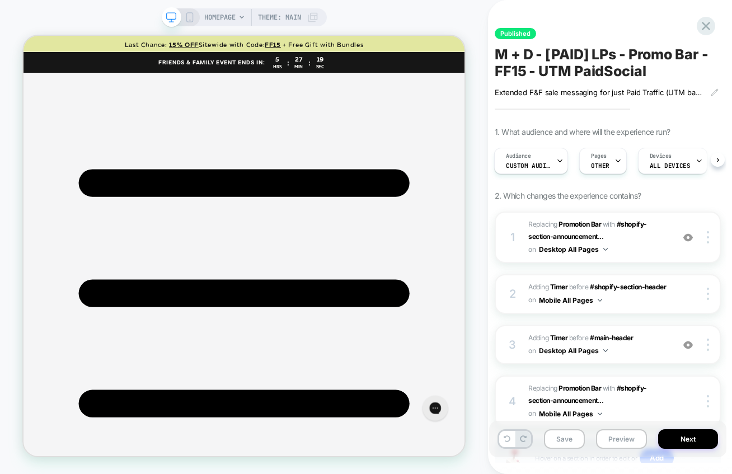
scroll to position [0, 1]
click at [43, 104] on icon "List Icon Icon for showing list of items" at bounding box center [317, 379] width 588 height 588
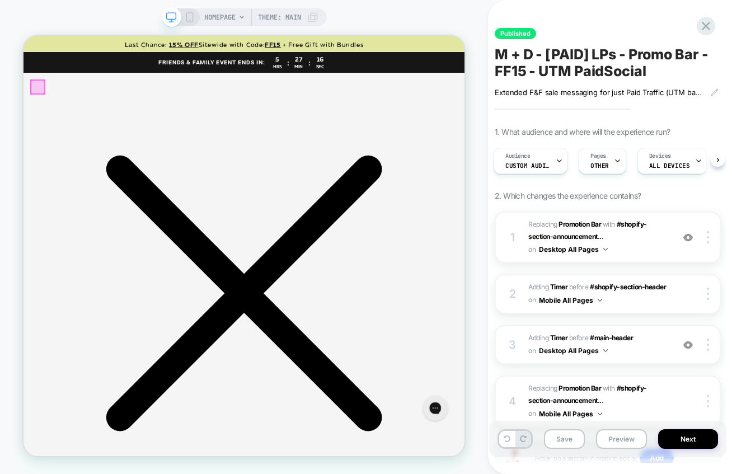
click at [43, 104] on div at bounding box center [43, 104] width 18 height 18
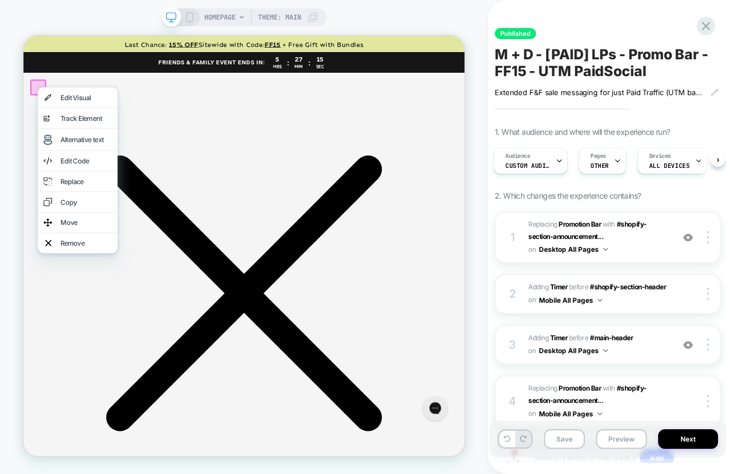
click at [224, 13] on span "HOMEPAGE" at bounding box center [219, 17] width 31 height 18
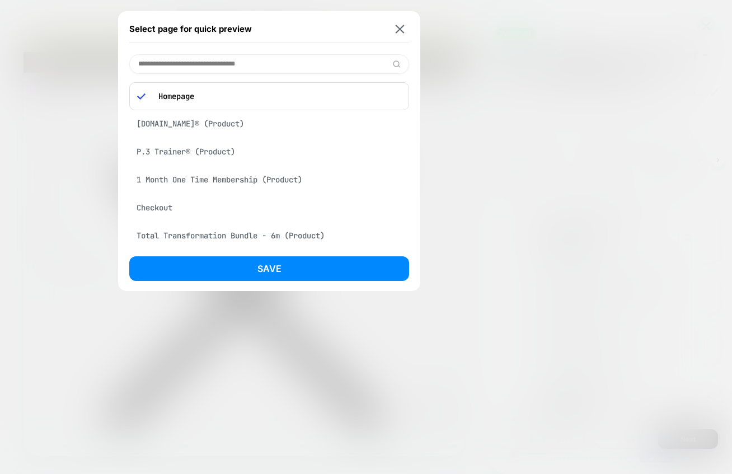
click at [196, 126] on div "P.band® (Product)" at bounding box center [269, 123] width 280 height 21
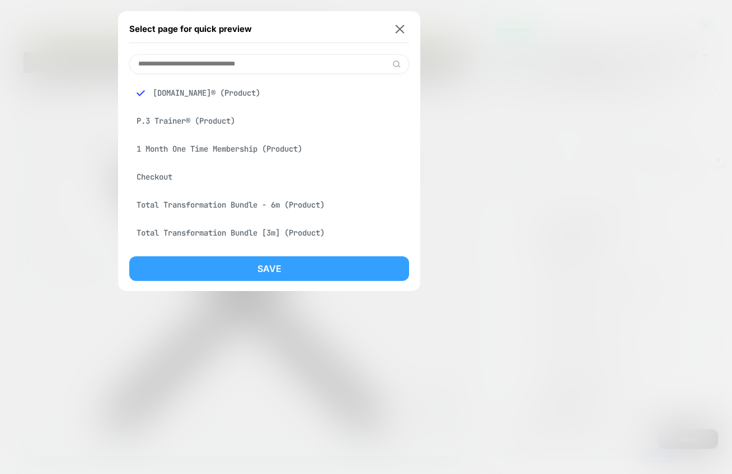
click at [287, 267] on button "Save" at bounding box center [269, 268] width 280 height 25
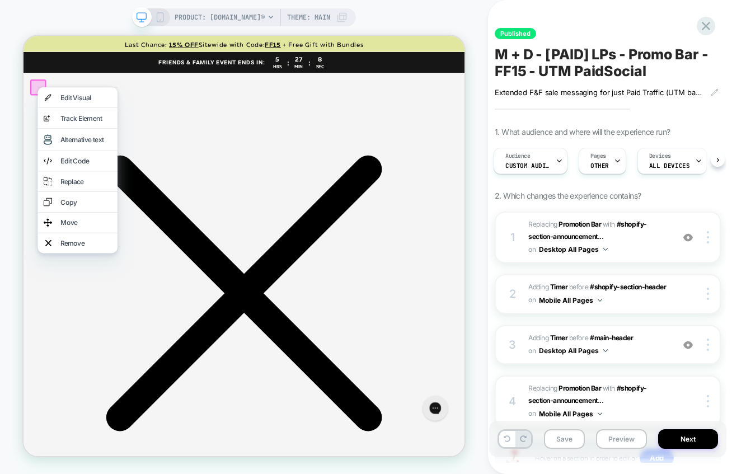
scroll to position [0, 2]
click at [177, 14] on div "PRODUCT: P.band® Theme: MAIN" at bounding box center [244, 17] width 224 height 18
click at [165, 17] on icon at bounding box center [160, 17] width 10 height 10
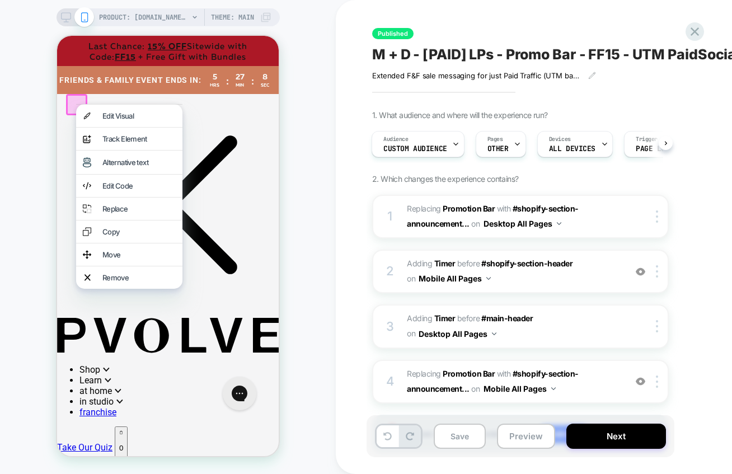
scroll to position [0, 1]
click at [642, 272] on img at bounding box center [640, 272] width 10 height 10
click at [642, 270] on img at bounding box center [640, 272] width 10 height 10
click at [658, 272] on img at bounding box center [657, 271] width 2 height 12
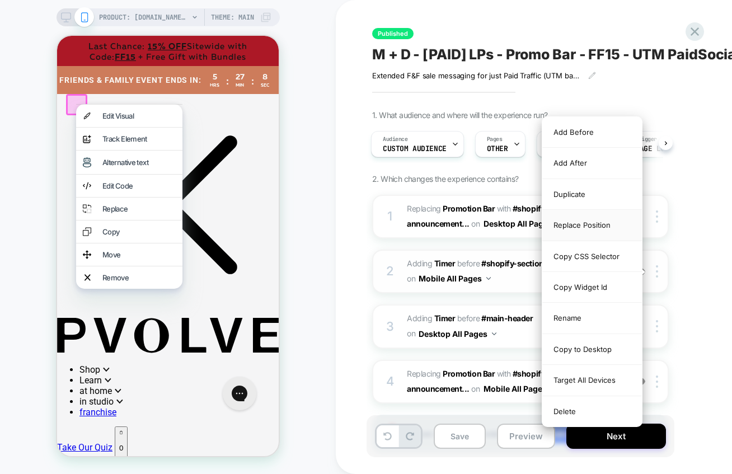
click at [568, 225] on div "Replace Position" at bounding box center [592, 225] width 100 height 31
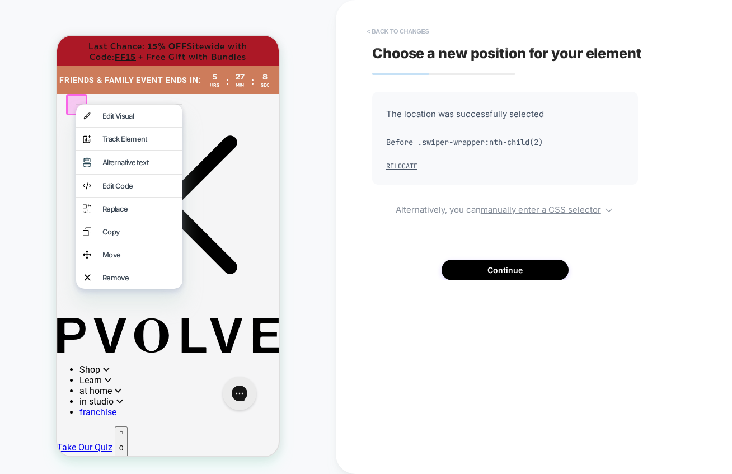
click at [386, 30] on button "< Back to changes" at bounding box center [398, 31] width 74 height 18
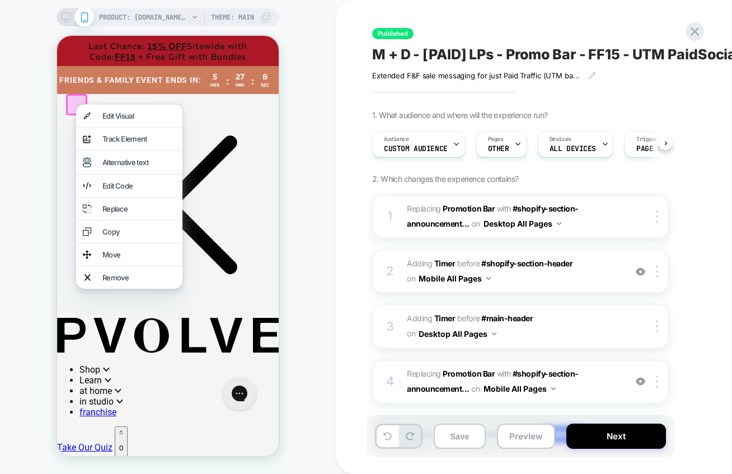
scroll to position [0, 1]
click at [591, 271] on span "#_loomi_addon_1758667367348_dup1758751735 Adding Timer BEFORE #shopify-section-…" at bounding box center [513, 271] width 213 height 30
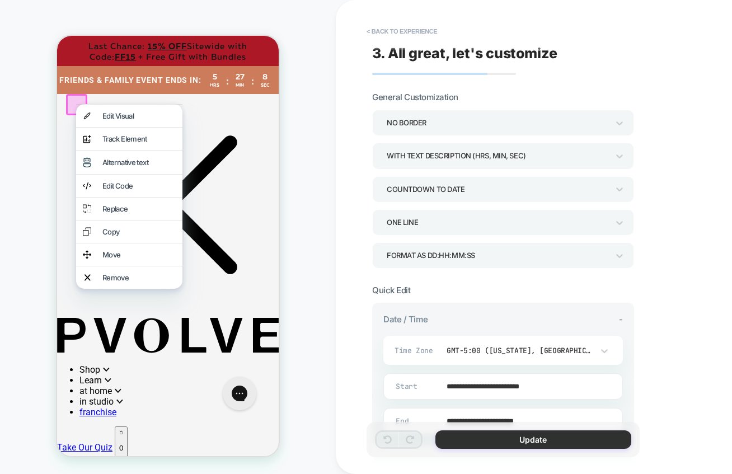
click at [545, 442] on button "Update" at bounding box center [533, 439] width 196 height 18
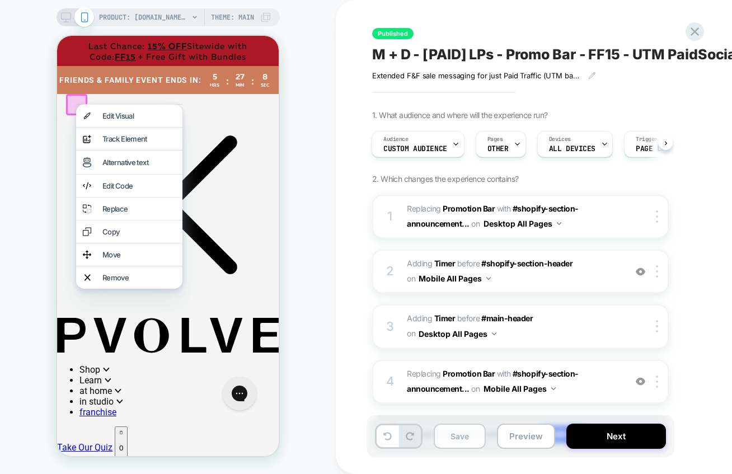
click at [452, 432] on button "Save" at bounding box center [459, 435] width 52 height 25
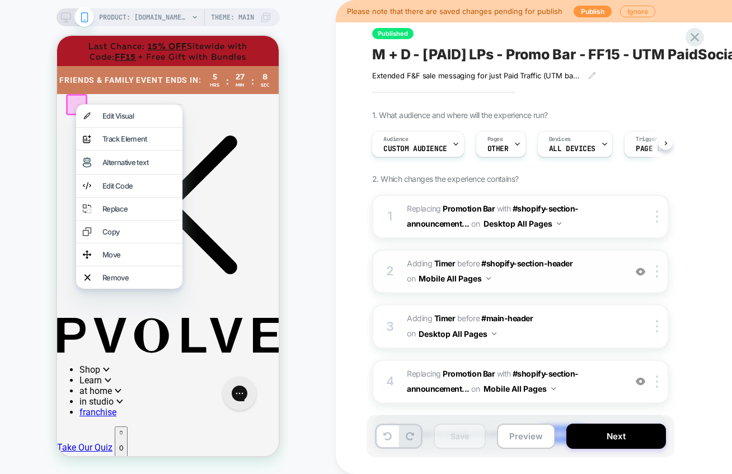
click at [653, 278] on div "2 #_loomi_addon_1758667367348_dup1758751735 Adding Timer BEFORE #shopify-sectio…" at bounding box center [520, 271] width 296 height 44
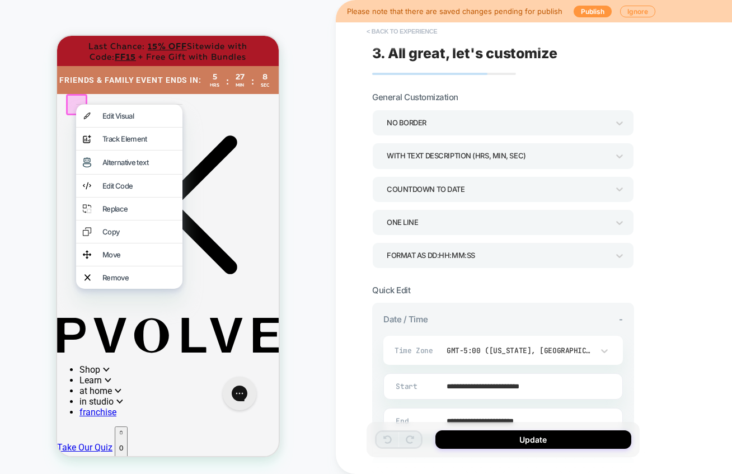
click at [388, 29] on button "< Back to experience" at bounding box center [402, 31] width 82 height 18
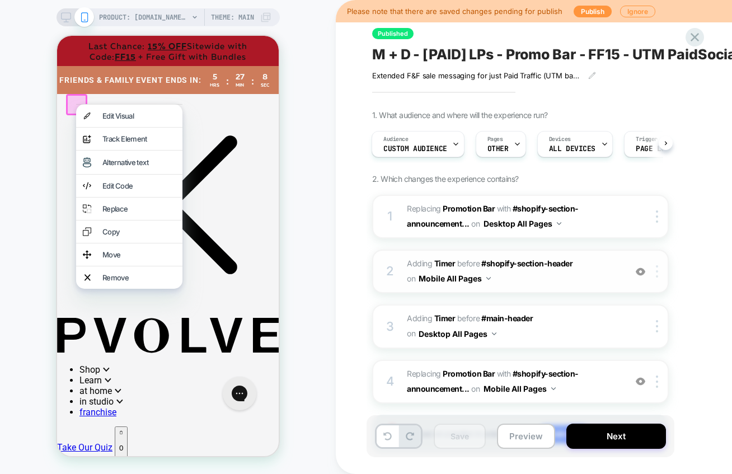
click at [658, 276] on div at bounding box center [658, 271] width 18 height 12
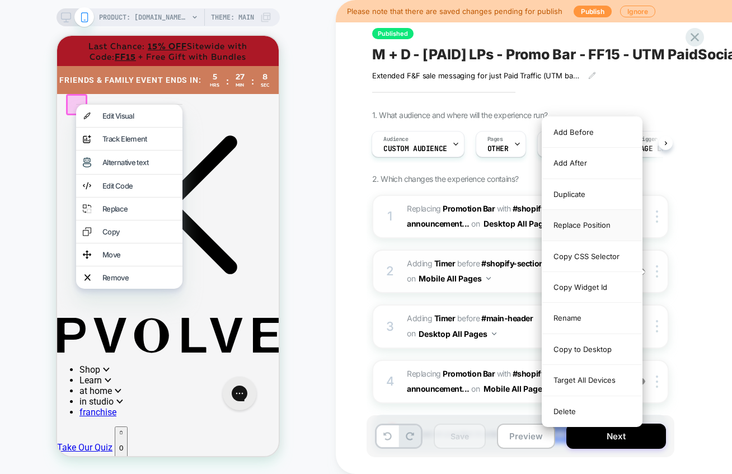
click at [601, 218] on div "Replace Position" at bounding box center [592, 225] width 100 height 31
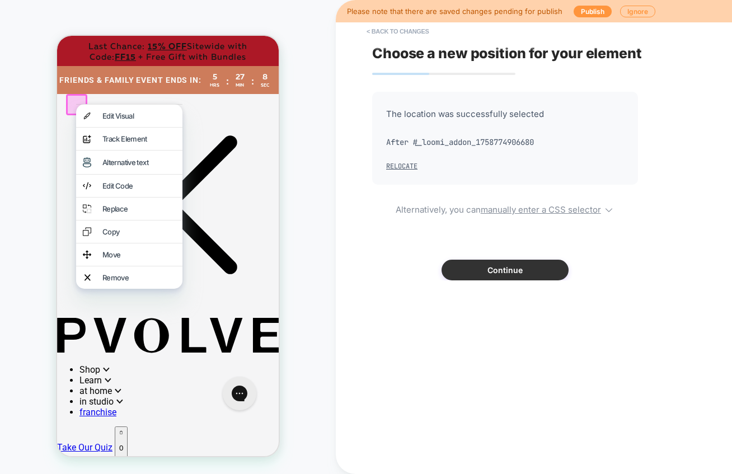
click at [521, 268] on button "Continue" at bounding box center [504, 270] width 127 height 21
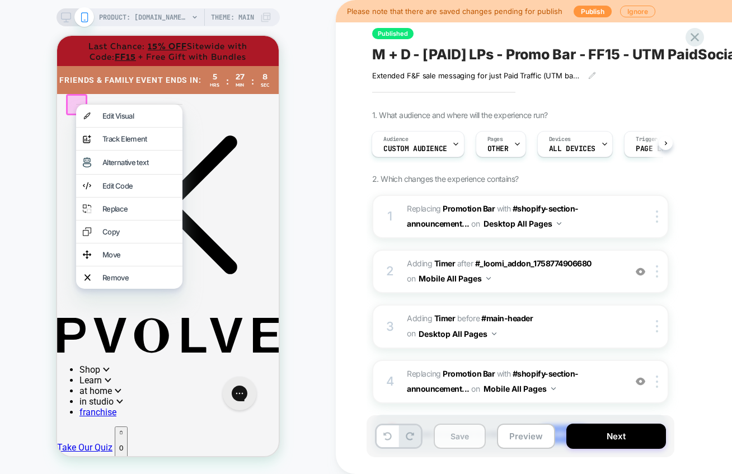
click at [467, 438] on button "Save" at bounding box center [459, 435] width 52 height 25
click at [617, 438] on button "Next" at bounding box center [616, 435] width 100 height 25
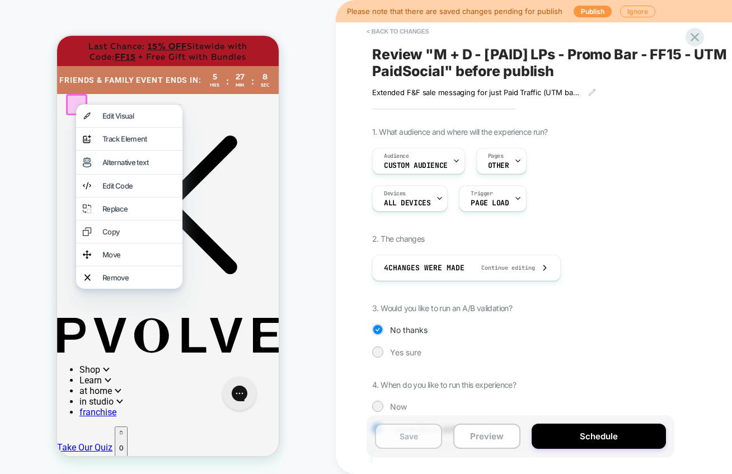
click at [415, 432] on button "Save" at bounding box center [408, 435] width 67 height 25
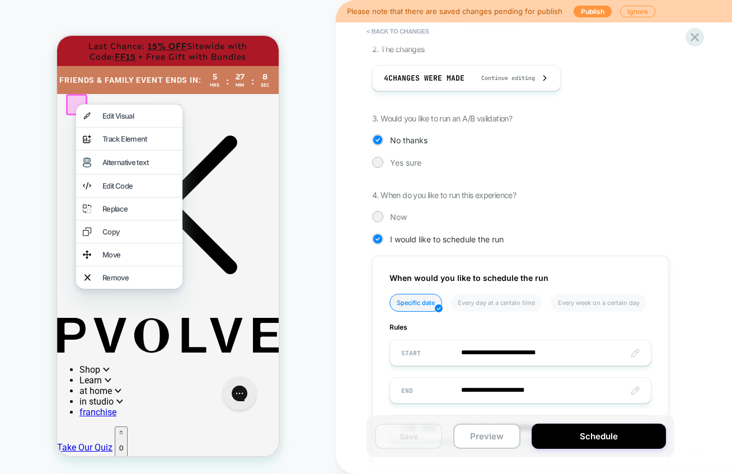
scroll to position [252, 0]
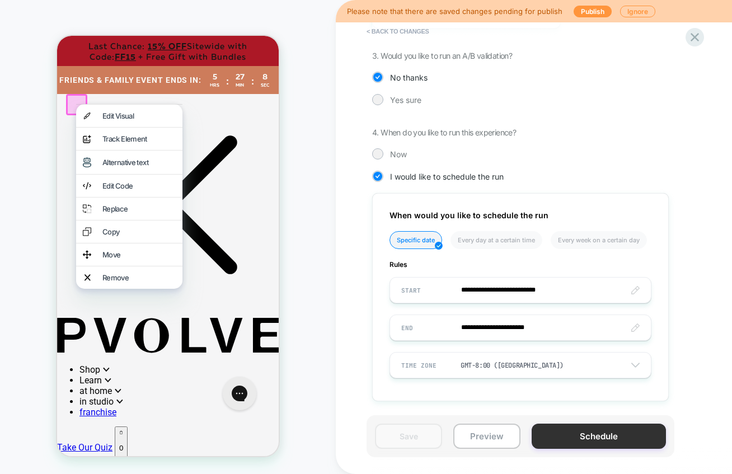
click at [623, 427] on button "Schedule" at bounding box center [598, 435] width 134 height 25
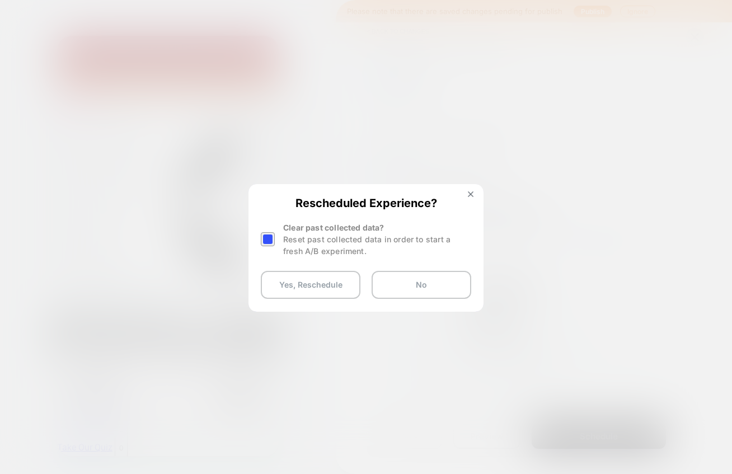
click at [271, 235] on div at bounding box center [268, 239] width 14 height 14
click at [315, 289] on button "Yes, Reschedule" at bounding box center [311, 285] width 100 height 28
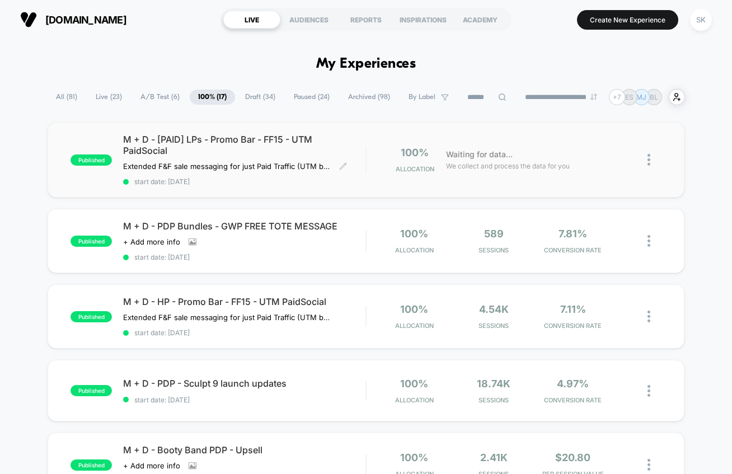
click at [251, 146] on span "M + D - [PAID] LPs - Promo Bar - FF15 - UTM PaidSocial" at bounding box center [244, 145] width 242 height 22
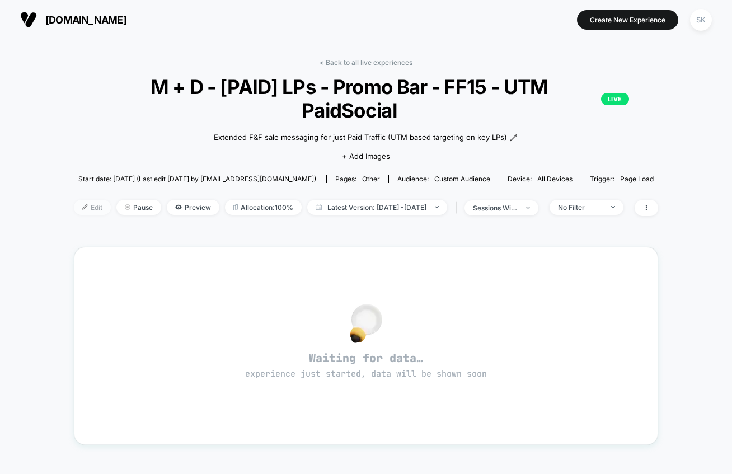
click at [82, 200] on span "Edit" at bounding box center [92, 207] width 37 height 15
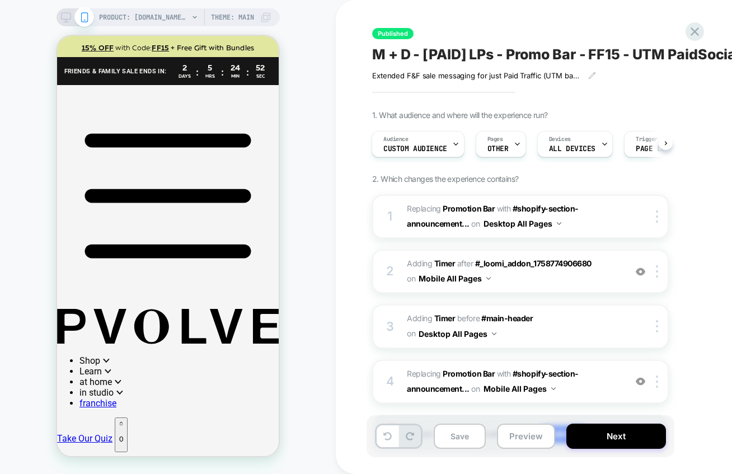
scroll to position [290, 0]
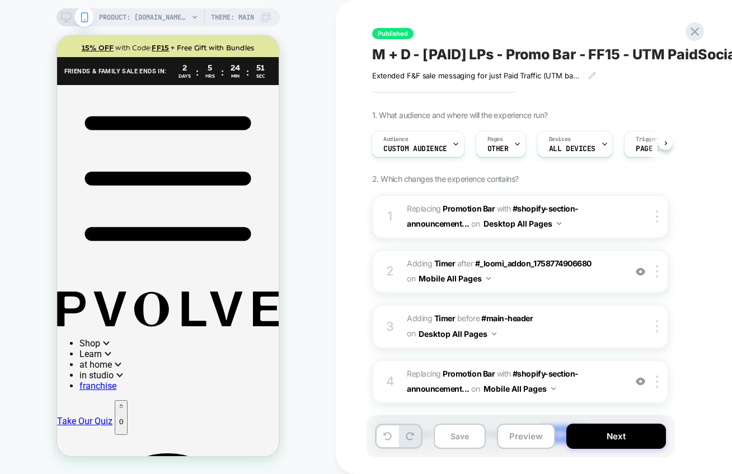
click at [71, 17] on icon at bounding box center [66, 17] width 10 height 10
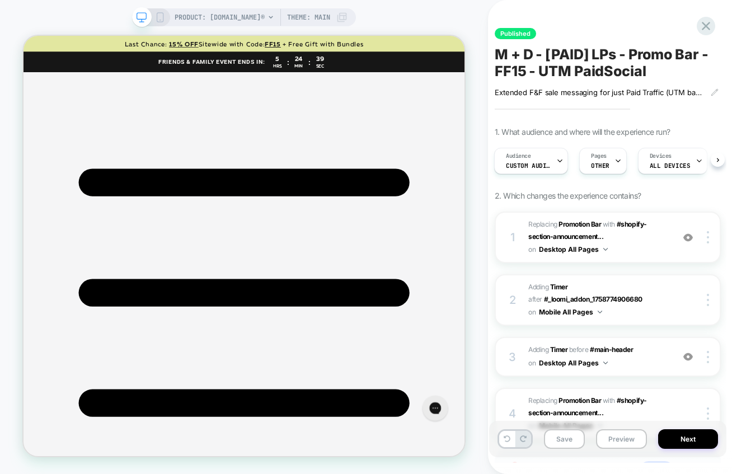
scroll to position [0, 1]
click at [221, 19] on span "PRODUCT: P.band®" at bounding box center [220, 17] width 90 height 18
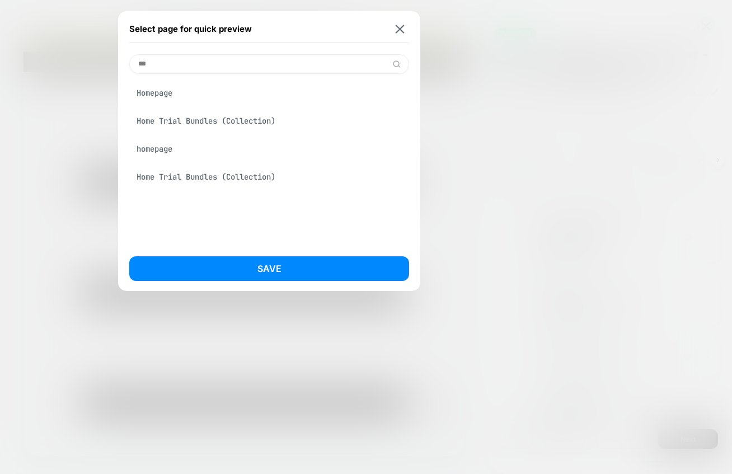
type input "***"
click at [186, 96] on div "Homepage" at bounding box center [269, 92] width 280 height 21
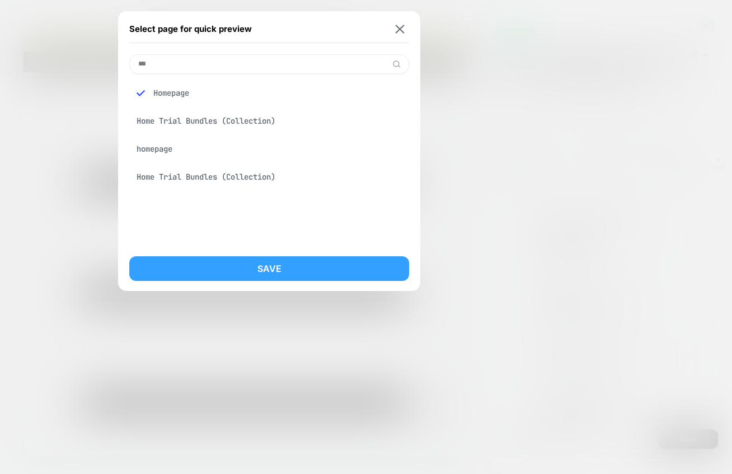
click at [225, 263] on button "Save" at bounding box center [269, 268] width 280 height 25
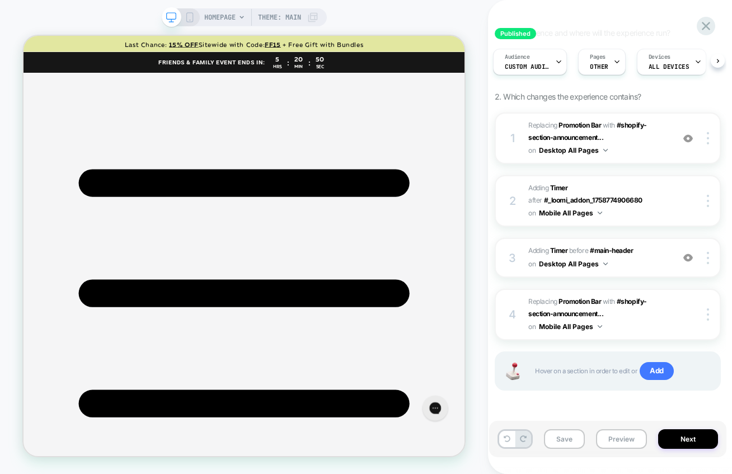
scroll to position [96, 0]
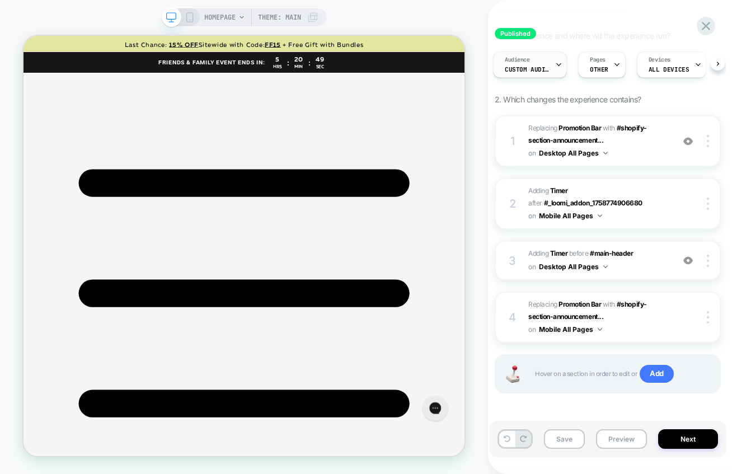
click at [546, 70] on span "Custom Audience" at bounding box center [526, 69] width 45 height 8
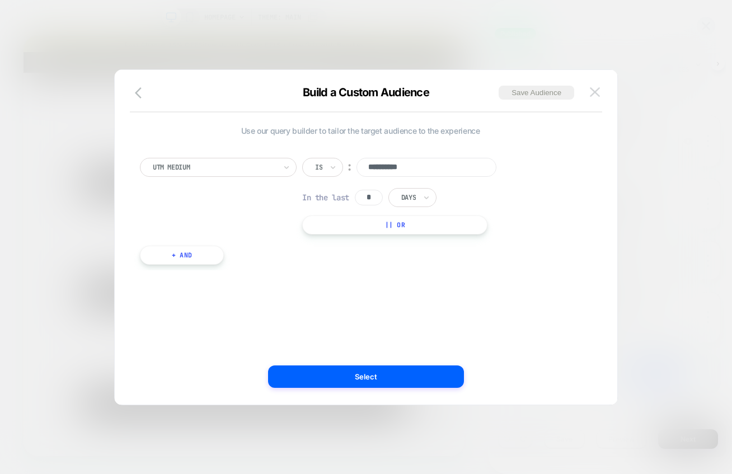
click at [597, 92] on img at bounding box center [595, 92] width 10 height 10
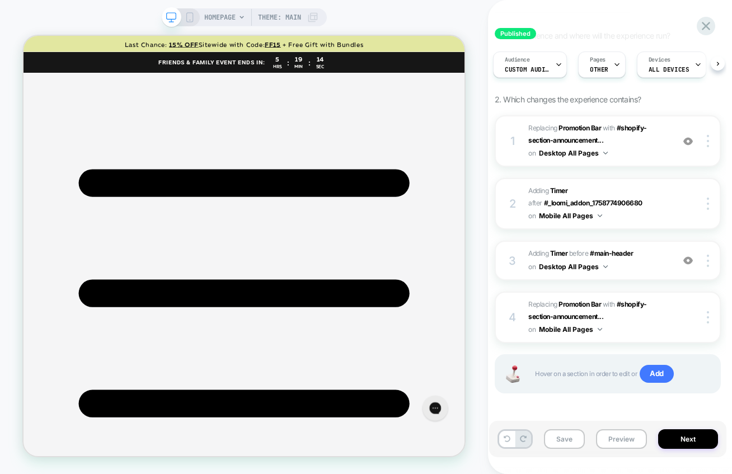
scroll to position [100, 0]
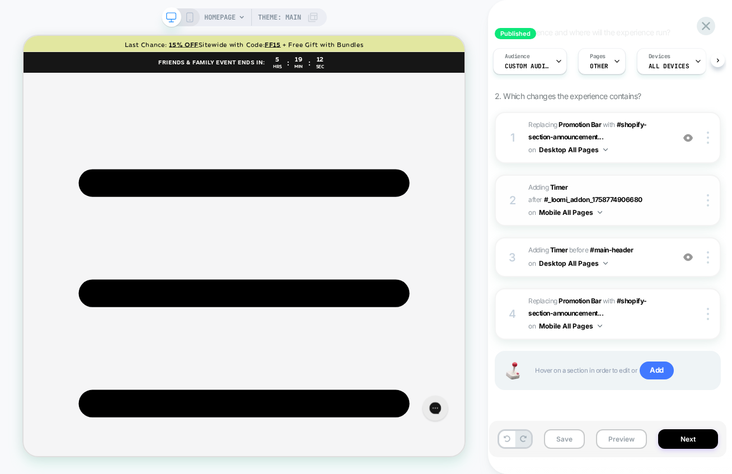
drag, startPoint x: 691, startPoint y: 208, endPoint x: 699, endPoint y: 208, distance: 7.9
click at [696, 208] on div "2 #_loomi_addon_1758667367348_dup1758751735 Adding Timer AFTER #_loomi_addon_17…" at bounding box center [607, 200] width 226 height 51
click at [706, 202] on img at bounding box center [707, 200] width 2 height 12
click at [705, 25] on icon at bounding box center [705, 26] width 8 height 8
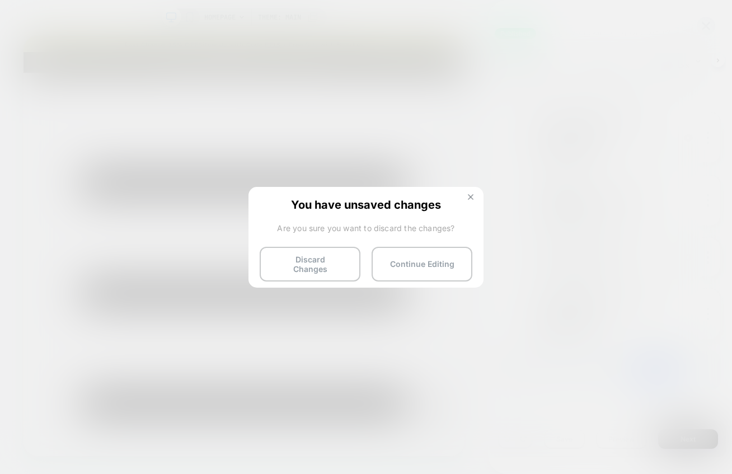
click at [469, 196] on img at bounding box center [471, 197] width 6 height 6
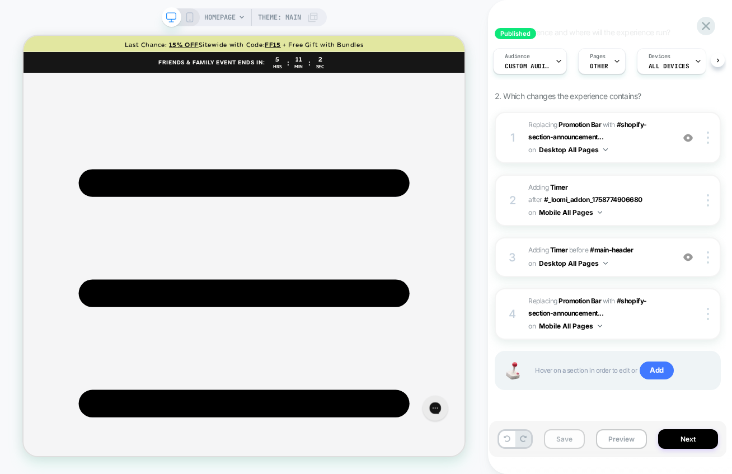
click at [572, 442] on button "Save" at bounding box center [564, 439] width 41 height 20
click at [702, 438] on button "Next" at bounding box center [688, 439] width 60 height 20
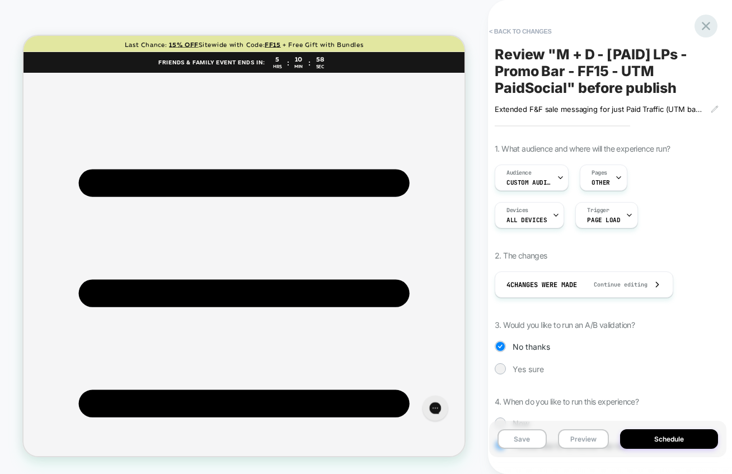
click at [715, 25] on div at bounding box center [705, 26] width 23 height 23
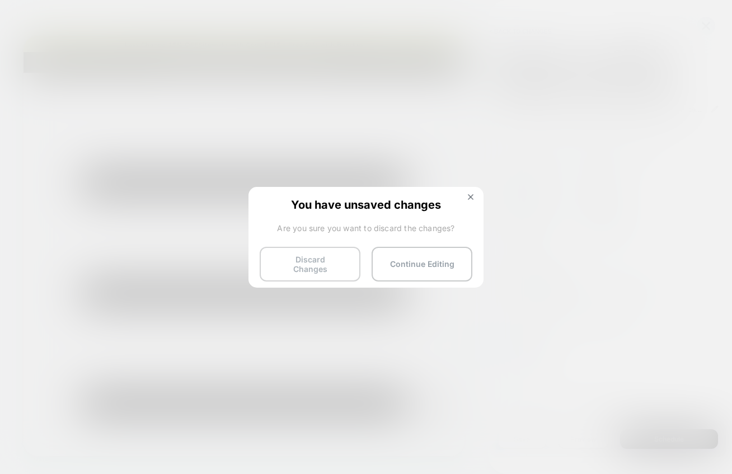
click at [299, 264] on button "Discard Changes" at bounding box center [310, 264] width 101 height 35
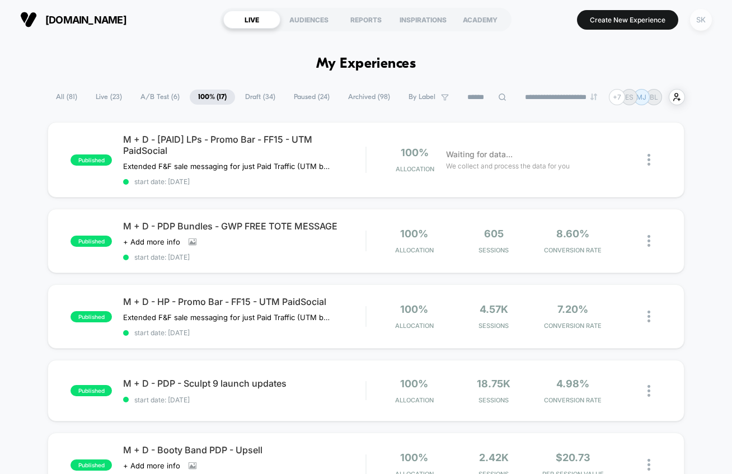
click at [707, 16] on div "SK" at bounding box center [701, 20] width 22 height 22
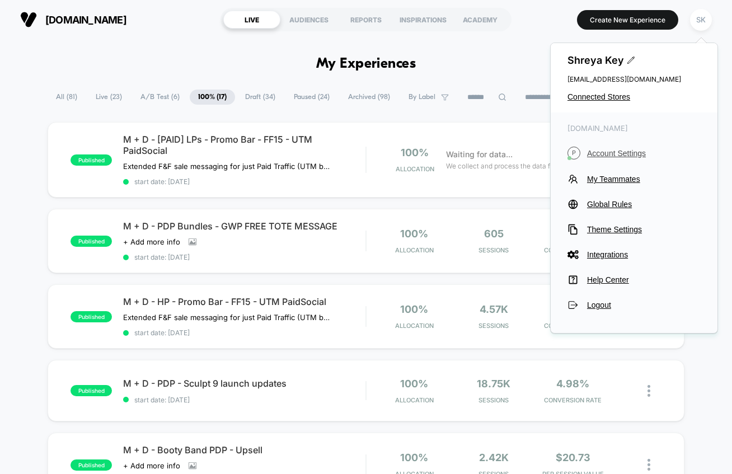
click at [622, 154] on span "Account Settings" at bounding box center [644, 153] width 114 height 9
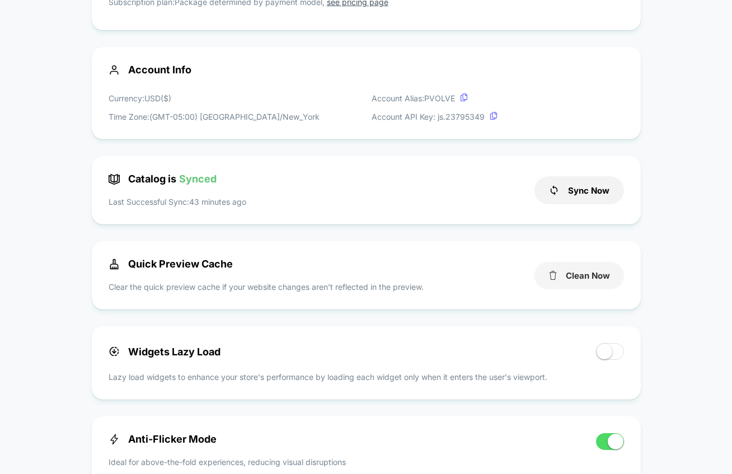
scroll to position [144, 0]
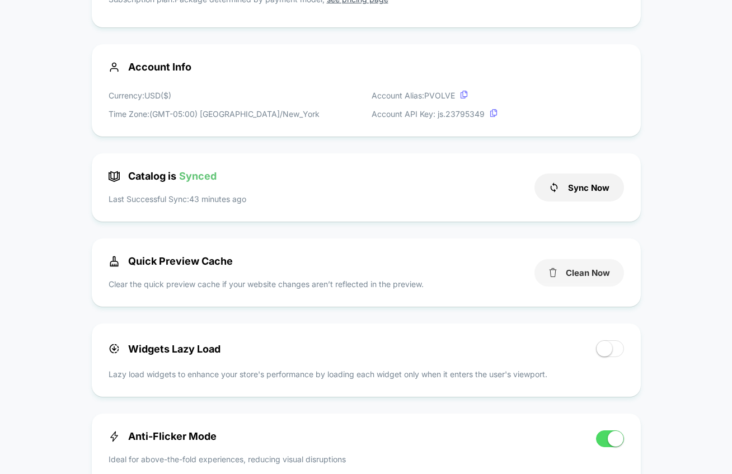
click at [570, 274] on button "Clean Now" at bounding box center [578, 272] width 89 height 27
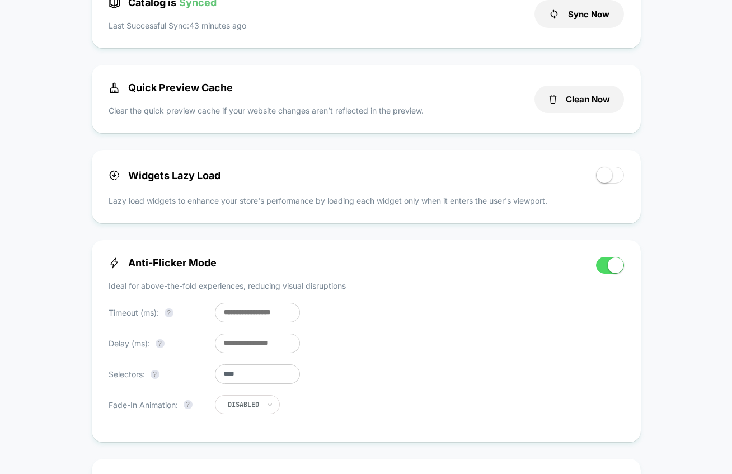
scroll to position [0, 0]
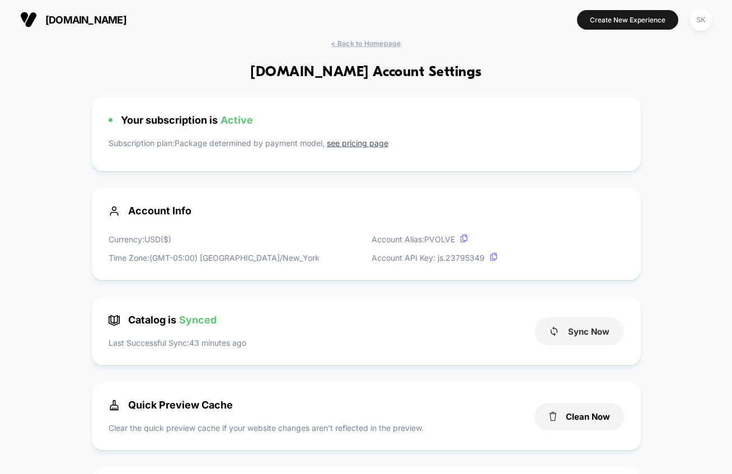
click at [565, 334] on button "Sync Now" at bounding box center [578, 331] width 89 height 28
click at [386, 39] on span "< Back to Homepage" at bounding box center [366, 43] width 70 height 8
